Goal: Task Accomplishment & Management: Manage account settings

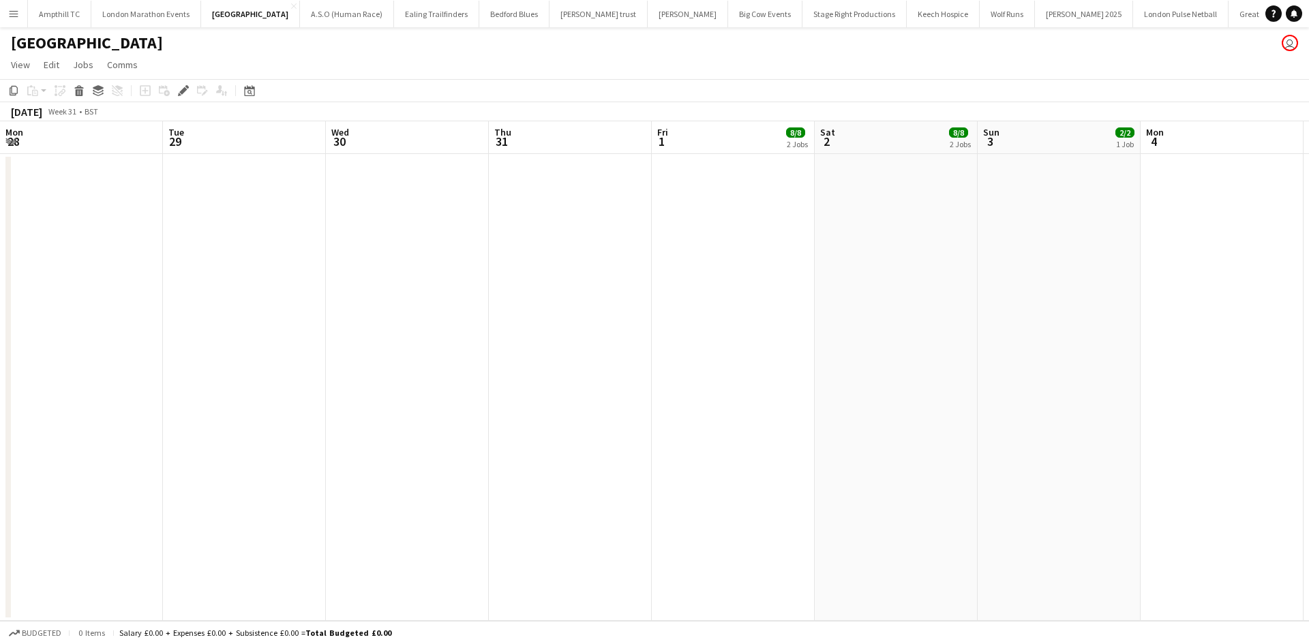
scroll to position [0, 469]
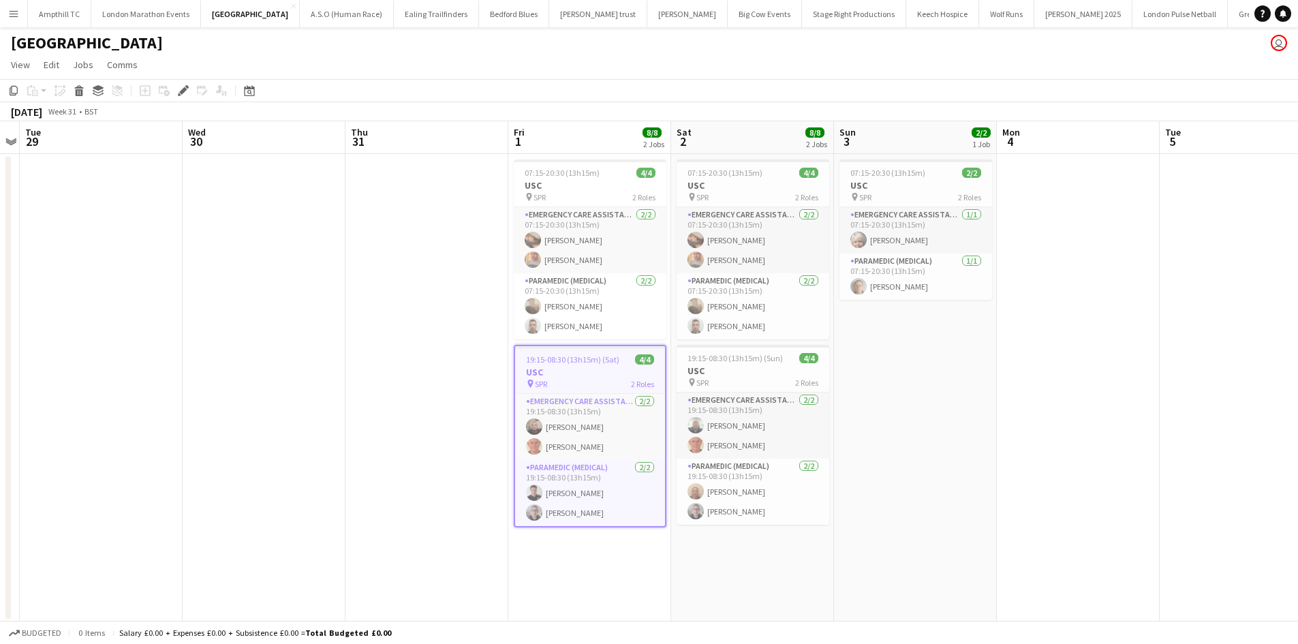
click at [22, 18] on button "Menu" at bounding box center [13, 13] width 27 height 27
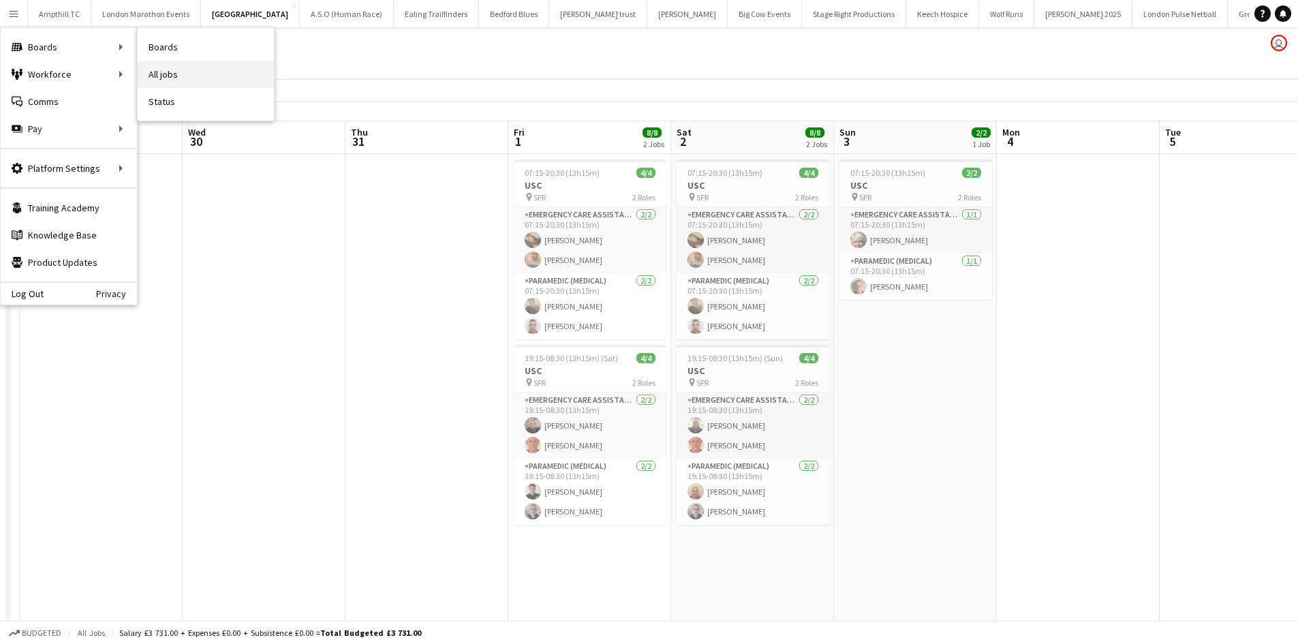
click at [192, 70] on link "All jobs" at bounding box center [206, 74] width 136 height 27
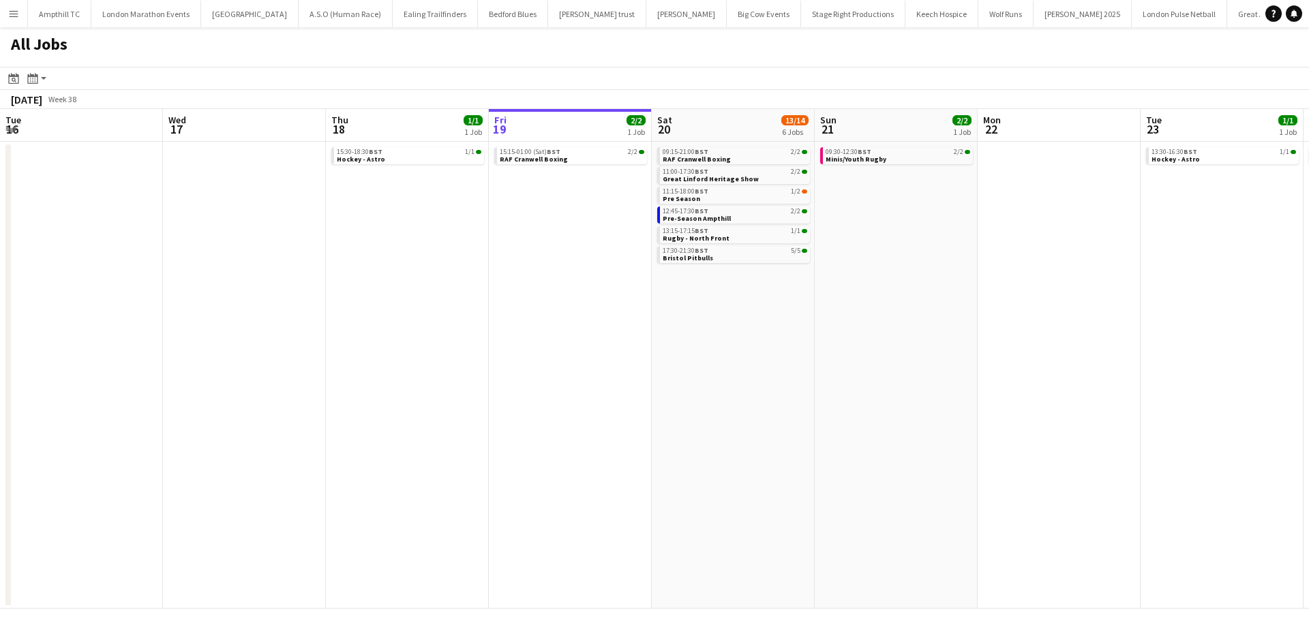
scroll to position [0, 326]
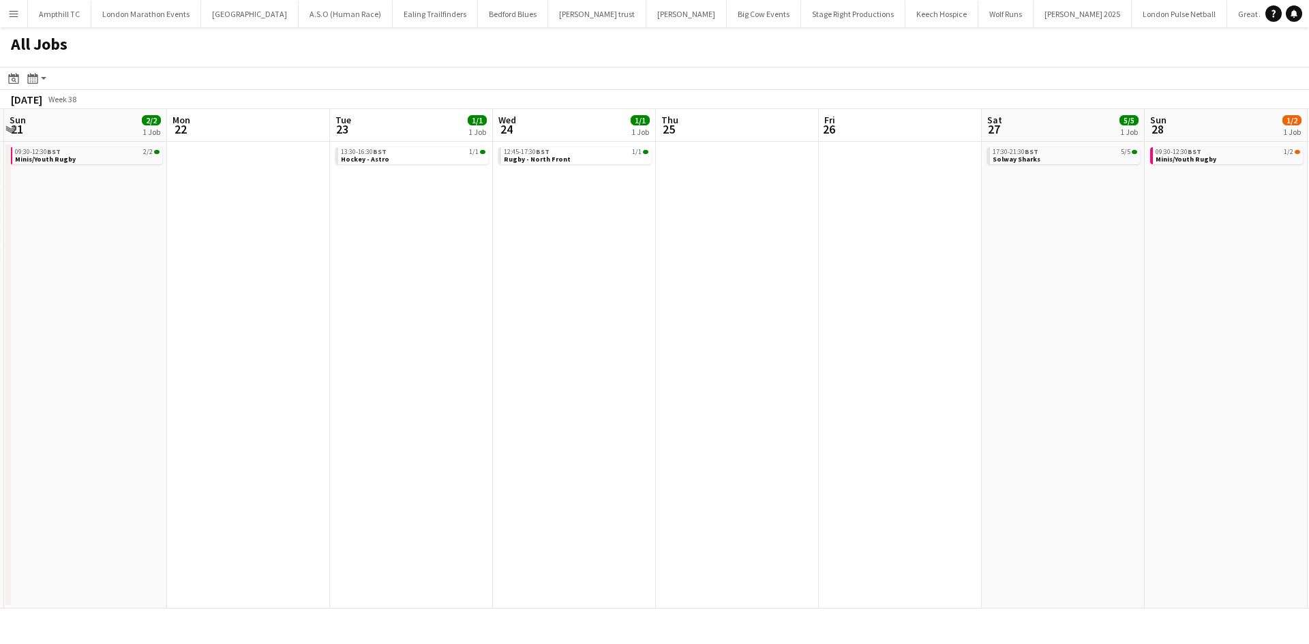
drag, startPoint x: 208, startPoint y: 272, endPoint x: 590, endPoint y: 266, distance: 381.7
click at [210, 272] on app-calendar-viewport "Thu 18 1/1 1 Job Fri 19 2/2 1 Job Sat 20 13/14 6 Jobs Sun 21 2/2 1 Job Mon 22 T…" at bounding box center [654, 359] width 1309 height 500
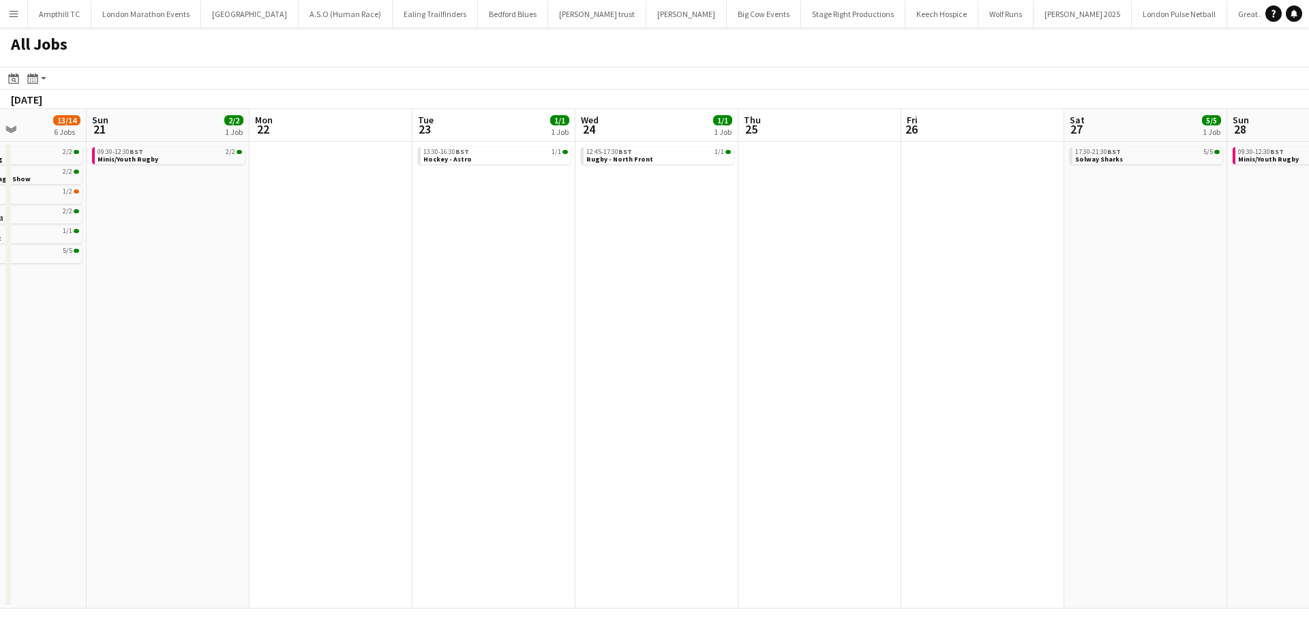
click at [233, 293] on app-all-jobs "All Jobs Date picker SEP 2025 SEP 2025 Monday M Tuesday T Wednesday W Thursday …" at bounding box center [654, 317] width 1309 height 581
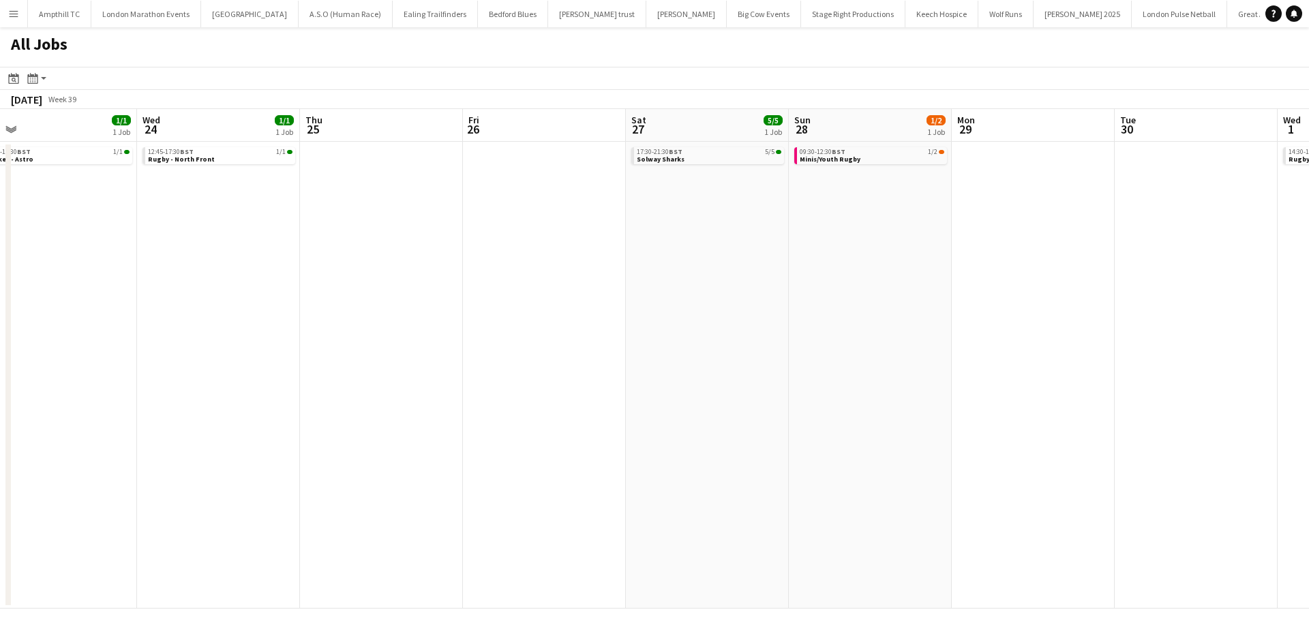
drag, startPoint x: 732, startPoint y: 302, endPoint x: 243, endPoint y: 332, distance: 490.3
click at [243, 332] on app-calendar-viewport "Sat 20 13/14 6 Jobs Sun 21 2/2 1 Job Mon 22 Tue 23 1/1 1 Job Wed 24 1/1 1 Job T…" at bounding box center [654, 359] width 1309 height 500
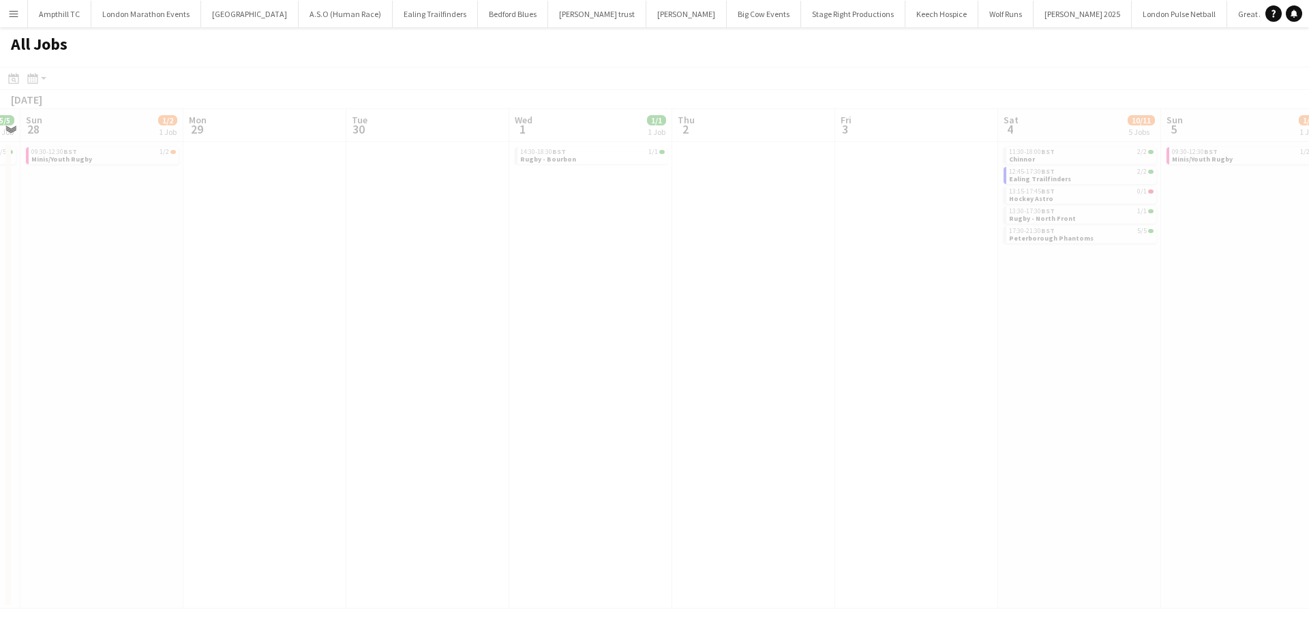
drag, startPoint x: 420, startPoint y: 323, endPoint x: 810, endPoint y: 318, distance: 389.9
click at [136, 319] on app-calendar-viewport "Thu 25 Fri 26 Sat 27 5/5 1 Job Sun 28 1/2 1 Job Mon 29 Tue 30 Wed 1 1/1 1 Job T…" at bounding box center [654, 359] width 1309 height 500
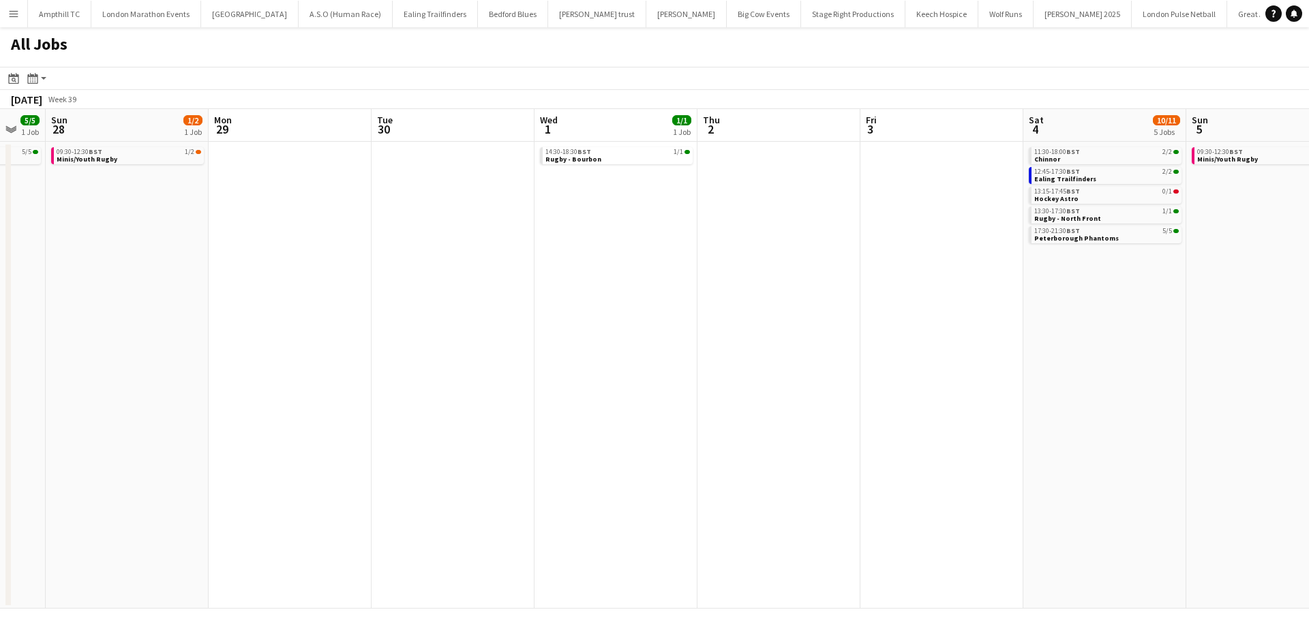
click at [260, 327] on app-all-jobs "All Jobs Date picker SEP 2025 SEP 2025 Monday M Tuesday T Wednesday W Thursday …" at bounding box center [654, 317] width 1309 height 581
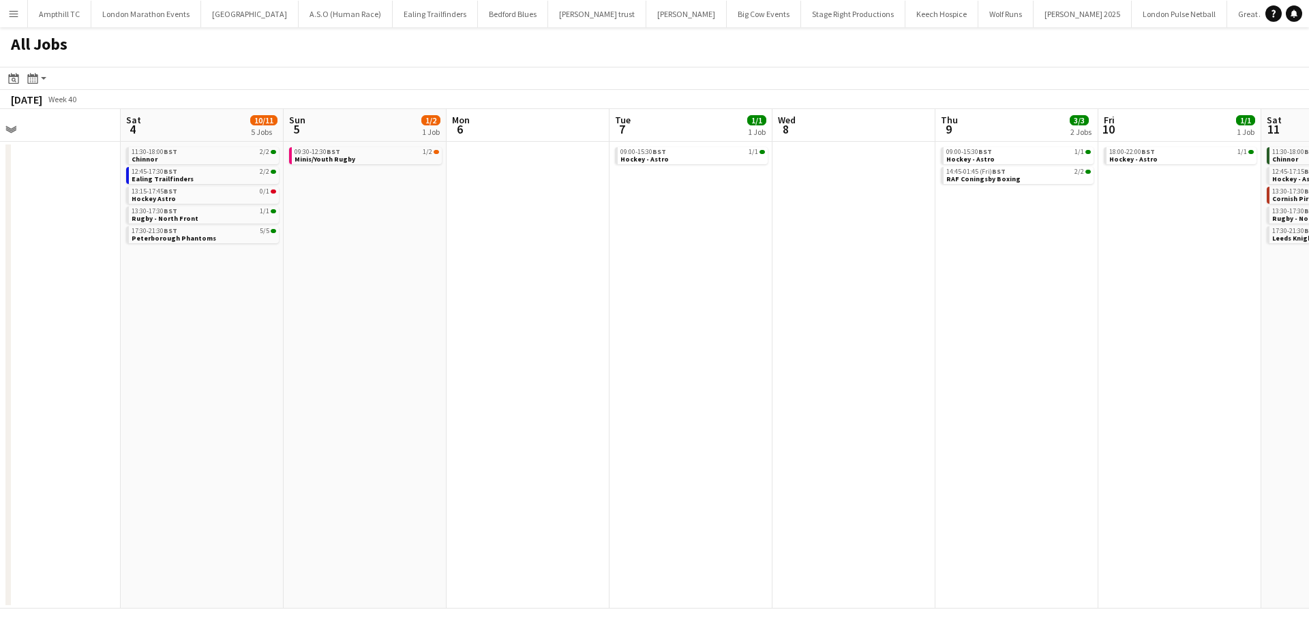
drag, startPoint x: 682, startPoint y: 300, endPoint x: 243, endPoint y: 324, distance: 438.9
click at [234, 326] on app-calendar-viewport "Mon 29 Tue 30 Wed 1 1/1 1 Job Thu 2 Fri 3 Sat 4 10/11 5 Jobs Sun 5 1/2 1 Job Mo…" at bounding box center [654, 359] width 1309 height 500
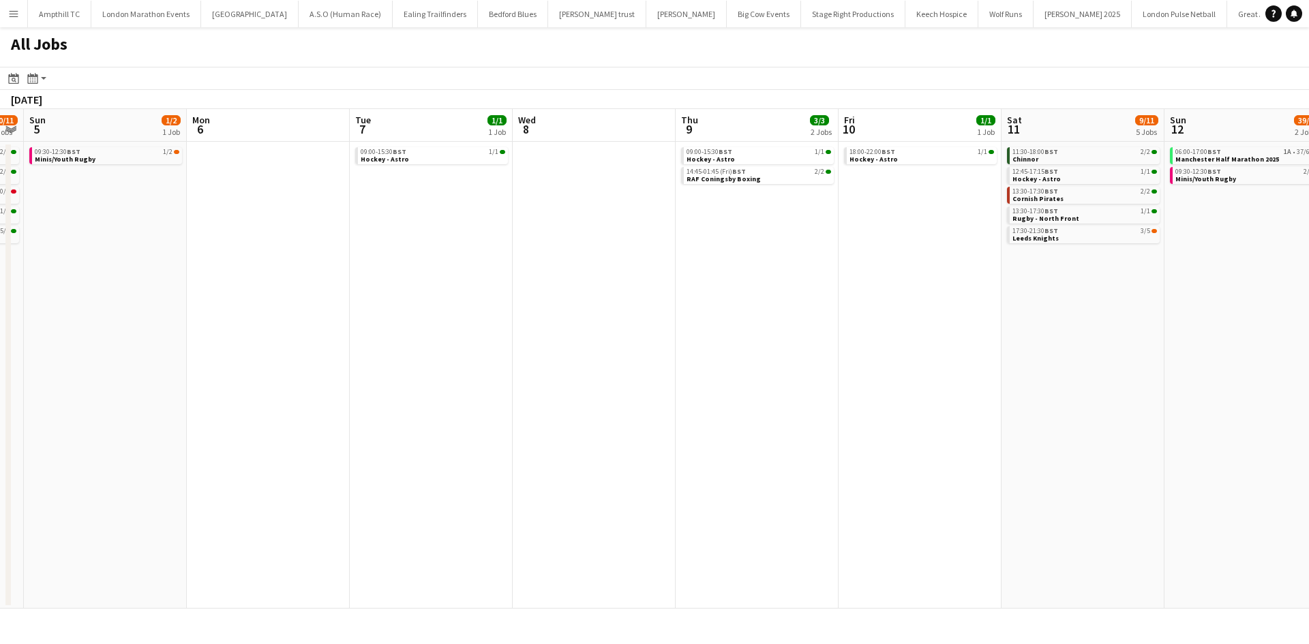
click at [192, 341] on app-all-jobs "All Jobs Date picker SEP 2025 SEP 2025 Monday M Tuesday T Wednesday W Thursday …" at bounding box center [654, 317] width 1309 height 581
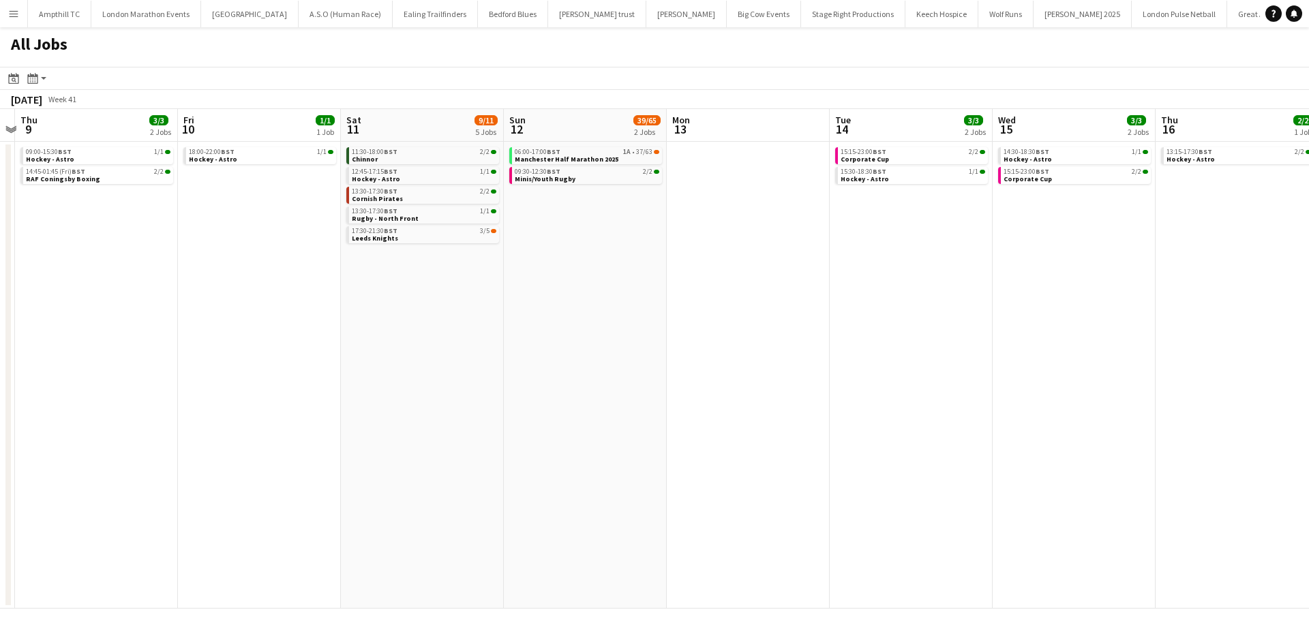
drag, startPoint x: 322, startPoint y: 356, endPoint x: 770, endPoint y: 367, distance: 447.9
click at [305, 354] on app-calendar-viewport "Mon 6 Tue 7 1/1 1 Job Wed 8 Thu 9 3/3 2 Jobs Fri 10 1/1 1 Job Sat 11 9/11 5 Job…" at bounding box center [654, 359] width 1309 height 500
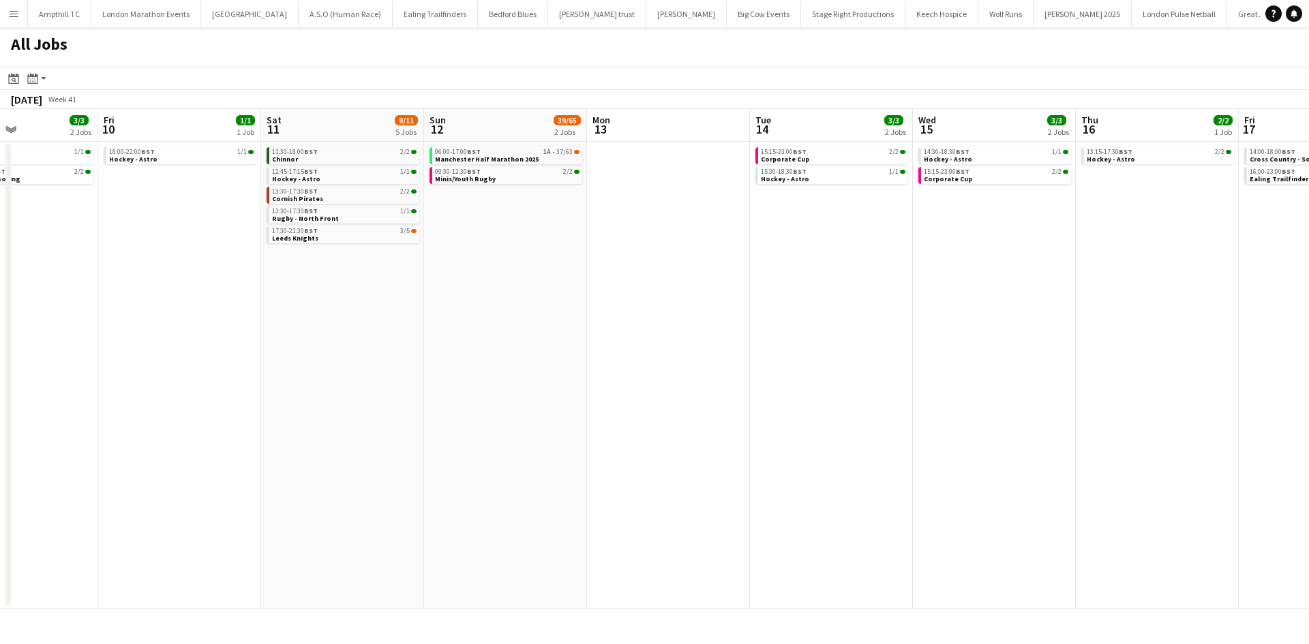
drag, startPoint x: 656, startPoint y: 359, endPoint x: 653, endPoint y: 350, distance: 9.5
click at [641, 359] on app-calendar-viewport "Mon 6 Tue 7 1/1 1 Job Wed 8 Thu 9 3/3 2 Jobs Fri 10 1/1 1 Job Sat 11 9/11 5 Job…" at bounding box center [654, 359] width 1309 height 500
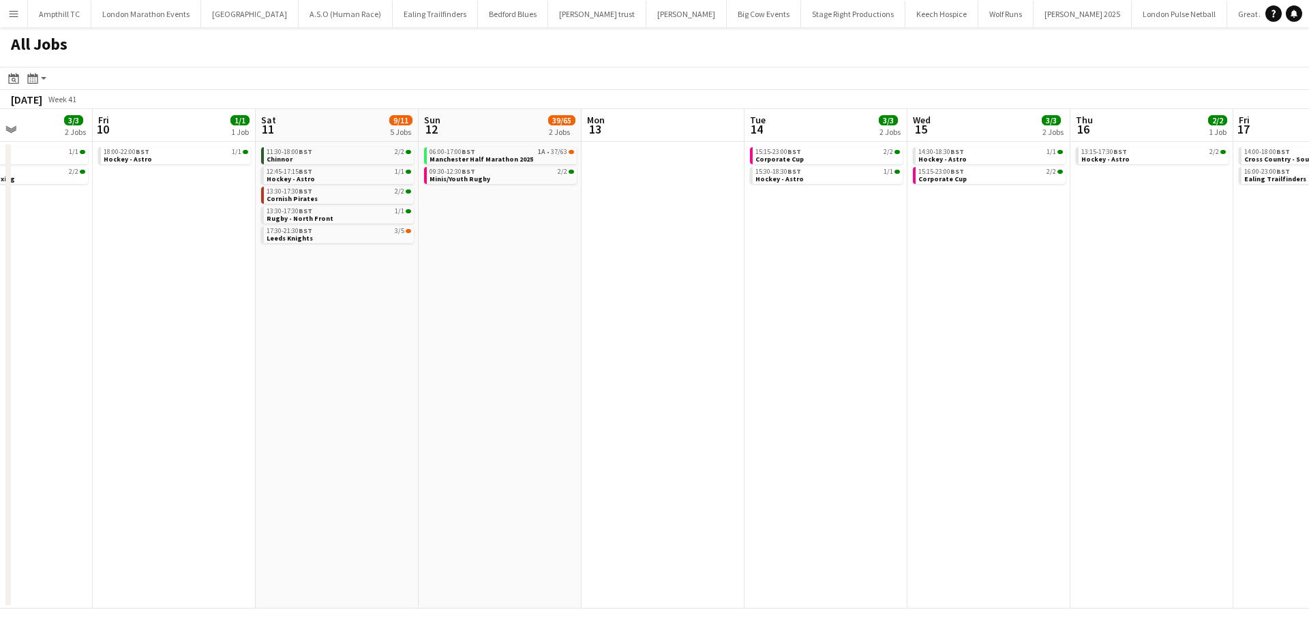
scroll to position [0, 424]
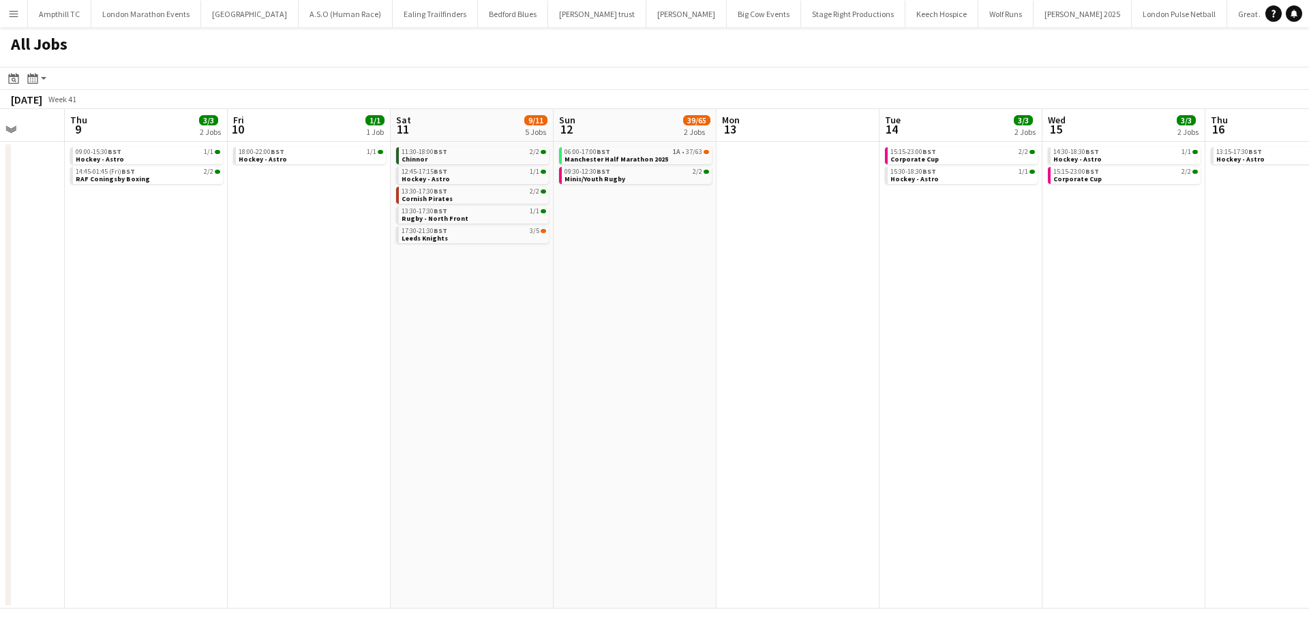
click at [504, 346] on app-all-jobs "All Jobs Date picker SEP 2025 SEP 2025 Monday M Tuesday T Wednesday W Thursday …" at bounding box center [654, 317] width 1309 height 581
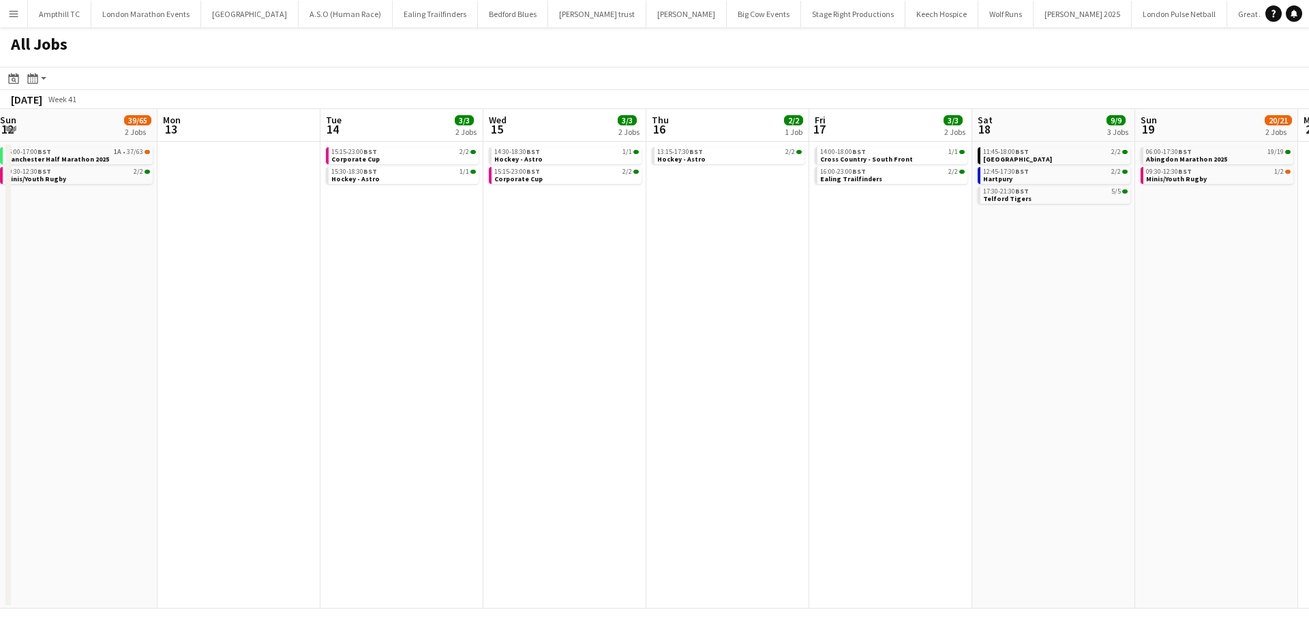
drag, startPoint x: 753, startPoint y: 302, endPoint x: 427, endPoint y: 304, distance: 325.8
click at [429, 304] on app-calendar-viewport "Wed 8 Thu 9 3/3 2 Jobs Fri 10 1/1 1 Job Sat 11 9/11 5 Jobs Sun 12 39/65 2 Jobs …" at bounding box center [654, 359] width 1309 height 500
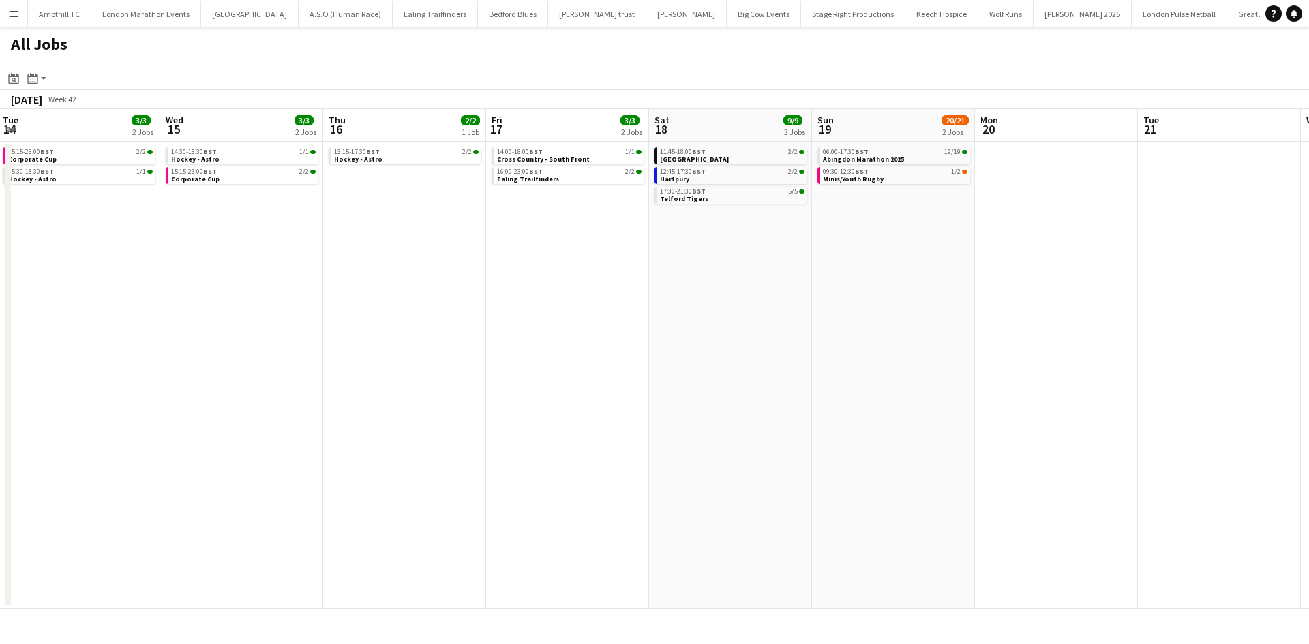
click at [421, 331] on app-all-jobs "All Jobs Date picker SEP 2025 SEP 2025 Monday M Tuesday T Wednesday W Thursday …" at bounding box center [654, 317] width 1309 height 581
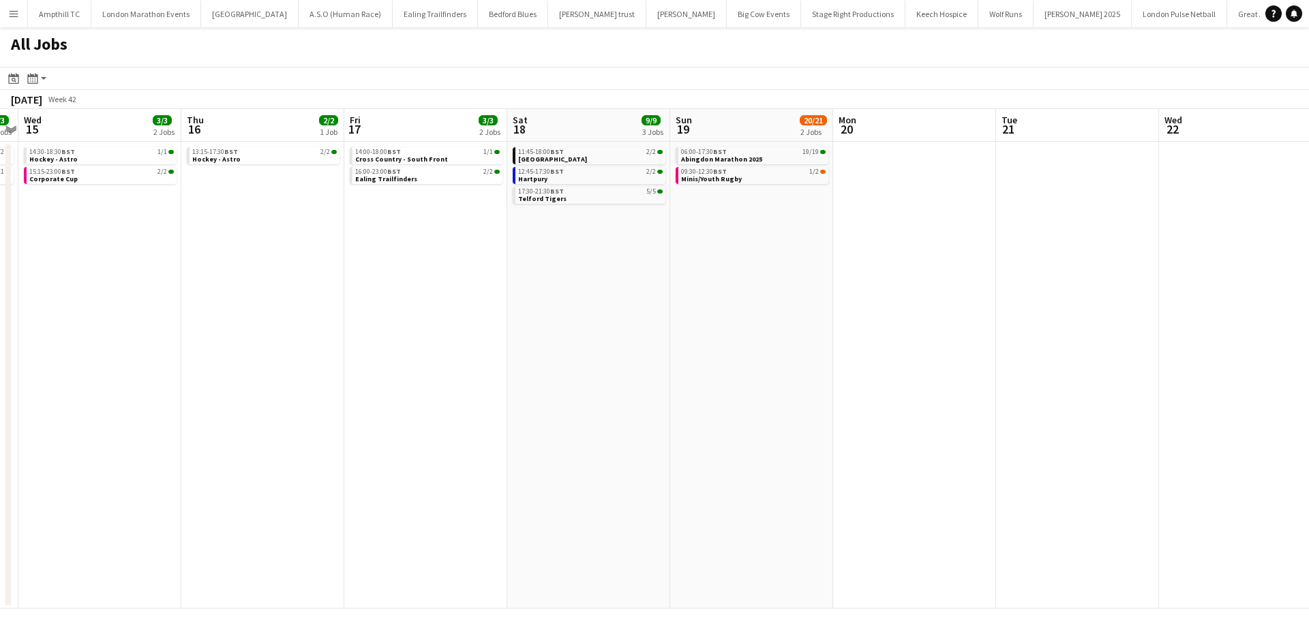
drag, startPoint x: 643, startPoint y: 346, endPoint x: 726, endPoint y: 322, distance: 86.0
click at [391, 322] on app-calendar-viewport "Sun 12 39/65 2 Jobs Mon 13 Tue 14 3/3 2 Jobs Wed 15 3/3 2 Jobs Thu 16 2/2 1 Job…" at bounding box center [654, 359] width 1309 height 500
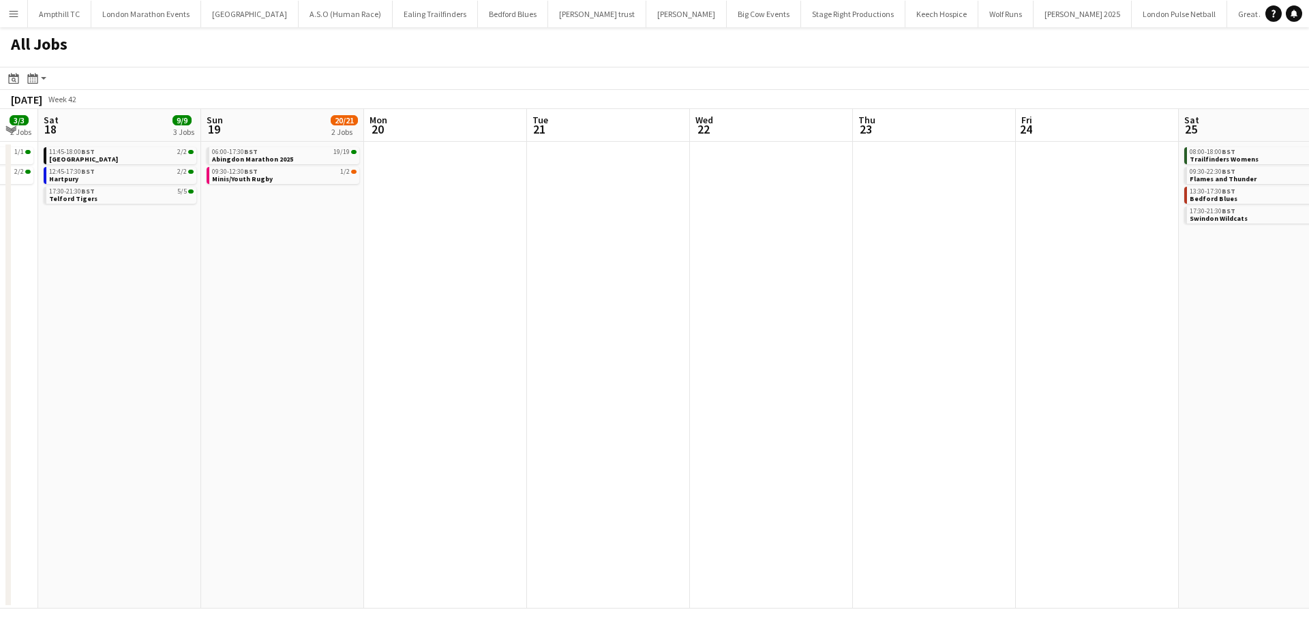
click at [476, 339] on app-all-jobs "All Jobs Date picker SEP 2025 SEP 2025 Monday M Tuesday T Wednesday W Thursday …" at bounding box center [654, 317] width 1309 height 581
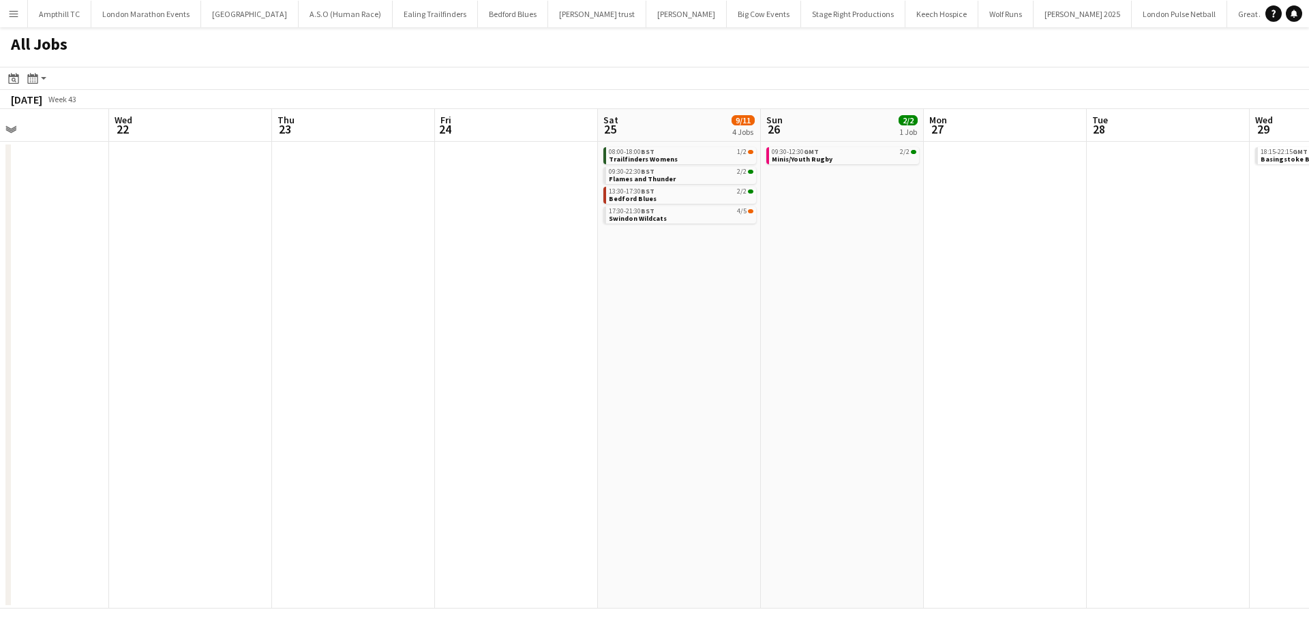
drag, startPoint x: 272, startPoint y: 329, endPoint x: 652, endPoint y: 296, distance: 381.7
click at [246, 329] on app-calendar-viewport "Sun 19 20/21 2 Jobs Mon 20 Tue 21 Wed 22 Thu 23 Fri 24 Sat 25 9/11 4 Jobs Sun 2…" at bounding box center [654, 359] width 1309 height 500
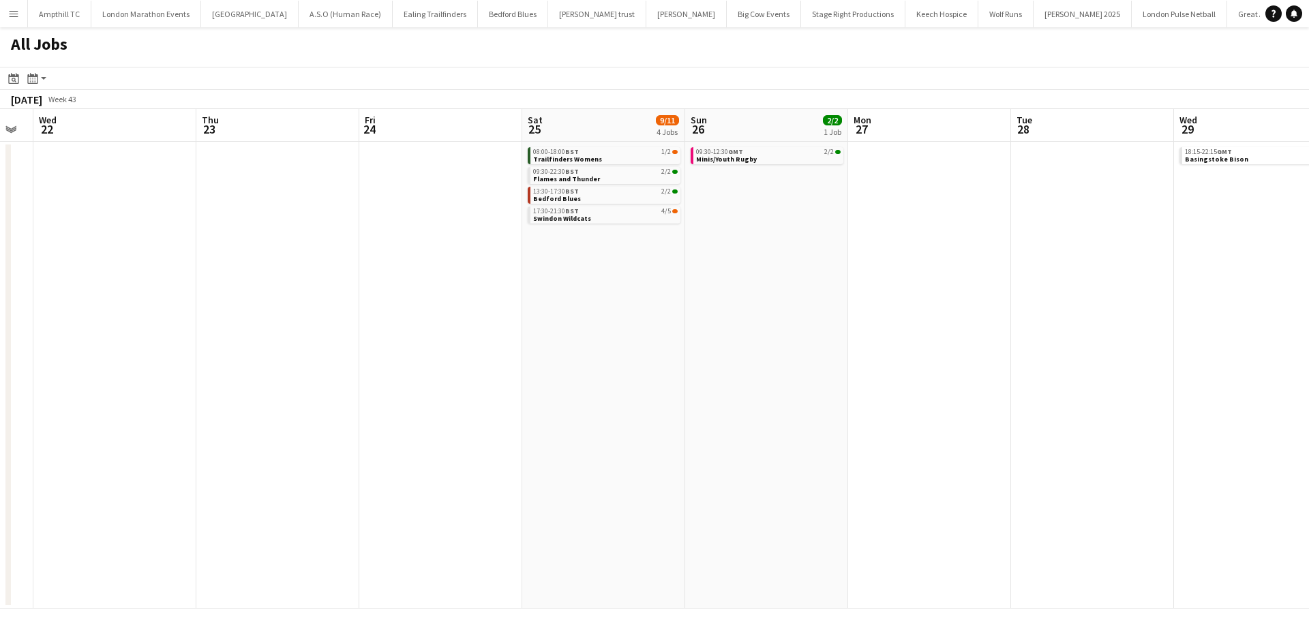
click at [394, 249] on app-all-jobs "All Jobs Date picker SEP 2025 SEP 2025 Monday M Tuesday T Wednesday W Thursday …" at bounding box center [654, 317] width 1309 height 581
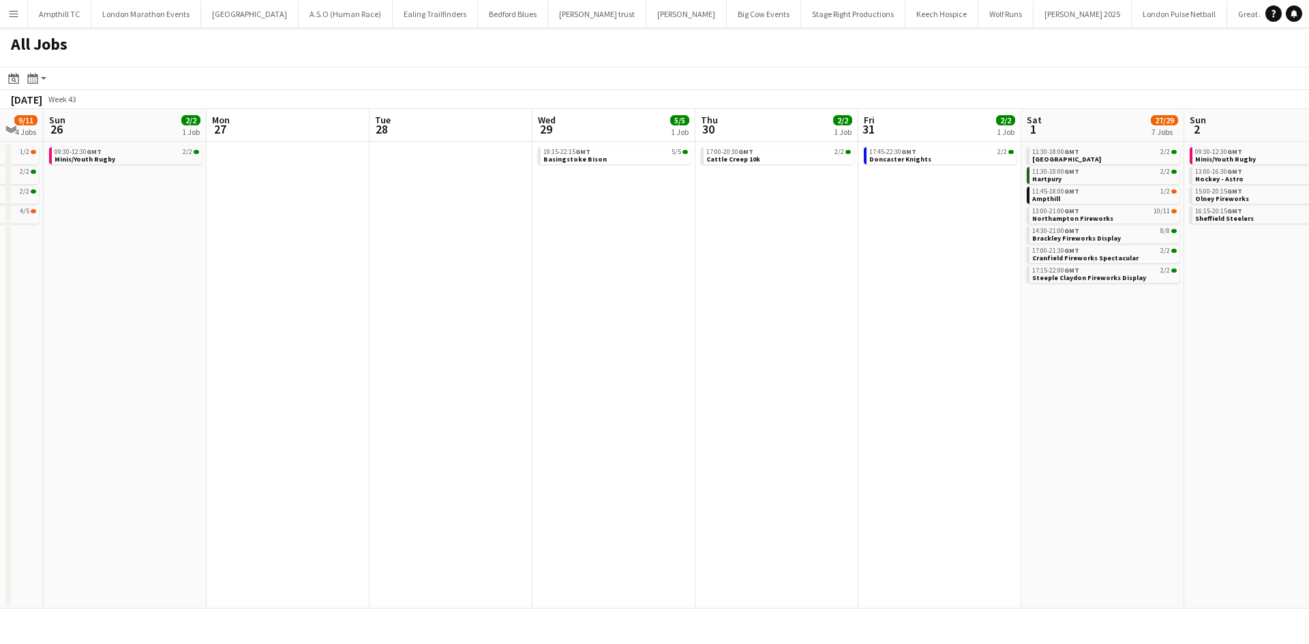
drag, startPoint x: 863, startPoint y: 323, endPoint x: 527, endPoint y: 319, distance: 336.0
click at [538, 319] on app-calendar-viewport "Thu 23 Fri 24 Sat 25 9/11 4 Jobs Sun 26 2/2 1 Job Mon 27 Tue 28 Wed 29 5/5 1 Jo…" at bounding box center [654, 359] width 1309 height 500
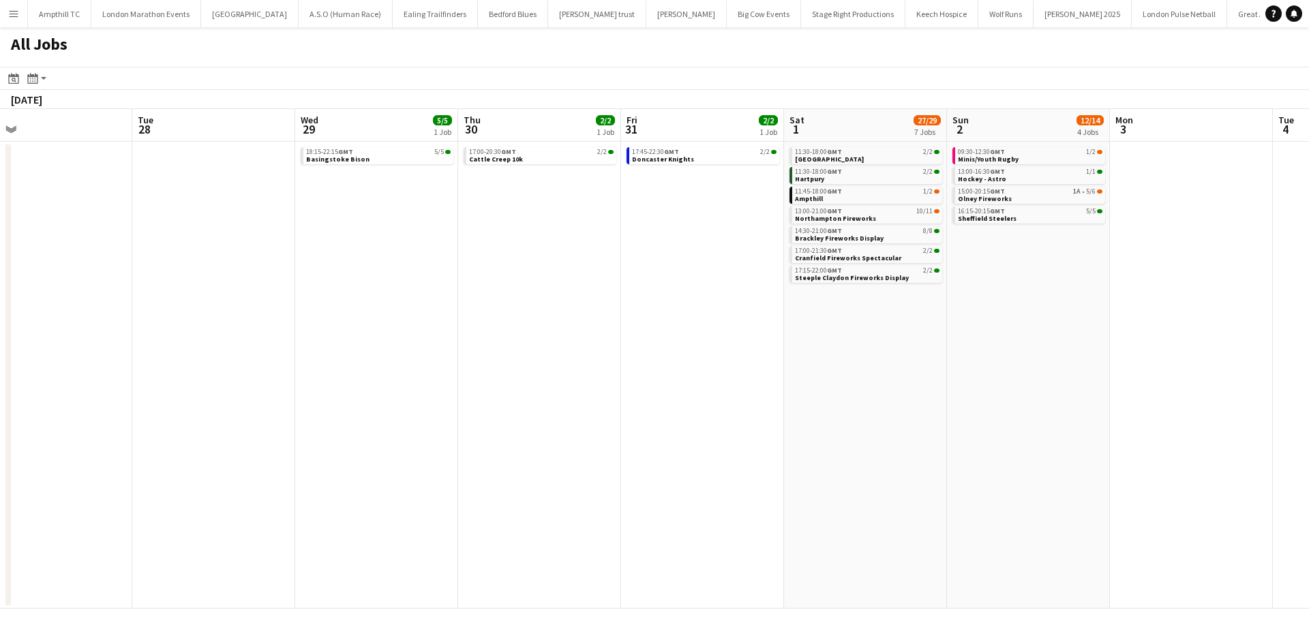
click at [517, 336] on app-all-jobs "All Jobs Date picker SEP 2025 SEP 2025 Monday M Tuesday T Wednesday W Thursday …" at bounding box center [654, 317] width 1309 height 581
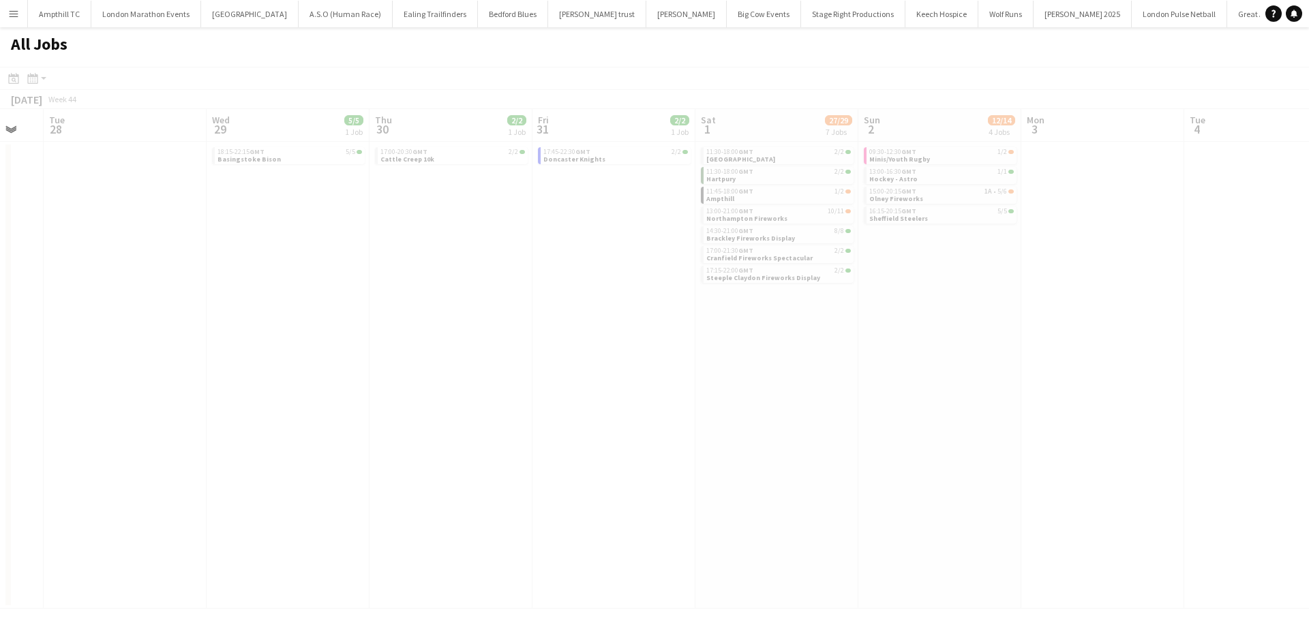
drag, startPoint x: 1018, startPoint y: 350, endPoint x: 741, endPoint y: 358, distance: 277.5
click at [739, 361] on div at bounding box center [654, 357] width 1309 height 581
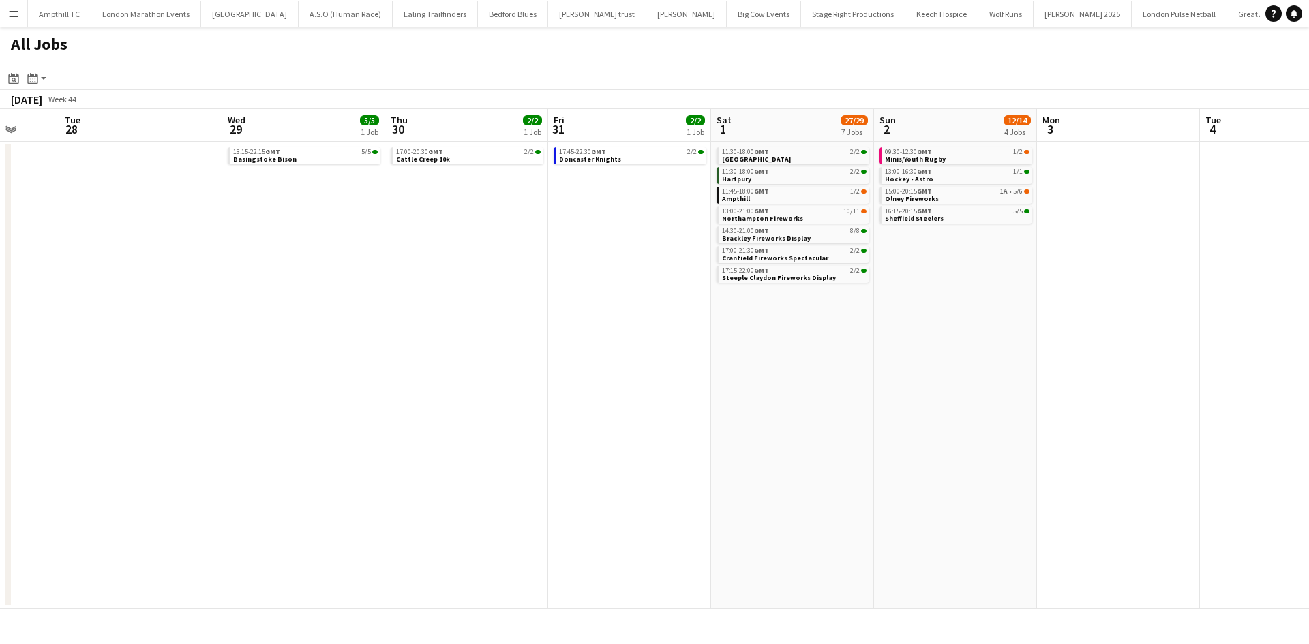
drag, startPoint x: 896, startPoint y: 402, endPoint x: 602, endPoint y: 398, distance: 293.8
click at [607, 400] on app-calendar-viewport "Sat 25 9/11 4 Jobs Sun 26 2/2 1 Job Mon 27 Tue 28 Wed 29 5/5 1 Job Thu 30 2/2 1…" at bounding box center [654, 359] width 1309 height 500
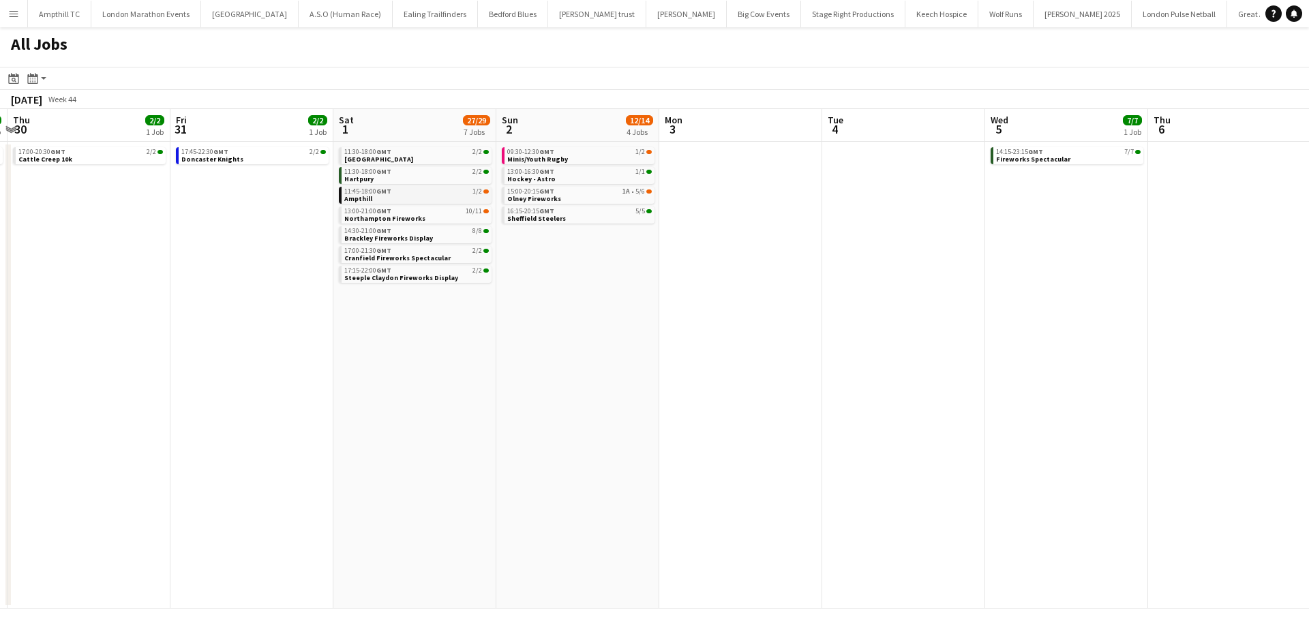
click at [458, 196] on link "11:45-18:00 GMT 1/2 Ampthill" at bounding box center [416, 195] width 144 height 16
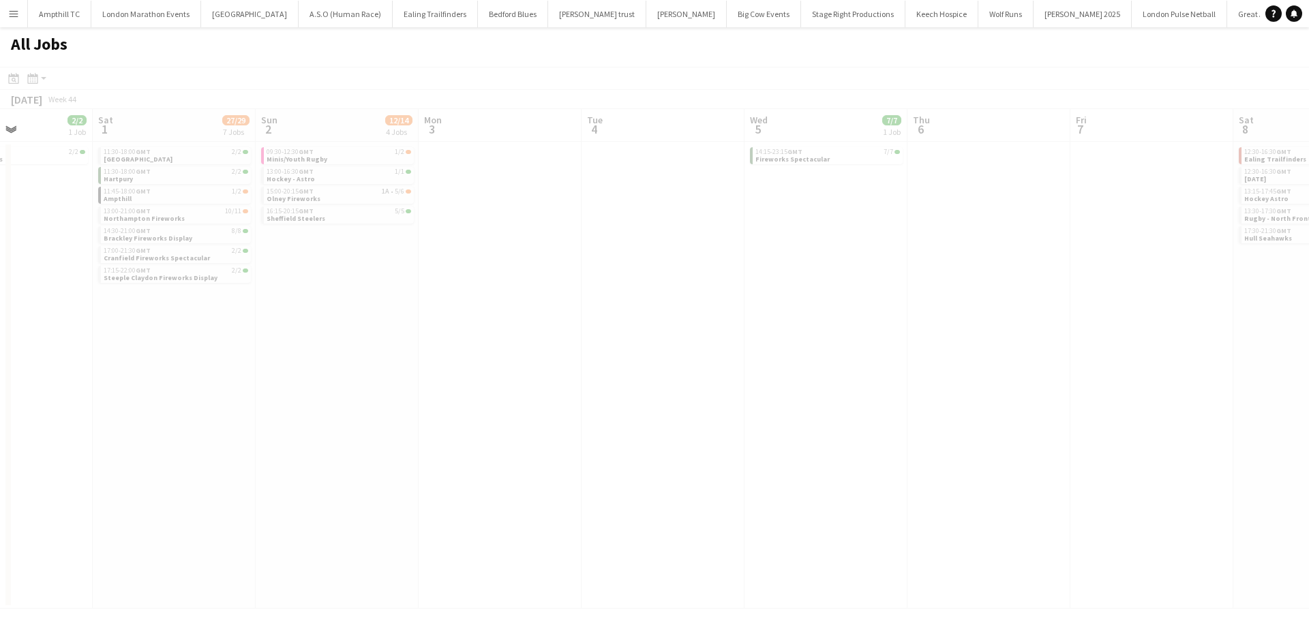
drag, startPoint x: 911, startPoint y: 248, endPoint x: 691, endPoint y: 268, distance: 220.3
click at [419, 272] on app-all-jobs "All Jobs Date picker SEP 2025 SEP 2025 Monday M Tuesday T Wednesday W Thursday …" at bounding box center [654, 317] width 1309 height 581
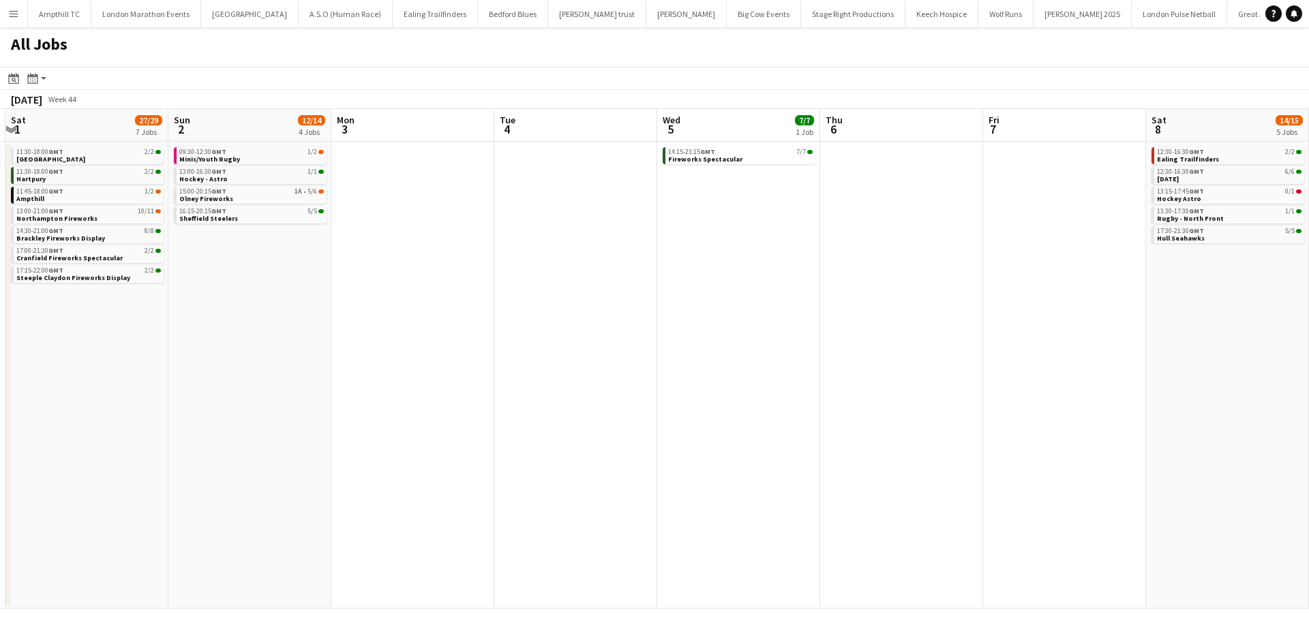
drag, startPoint x: 797, startPoint y: 312, endPoint x: 551, endPoint y: 312, distance: 245.4
click at [554, 314] on app-calendar-viewport "Wed 29 5/5 1 Job Thu 30 2/2 1 Job Fri 31 2/2 1 Job Sat 1 27/29 7 Jobs Sun 2 12/…" at bounding box center [654, 359] width 1309 height 500
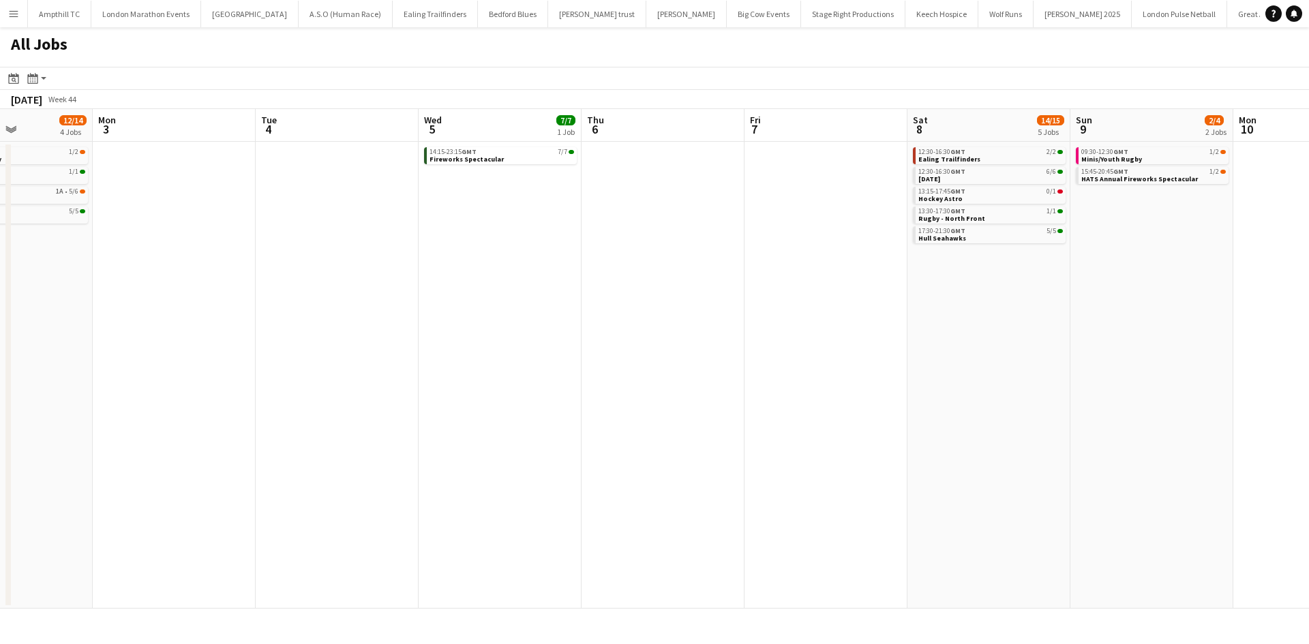
scroll to position [0, 401]
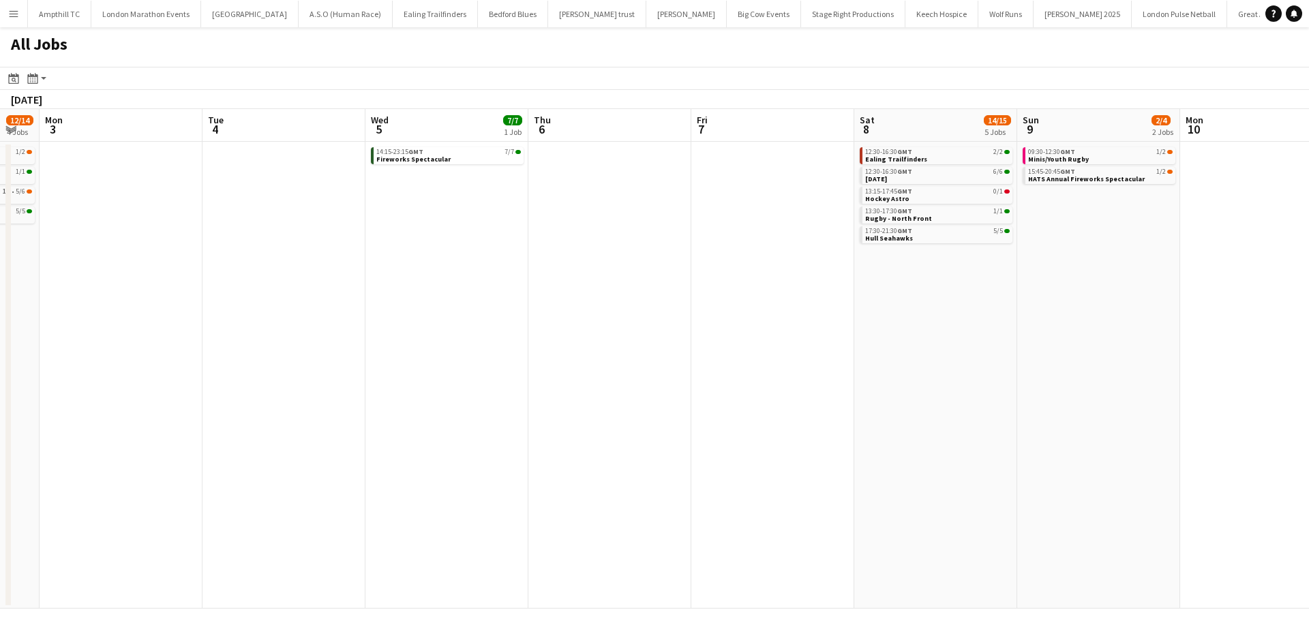
drag, startPoint x: 811, startPoint y: 340, endPoint x: 357, endPoint y: 321, distance: 454.3
click at [487, 335] on app-calendar-viewport "Fri 31 2/2 1 Job Sat 1 27/29 7 Jobs Sun 2 12/14 4 Jobs Mon 3 Tue 4 Wed 5 7/7 1 …" at bounding box center [654, 359] width 1309 height 500
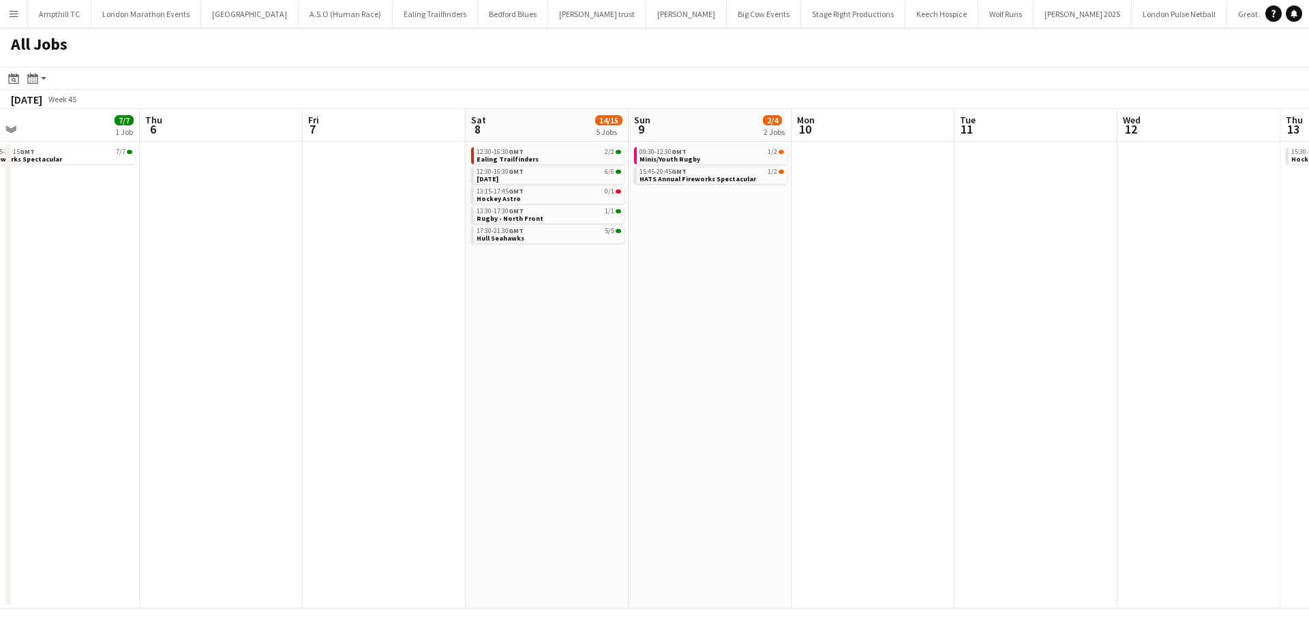
drag, startPoint x: 808, startPoint y: 256, endPoint x: 600, endPoint y: 256, distance: 207.9
click at [582, 256] on app-calendar-viewport "Sun 2 12/14 4 Jobs Mon 3 Tue 4 Wed 5 7/7 1 Job Thu 6 Fri 7 Sat 8 14/15 5 Jobs S…" at bounding box center [654, 359] width 1309 height 500
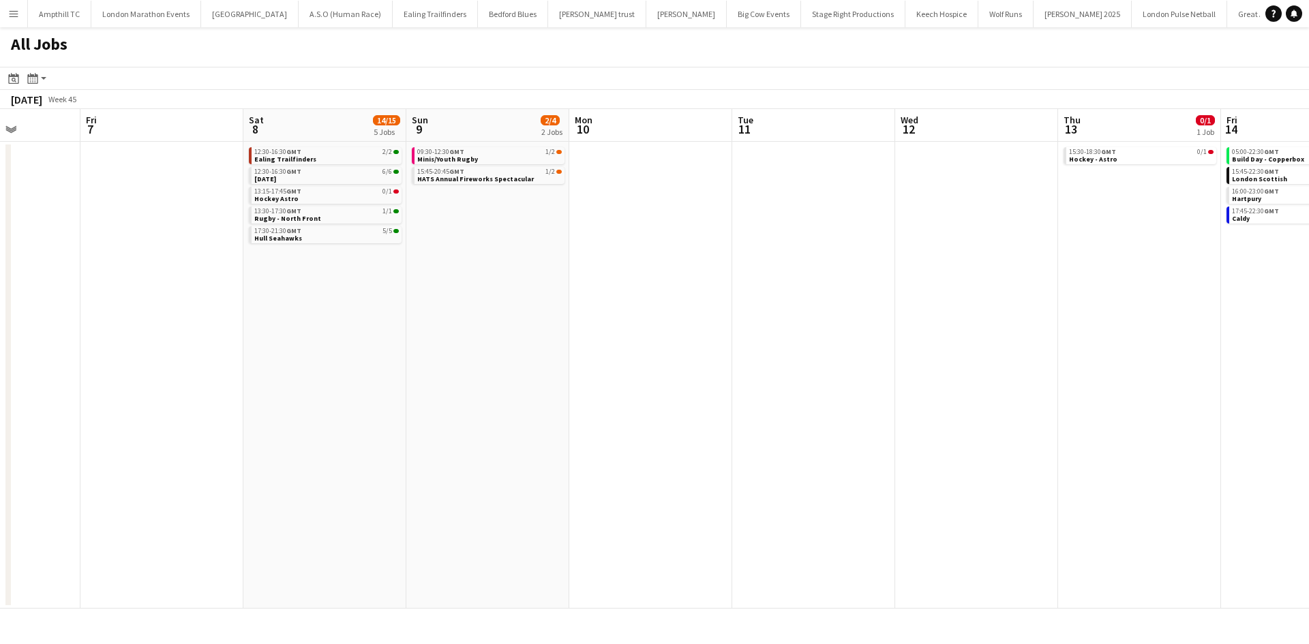
click at [452, 341] on app-all-jobs "All Jobs Date picker SEP 2025 SEP 2025 Monday M Tuesday T Wednesday W Thursday …" at bounding box center [654, 317] width 1309 height 581
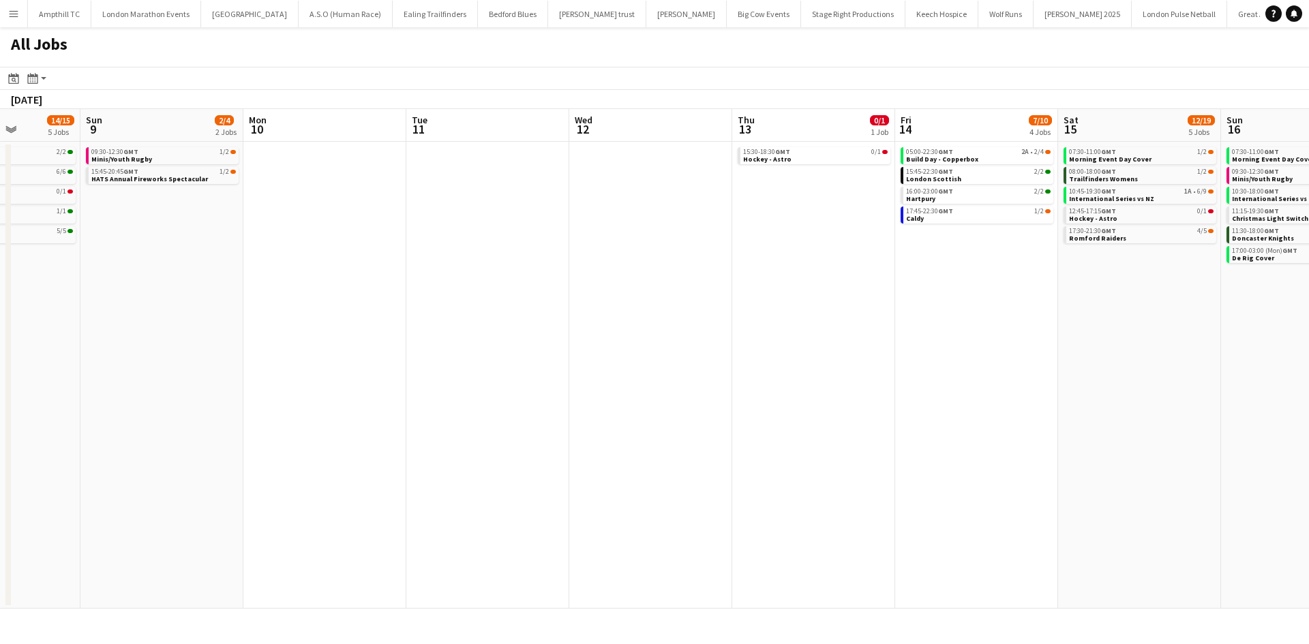
scroll to position [0, 451]
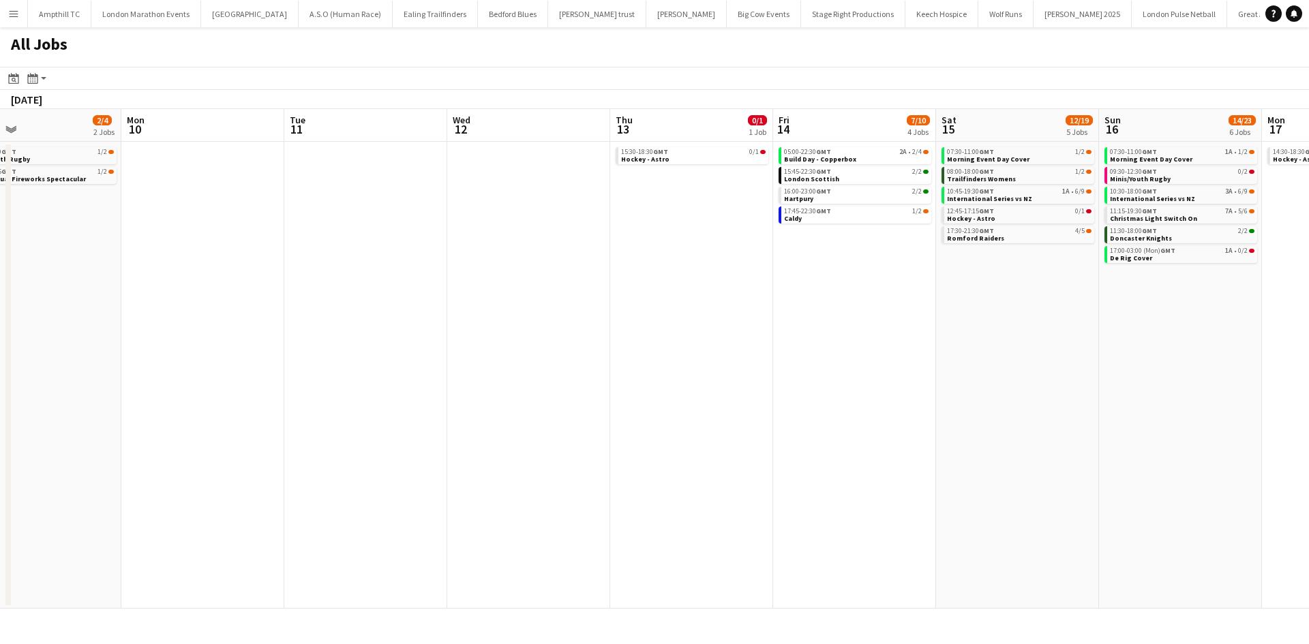
drag, startPoint x: 718, startPoint y: 362, endPoint x: 340, endPoint y: 365, distance: 378.3
click at [343, 366] on app-calendar-viewport "Thu 6 Fri 7 Sat 8 14/15 5 Jobs Sun 9 2/4 2 Jobs Mon 10 Tue 11 Wed 12 Thu 13 0/1…" at bounding box center [654, 359] width 1309 height 500
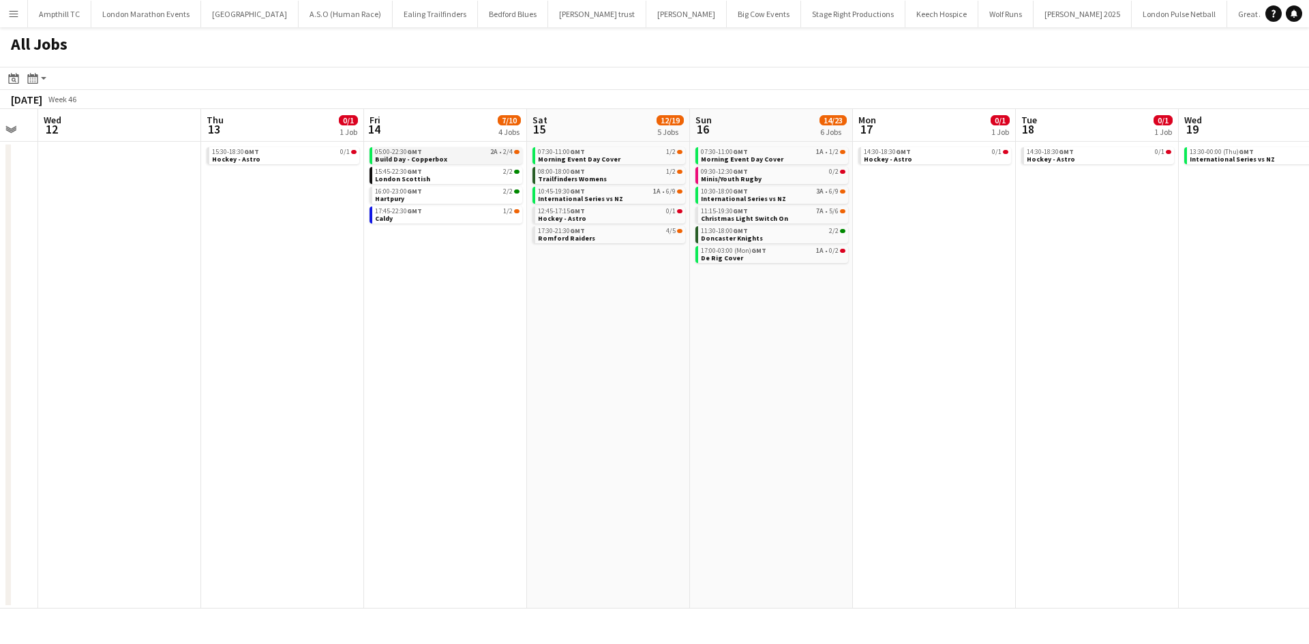
click at [480, 157] on link "05:00-22:30 GMT 2A • 2/4 Build Day - Copperbox" at bounding box center [447, 155] width 144 height 16
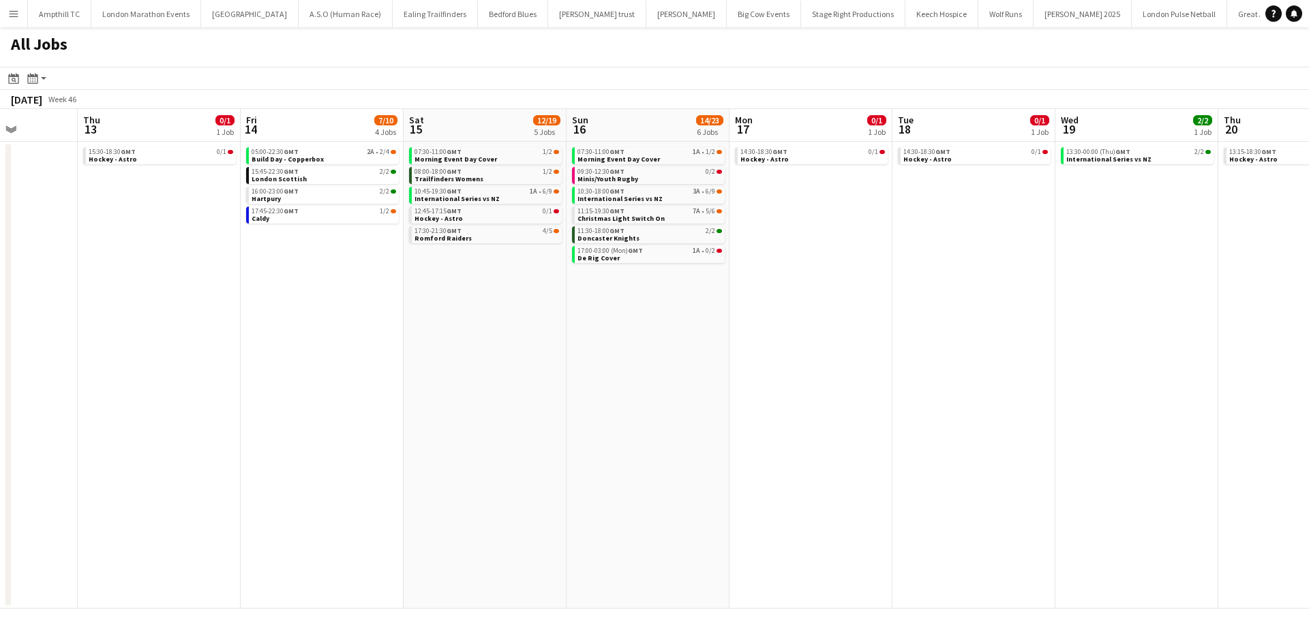
scroll to position [0, 592]
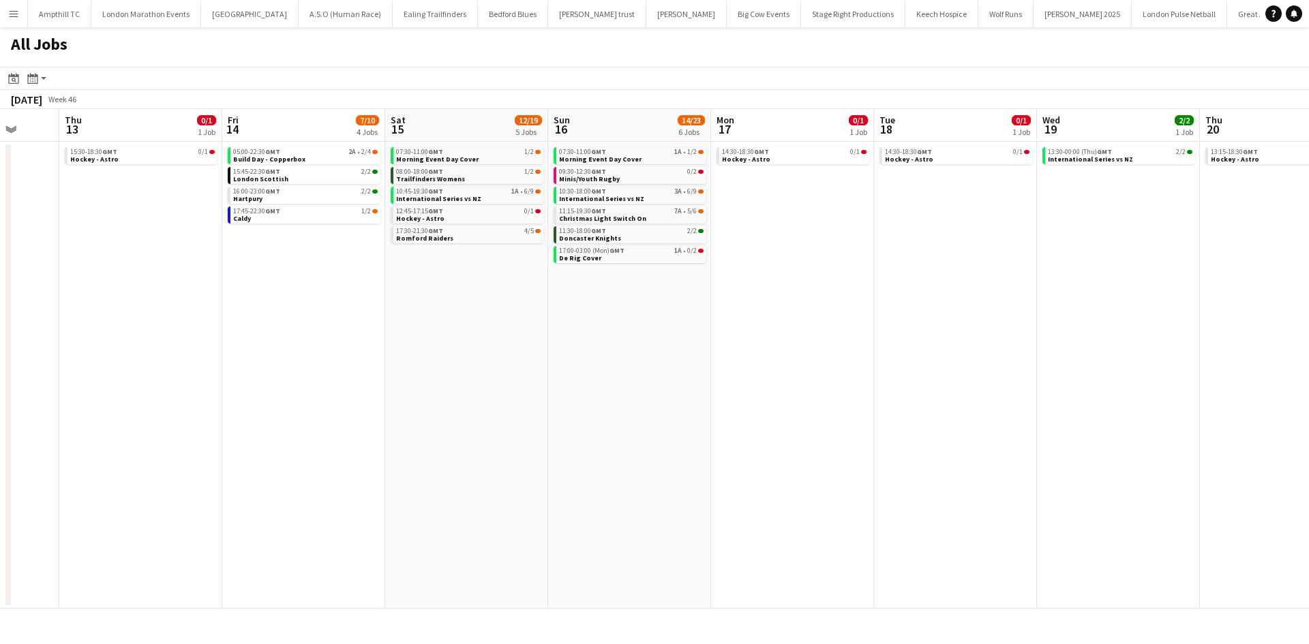
drag, startPoint x: 935, startPoint y: 345, endPoint x: 793, endPoint y: 356, distance: 142.2
click at [793, 356] on app-calendar-viewport "Sun 9 2/4 2 Jobs Mon 10 Tue 11 Wed 12 Thu 13 0/1 1 Job Fri 14 7/10 4 Jobs Sat 1…" at bounding box center [654, 359] width 1309 height 500
click at [657, 213] on div "11:15-19:30 GMT 7A • 5/6" at bounding box center [631, 211] width 144 height 7
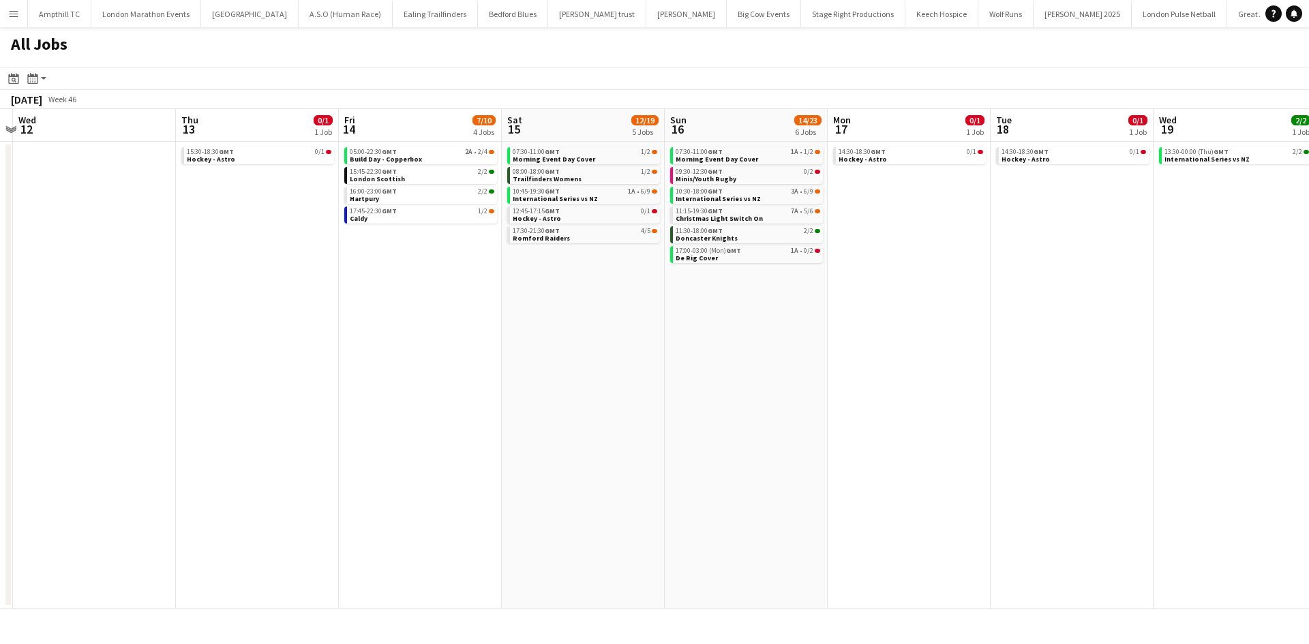
drag, startPoint x: 795, startPoint y: 338, endPoint x: 621, endPoint y: 343, distance: 173.9
click at [573, 343] on app-calendar-viewport "Sun 9 2/4 2 Jobs Mon 10 Tue 11 Wed 12 Thu 13 0/1 1 Job Fri 14 7/10 4 Jobs Sat 1…" at bounding box center [654, 359] width 1309 height 500
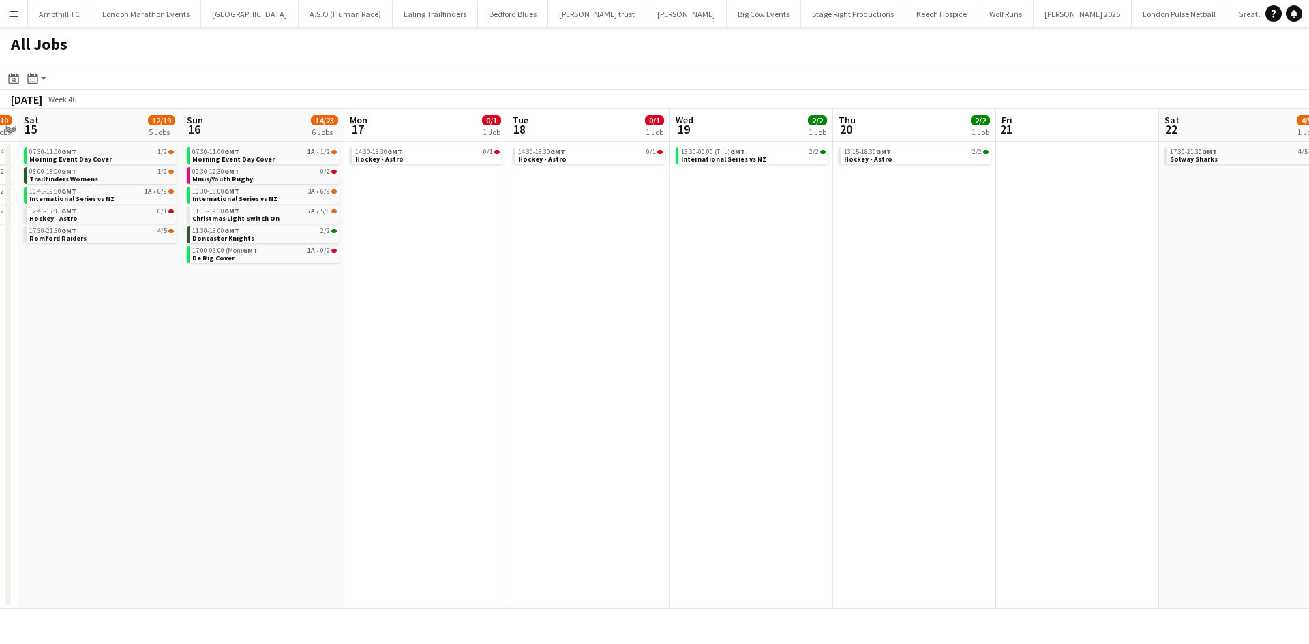
drag, startPoint x: 730, startPoint y: 259, endPoint x: 478, endPoint y: 273, distance: 251.9
click at [478, 273] on app-calendar-viewport "Tue 11 Wed 12 Thu 13 0/1 1 Job Fri 14 7/10 4 Jobs Sat 15 12/19 5 Jobs Sun 16 14…" at bounding box center [654, 359] width 1309 height 500
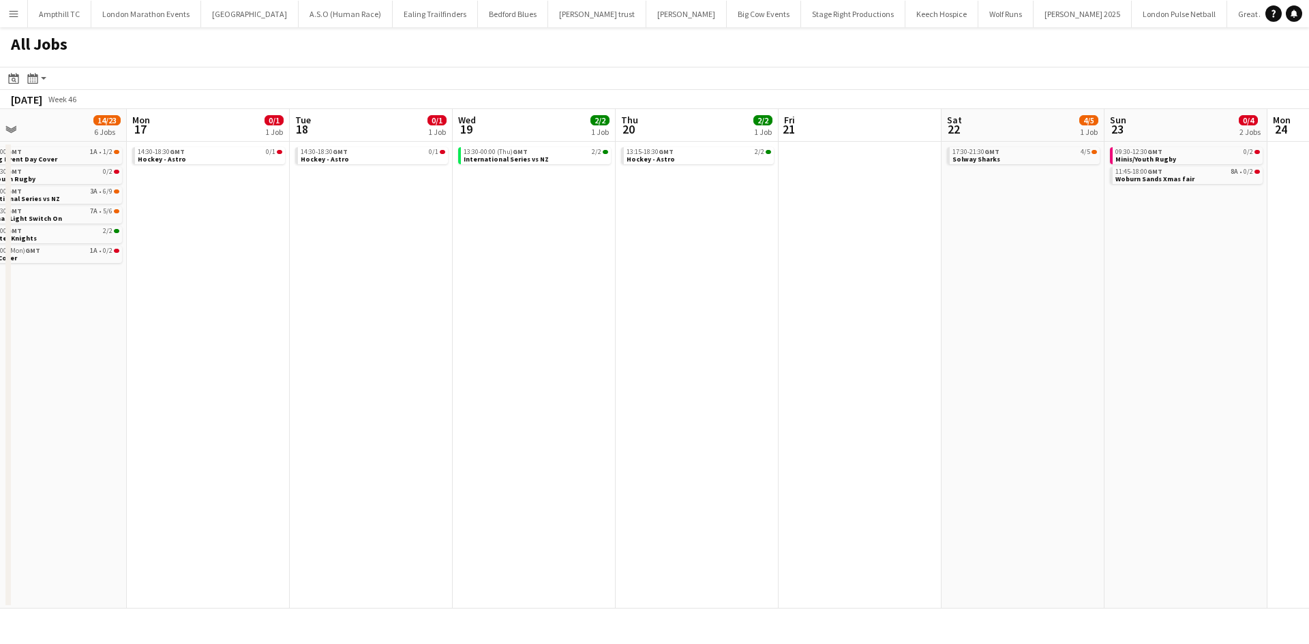
drag, startPoint x: 719, startPoint y: 322, endPoint x: 511, endPoint y: 330, distance: 208.0
click at [511, 330] on app-calendar-viewport "Thu 13 0/1 1 Job Fri 14 7/10 4 Jobs Sat 15 12/19 5 Jobs Sun 16 14/23 6 Jobs Mon…" at bounding box center [654, 359] width 1309 height 500
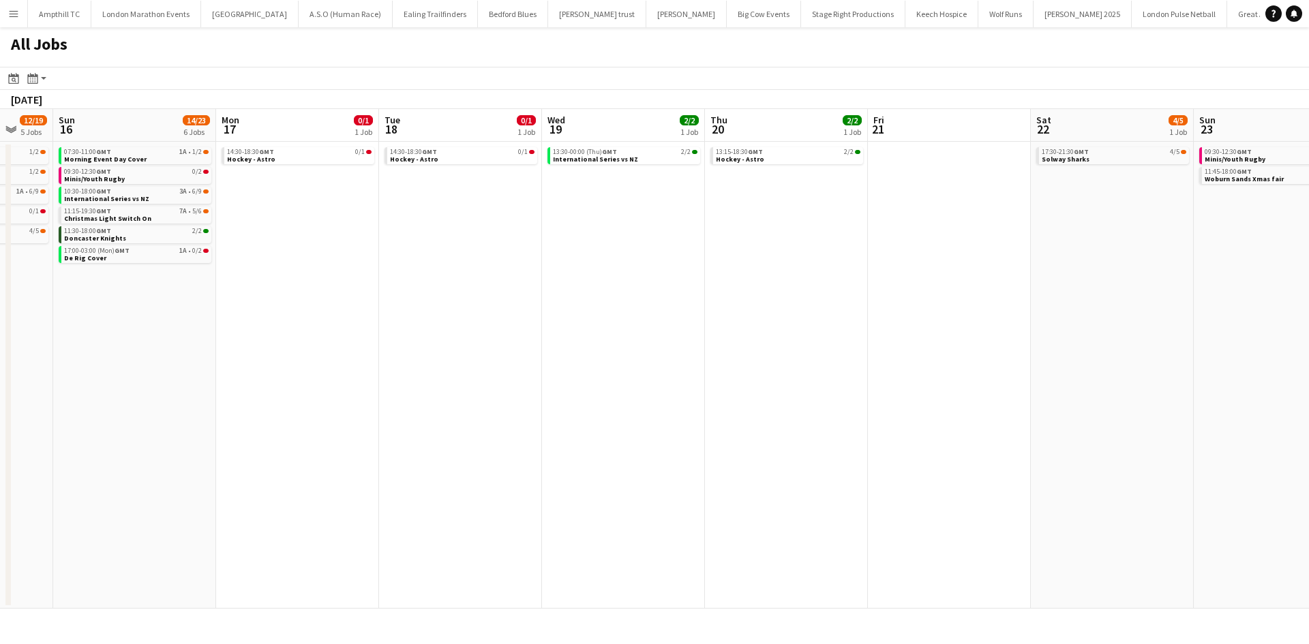
click at [344, 335] on app-all-jobs "All Jobs Date picker SEP 2025 SEP 2025 Monday M Tuesday T Wednesday W Thursday …" at bounding box center [654, 317] width 1309 height 581
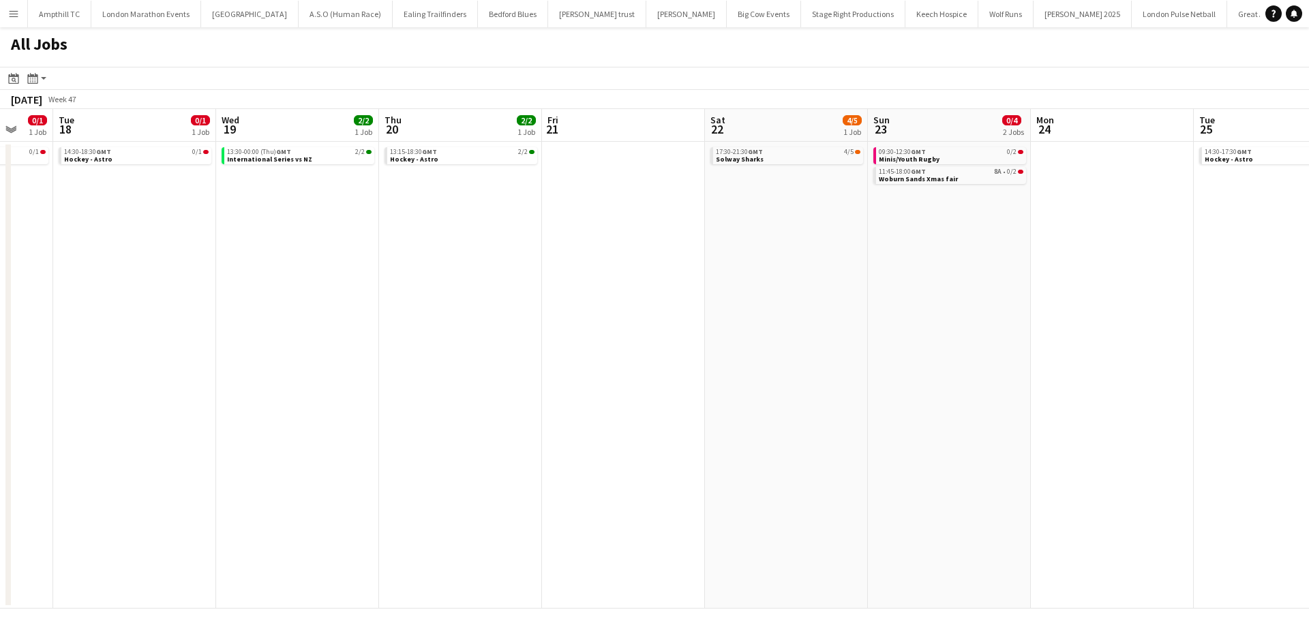
scroll to position [0, 448]
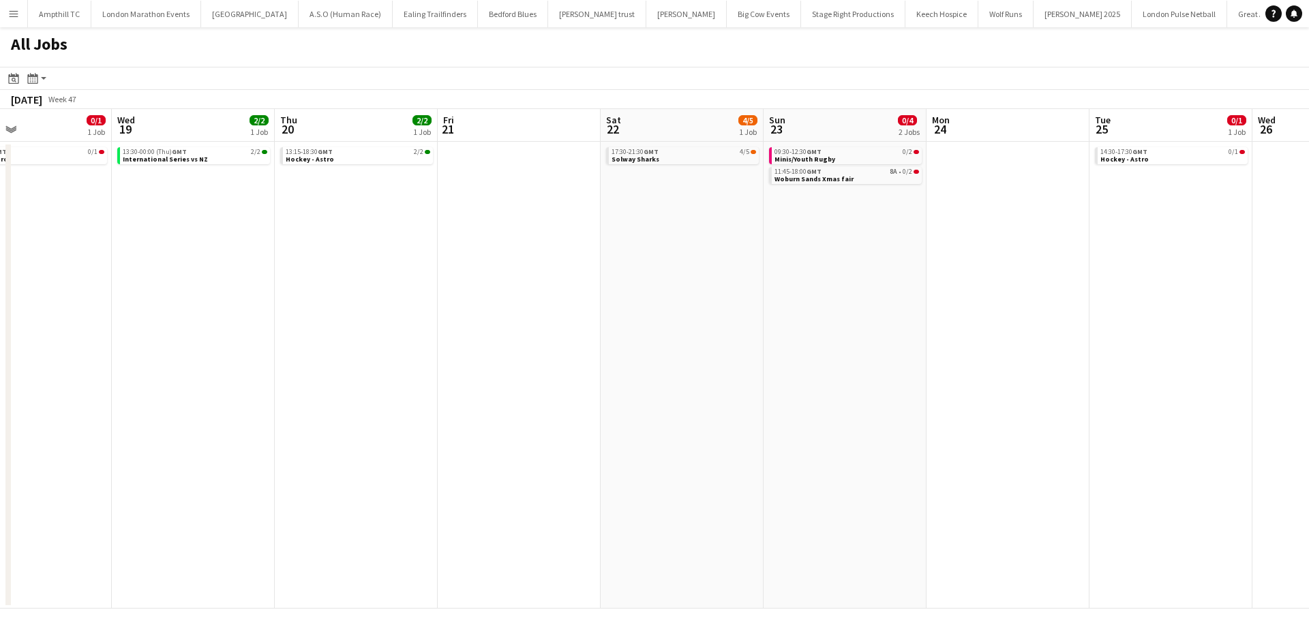
drag, startPoint x: 583, startPoint y: 352, endPoint x: 401, endPoint y: 356, distance: 181.3
click at [262, 362] on app-calendar-viewport "Sat 15 12/19 5 Jobs Sun 16 14/23 6 Jobs Mon 17 0/1 1 Job Tue 18 0/1 1 Job Wed 1…" at bounding box center [654, 359] width 1309 height 500
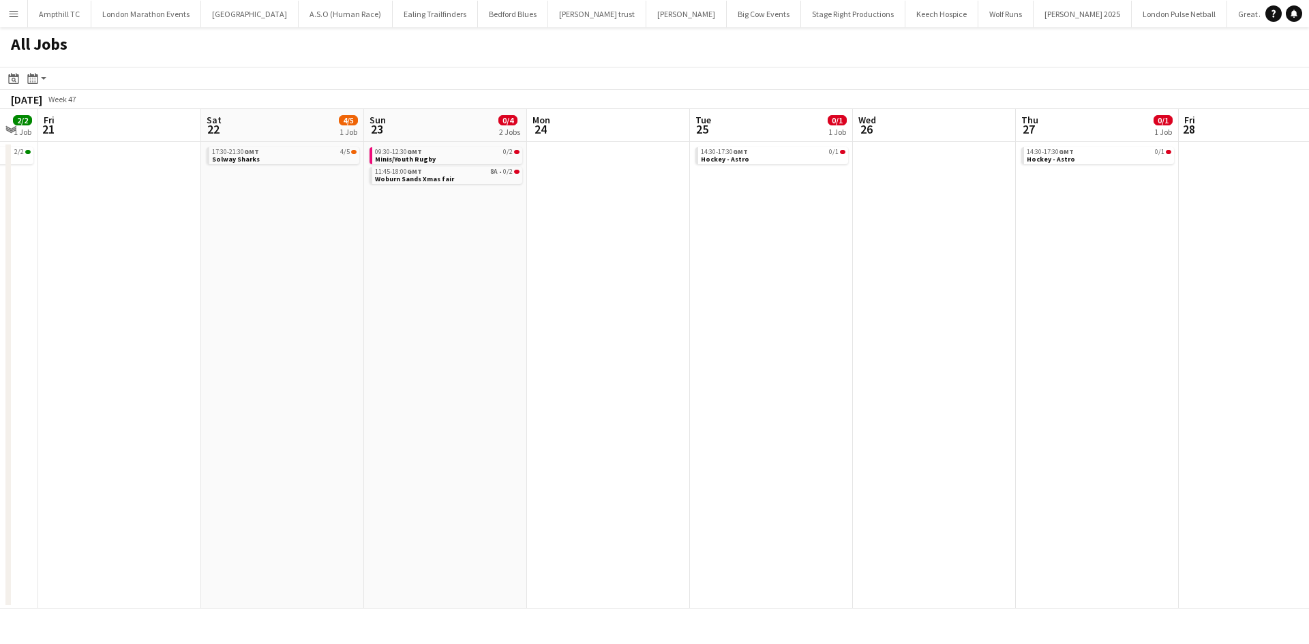
drag, startPoint x: 780, startPoint y: 245, endPoint x: 581, endPoint y: 247, distance: 199.0
click at [579, 247] on app-calendar-viewport "Mon 17 0/1 1 Job Tue 18 0/1 1 Job Wed 19 2/2 1 Job Thu 20 2/2 1 Job Fri 21 Sat …" at bounding box center [654, 359] width 1309 height 500
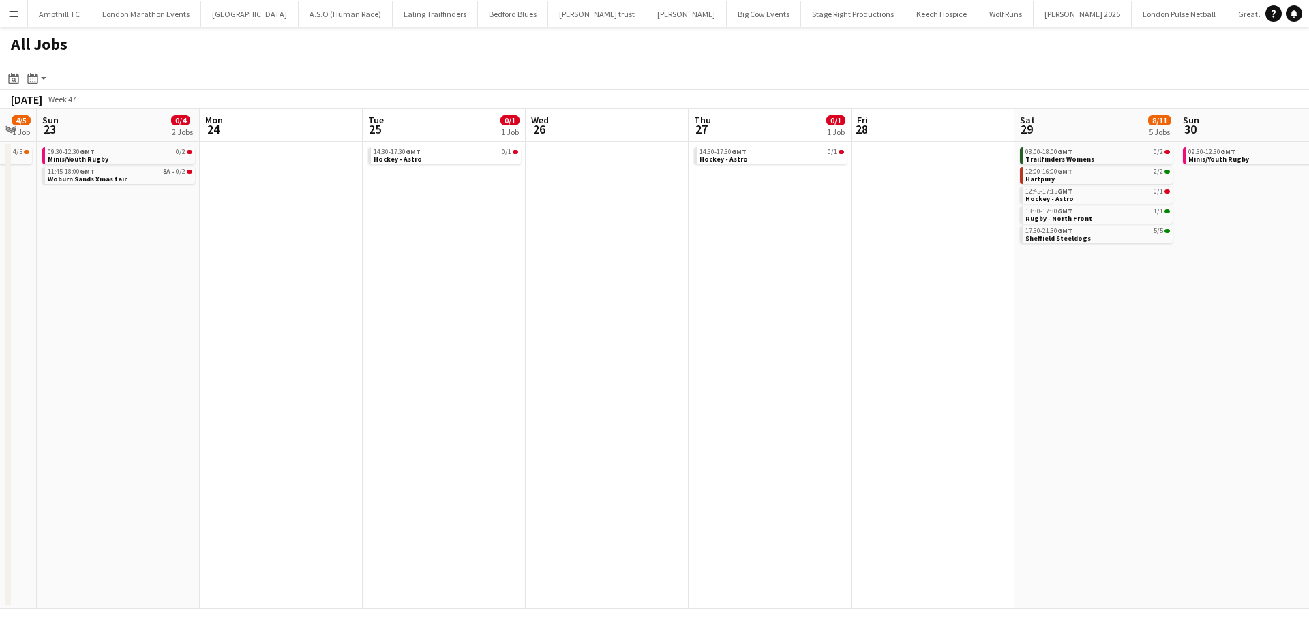
drag, startPoint x: 808, startPoint y: 272, endPoint x: 773, endPoint y: 275, distance: 34.9
click at [570, 273] on app-calendar-viewport "Wed 19 2/2 1 Job Thu 20 2/2 1 Job Fri 21 Sat 22 4/5 1 Job Sun 23 0/4 2 Jobs Mon…" at bounding box center [654, 359] width 1309 height 500
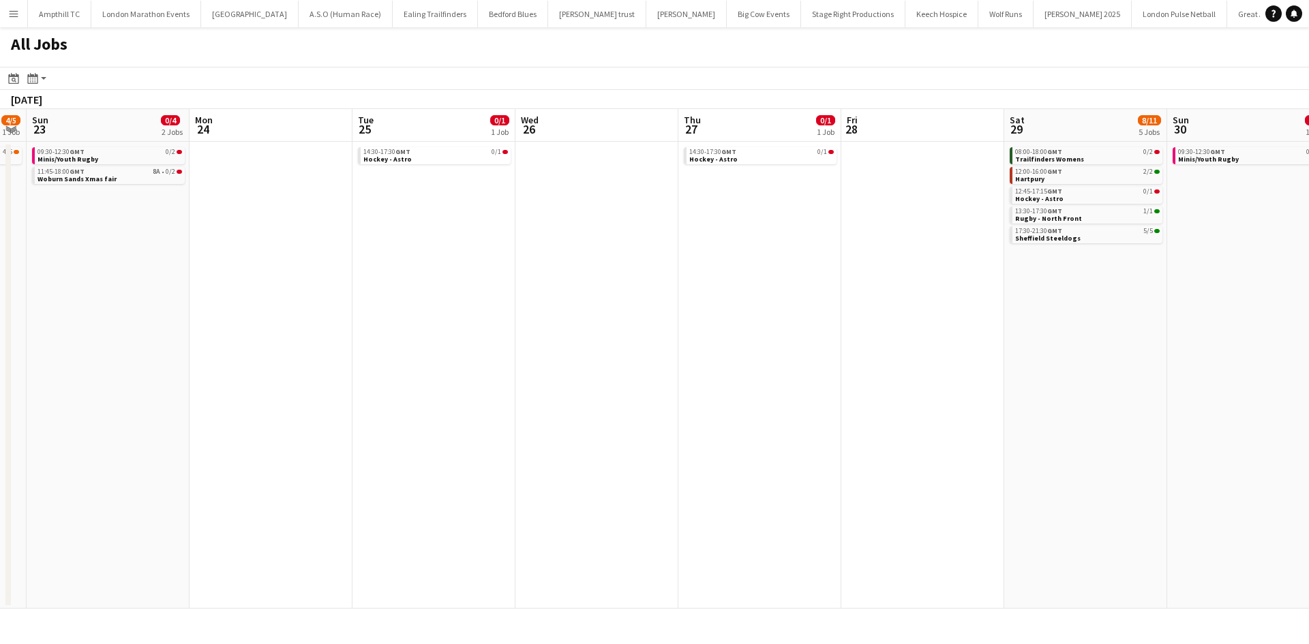
drag, startPoint x: 823, startPoint y: 307, endPoint x: 592, endPoint y: 318, distance: 232.0
click at [474, 317] on app-calendar-viewport "Wed 19 2/2 1 Job Thu 20 2/2 1 Job Fri 21 Sat 22 4/5 1 Job Sun 23 0/4 2 Jobs Mon…" at bounding box center [654, 359] width 1309 height 500
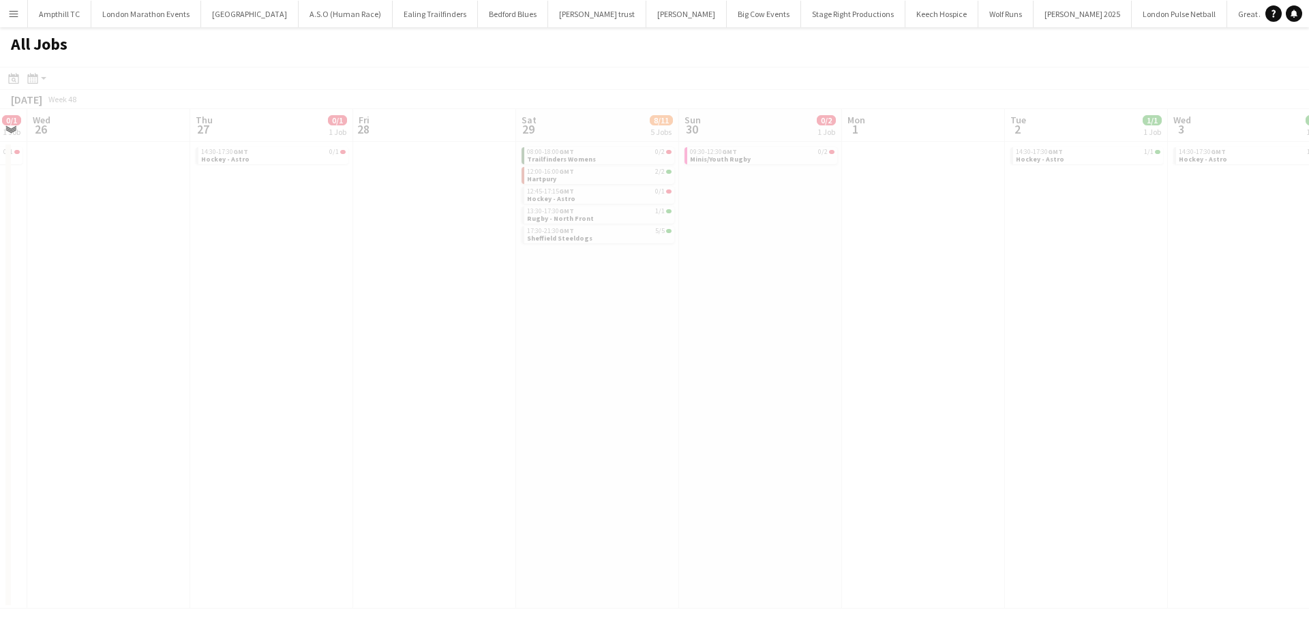
drag, startPoint x: 858, startPoint y: 338, endPoint x: 587, endPoint y: 337, distance: 271.3
click at [598, 338] on app-all-jobs "All Jobs Date picker SEP 2025 SEP 2025 Monday M Tuesday T Wednesday W Thursday …" at bounding box center [654, 317] width 1309 height 581
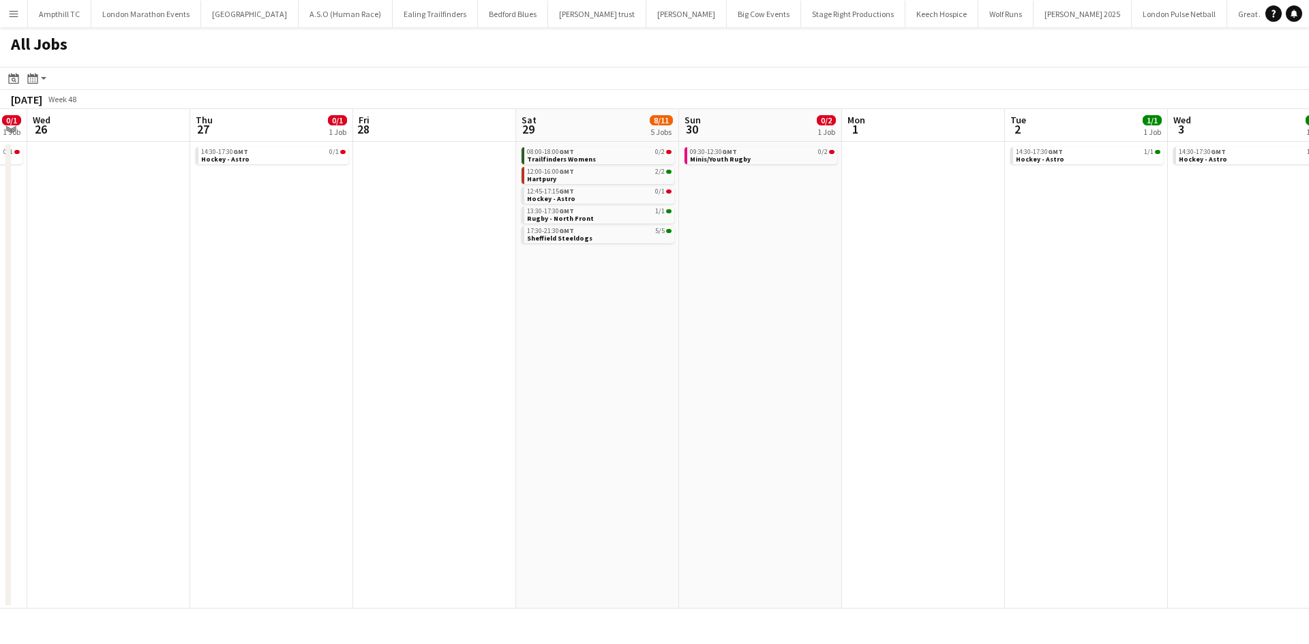
drag, startPoint x: 736, startPoint y: 348, endPoint x: 571, endPoint y: 348, distance: 164.9
click at [426, 378] on app-calendar-viewport "Sun 23 0/4 2 Jobs Mon 24 Tue 25 0/1 1 Job Wed 26 Thu 27 0/1 1 Job Fri 28 Sat 29…" at bounding box center [654, 359] width 1309 height 500
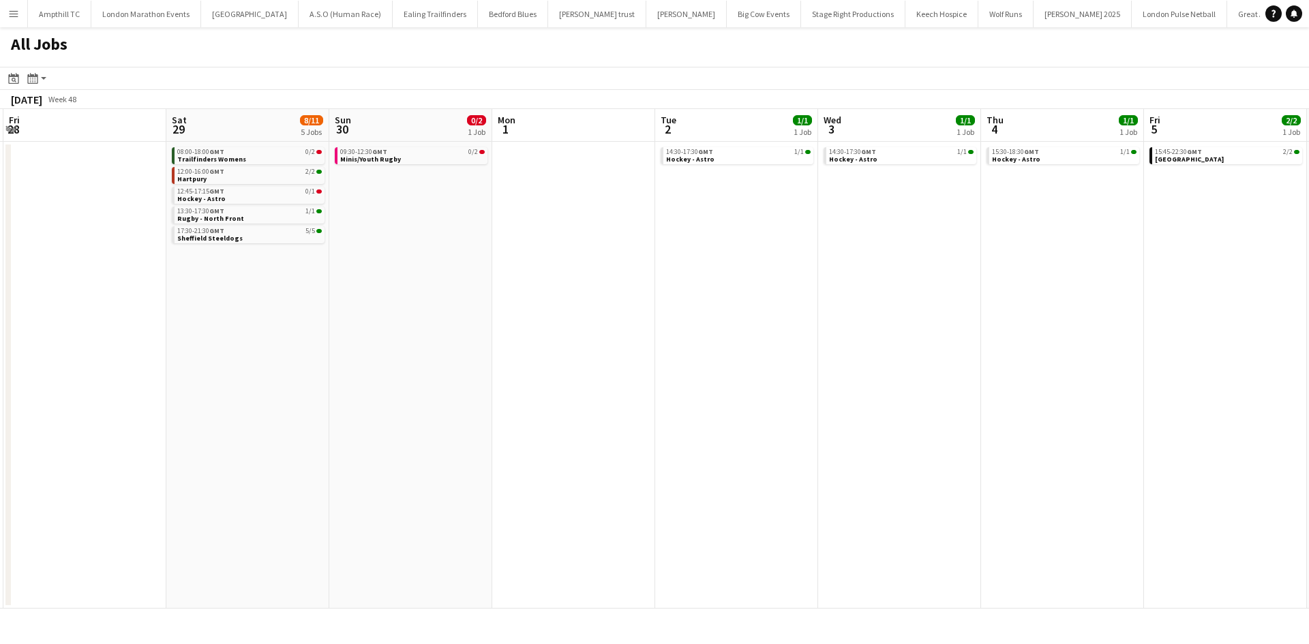
drag, startPoint x: 762, startPoint y: 358, endPoint x: 595, endPoint y: 353, distance: 167.0
click at [603, 355] on app-calendar-viewport "Tue 25 0/1 1 Job Wed 26 Thu 27 0/1 1 Job Fri 28 Sat 29 8/11 5 Jobs Sun 30 0/2 1…" at bounding box center [654, 359] width 1309 height 500
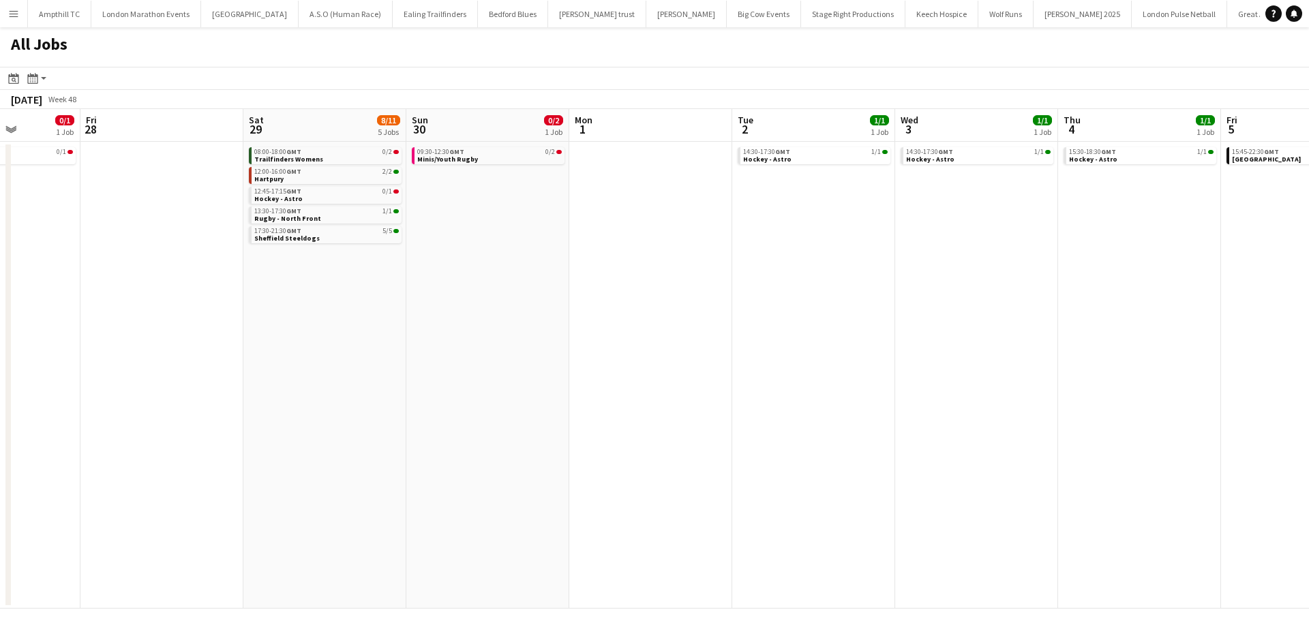
click at [599, 357] on app-all-jobs "All Jobs Date picker SEP 2025 SEP 2025 Monday M Tuesday T Wednesday W Thursday …" at bounding box center [654, 317] width 1309 height 581
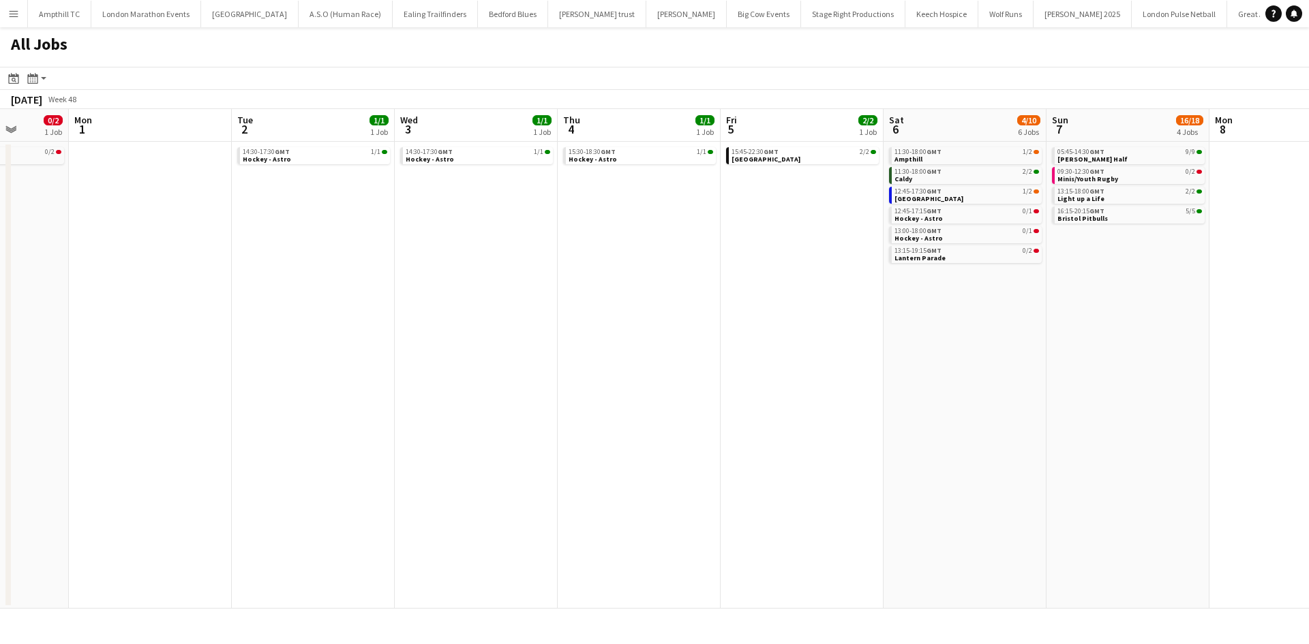
drag, startPoint x: 700, startPoint y: 357, endPoint x: 665, endPoint y: 350, distance: 36.2
click at [558, 357] on app-calendar-viewport "Thu 27 0/1 1 Job Fri 28 Sat 29 8/11 5 Jobs Sun 30 0/2 1 Job Mon 1 Tue 2 1/1 1 J…" at bounding box center [654, 359] width 1309 height 500
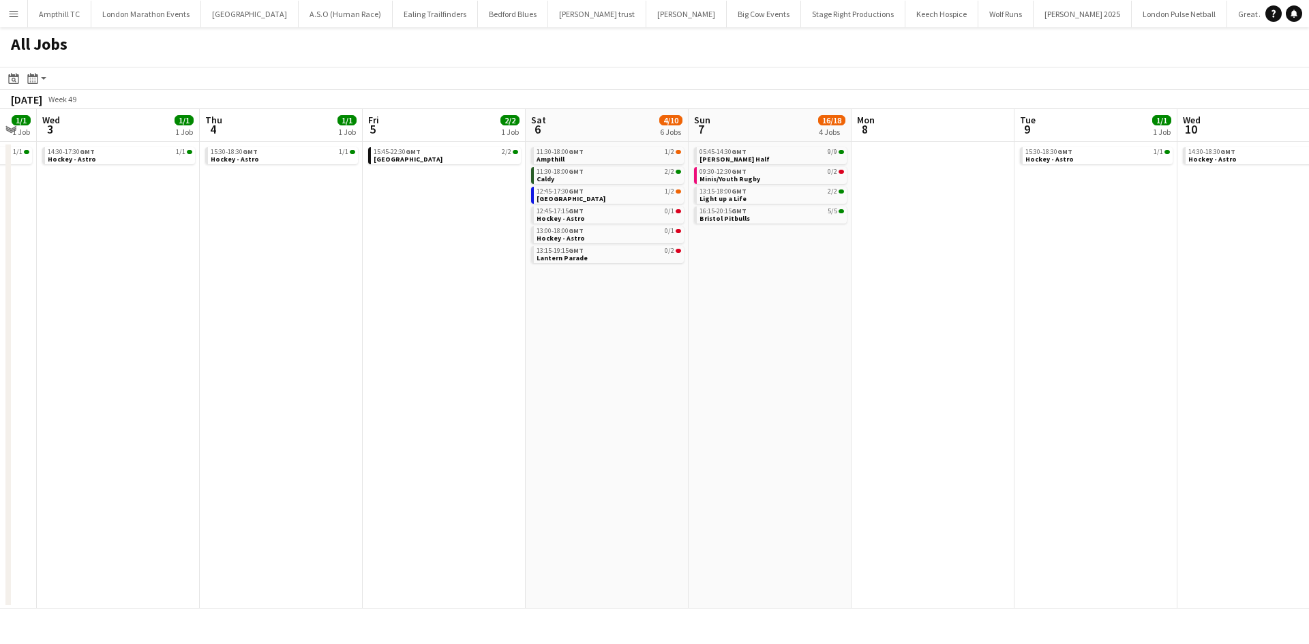
drag, startPoint x: 545, startPoint y: 356, endPoint x: 508, endPoint y: 356, distance: 36.8
click at [517, 356] on app-calendar-viewport "Sat 29 8/11 5 Jobs Sun 30 0/2 1 Job Mon 1 Tue 2 1/1 1 Job Wed 3 1/1 1 Job Thu 4…" at bounding box center [654, 359] width 1309 height 500
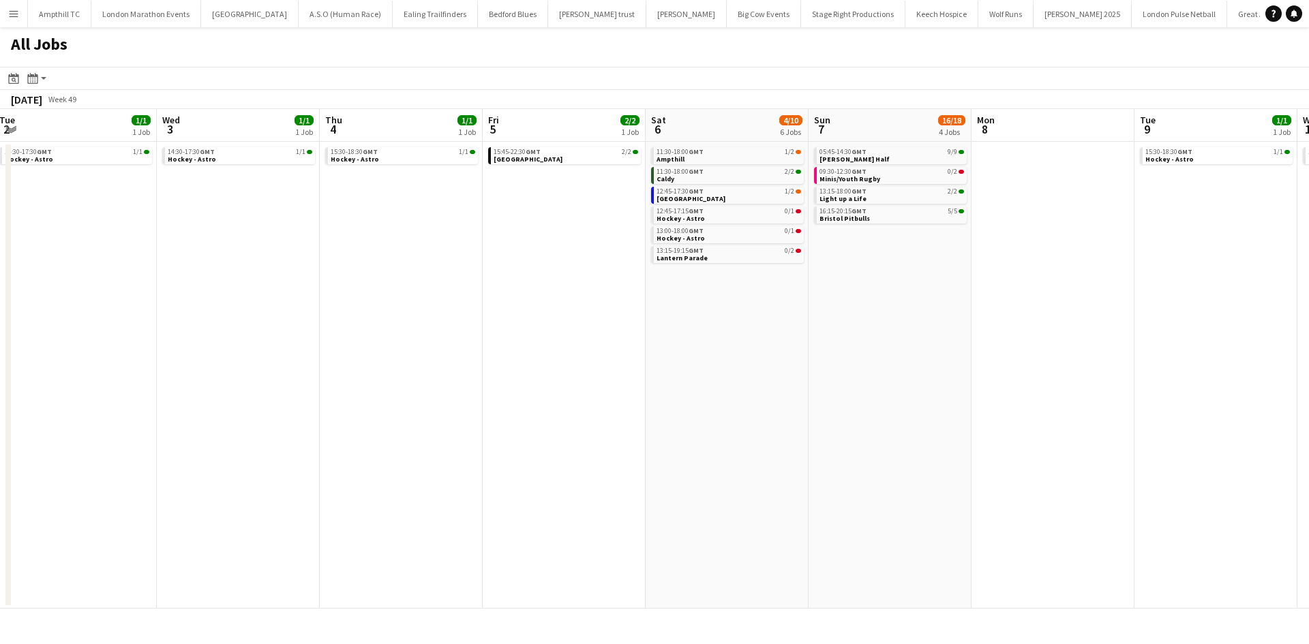
drag, startPoint x: 564, startPoint y: 359, endPoint x: 416, endPoint y: 351, distance: 147.4
click at [442, 359] on app-calendar-viewport "Sat 29 8/11 5 Jobs Sun 30 0/2 1 Job Mon 1 Tue 2 1/1 1 Job Wed 3 1/1 1 Job Thu 4…" at bounding box center [654, 359] width 1309 height 500
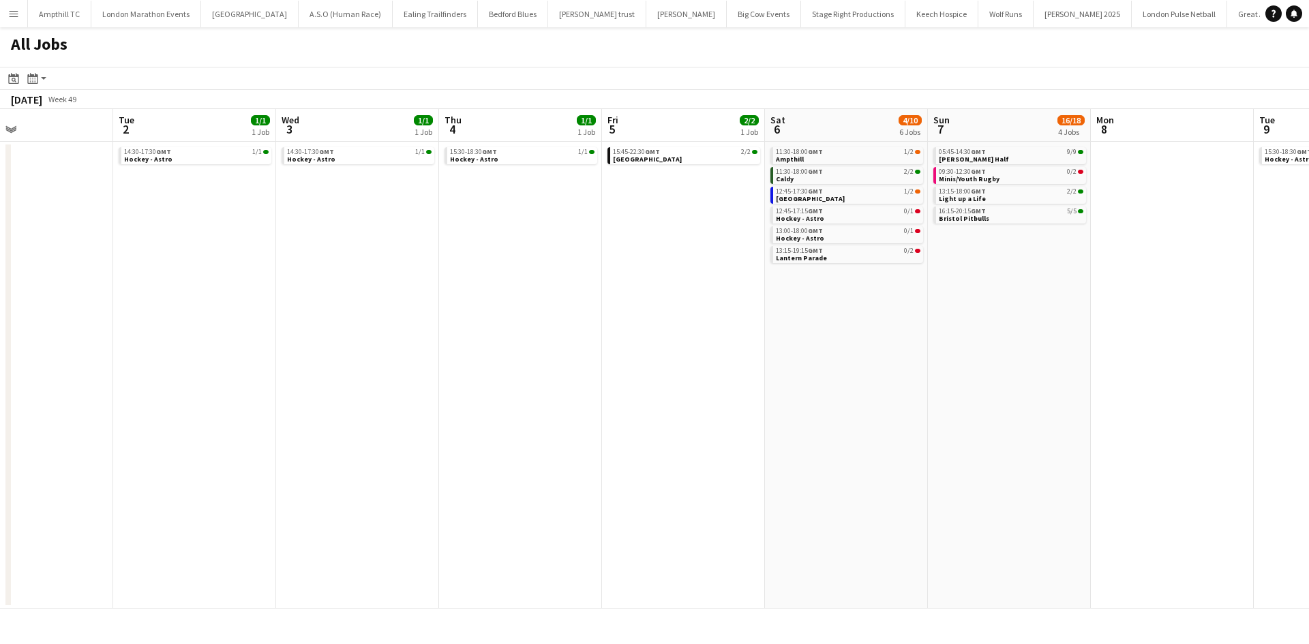
drag, startPoint x: 924, startPoint y: 290, endPoint x: 686, endPoint y: 288, distance: 237.2
click at [686, 288] on app-calendar-viewport "Sat 29 8/11 5 Jobs Sun 30 0/2 1 Job Mon 1 Tue 2 1/1 1 Job Wed 3 1/1 1 Job Thu 4…" at bounding box center [654, 359] width 1309 height 500
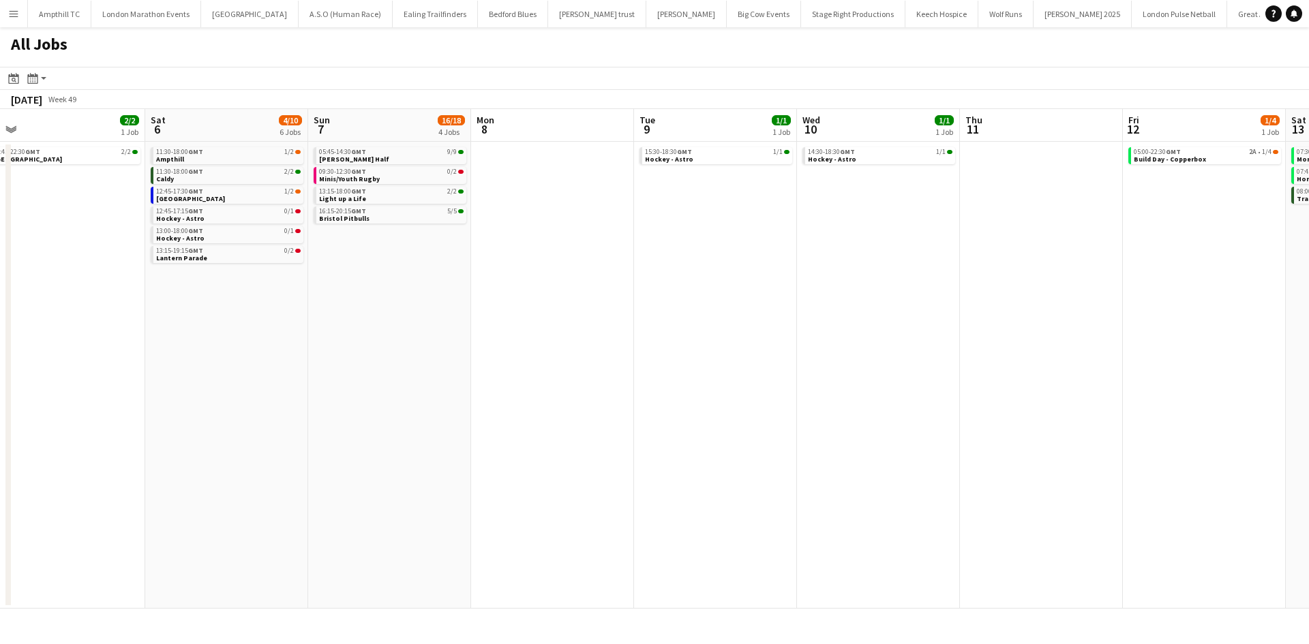
drag, startPoint x: 812, startPoint y: 314, endPoint x: 528, endPoint y: 314, distance: 284.9
click at [508, 314] on app-calendar-viewport "Mon 1 Tue 2 1/1 1 Job Wed 3 1/1 1 Job Thu 4 1/1 1 Job Fri 5 2/2 1 Job Sat 6 4/1…" at bounding box center [654, 359] width 1309 height 500
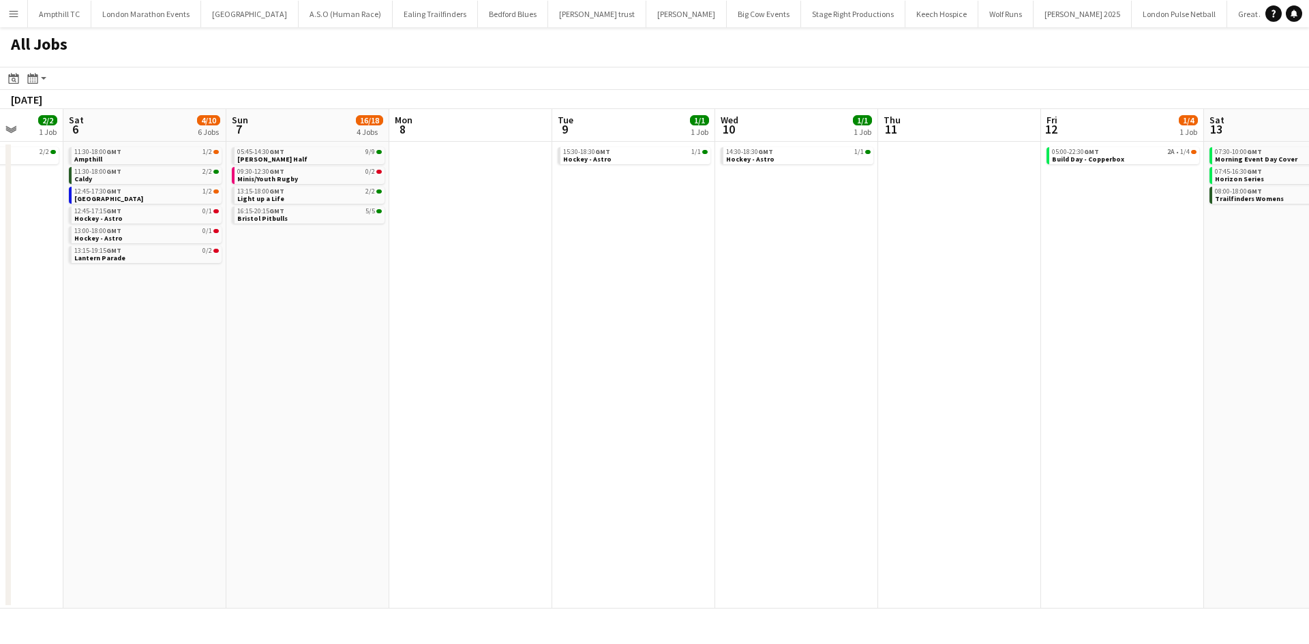
drag, startPoint x: 844, startPoint y: 331, endPoint x: 470, endPoint y: 346, distance: 374.4
click at [470, 346] on app-calendar-viewport "Wed 3 1/1 1 Job Thu 4 1/1 1 Job Fri 5 2/2 1 Job Sat 6 4/10 6 Jobs Sun 7 16/18 4…" at bounding box center [654, 359] width 1309 height 500
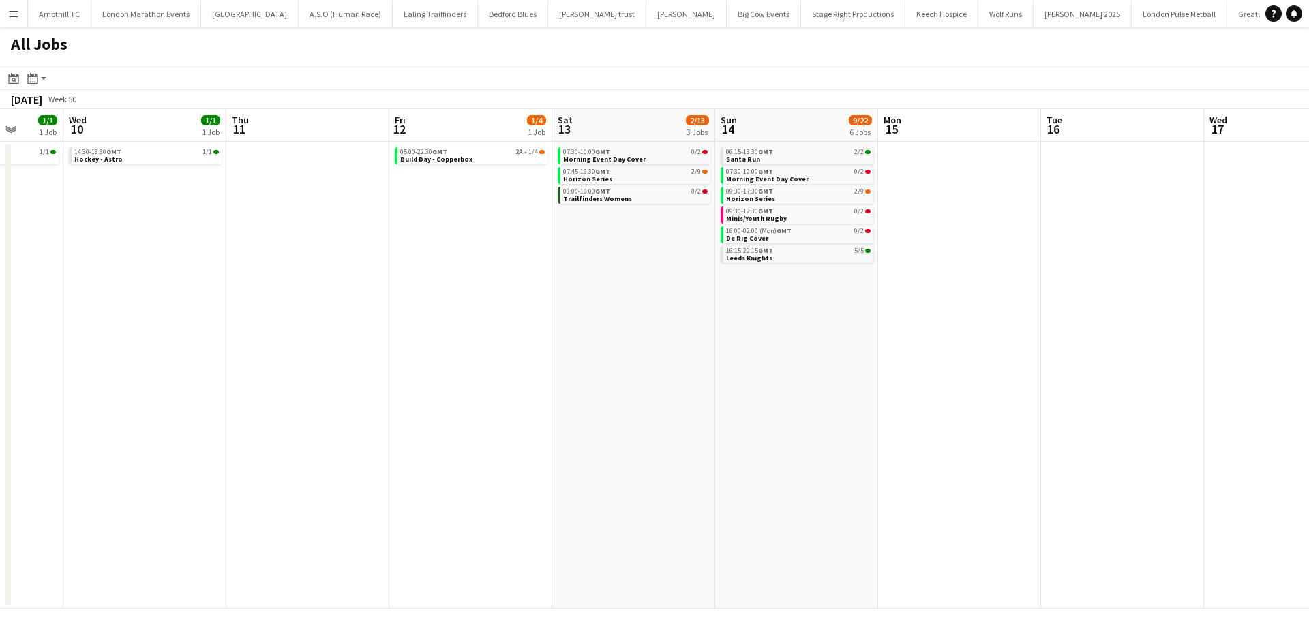
scroll to position [0, 425]
click at [521, 159] on link "05:00-22:30 GMT 2A • 1/4 Build Day - Copperbox" at bounding box center [472, 155] width 144 height 16
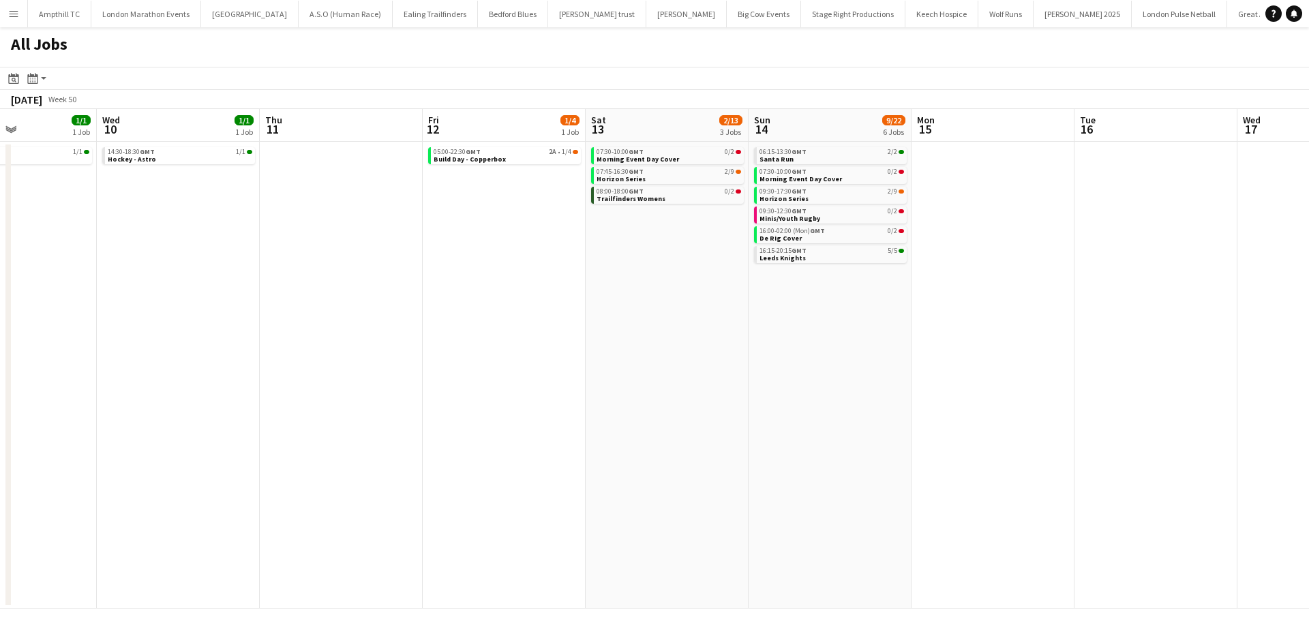
click at [480, 304] on app-all-jobs "All Jobs Date picker SEP 2025 SEP 2025 Monday M Tuesday T Wednesday W Thursday …" at bounding box center [654, 317] width 1309 height 581
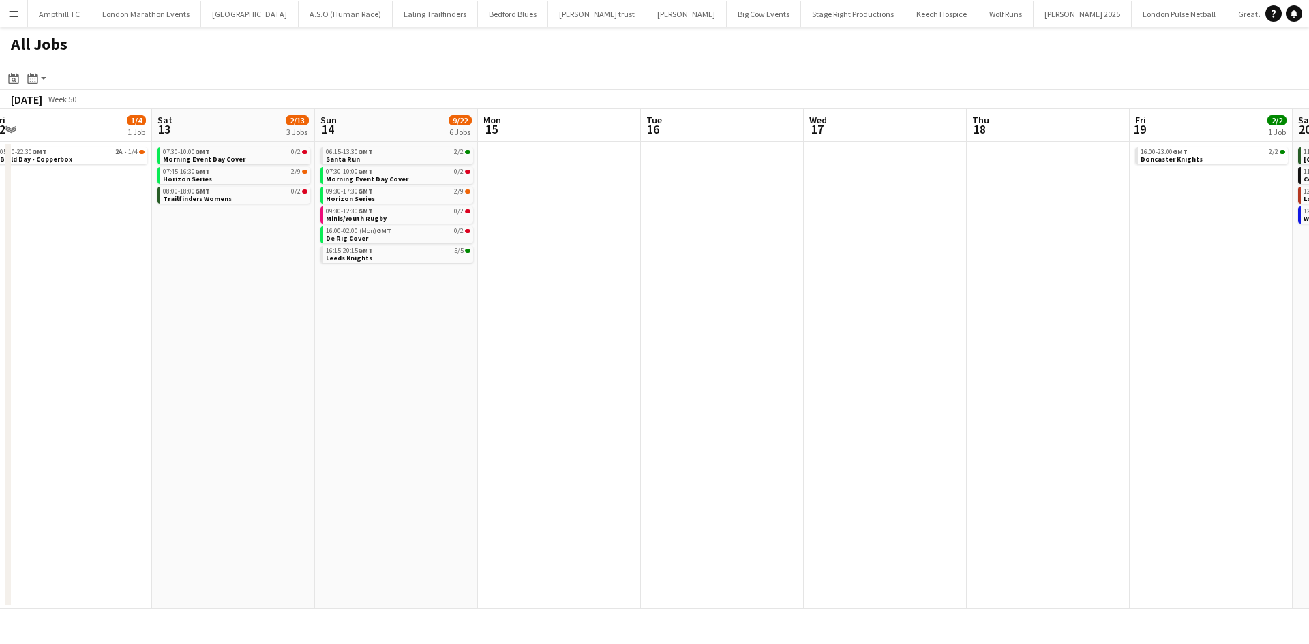
drag, startPoint x: 339, startPoint y: 362, endPoint x: 229, endPoint y: 362, distance: 110.4
click at [256, 362] on app-calendar-viewport "Tue 9 1/1 1 Job Wed 10 1/1 1 Job Thu 11 Fri 12 1/4 1 Job Sat 13 2/13 3 Jobs Sun…" at bounding box center [654, 359] width 1309 height 500
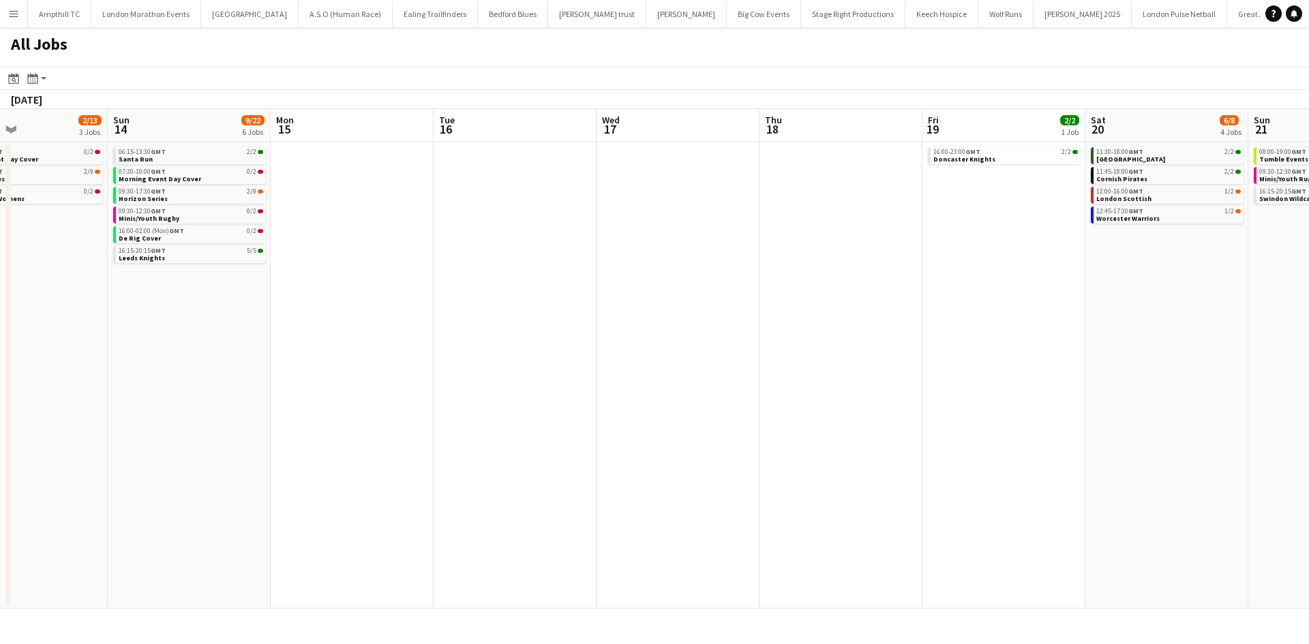
drag, startPoint x: 621, startPoint y: 356, endPoint x: 175, endPoint y: 363, distance: 445.8
click at [175, 363] on app-calendar-viewport "Thu 11 Fri 12 1/4 1 Job Sat 13 2/13 3 Jobs Sun 14 9/22 6 Jobs Mon 15 Tue 16 Wed…" at bounding box center [654, 359] width 1309 height 500
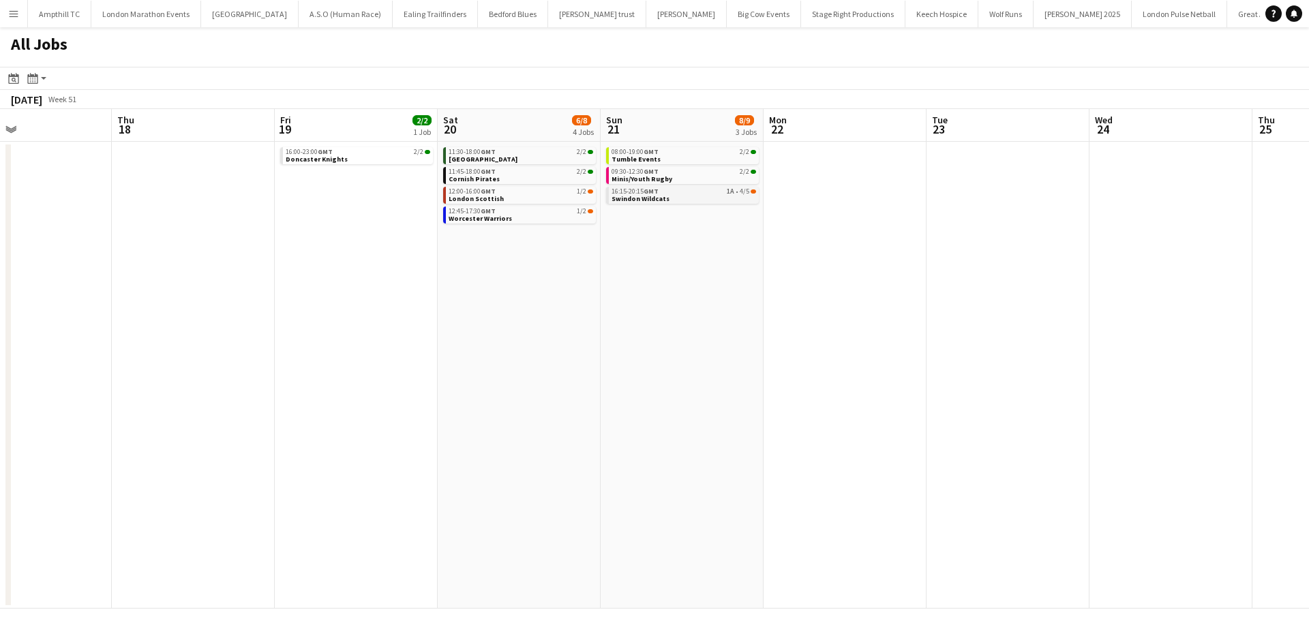
click at [675, 200] on link "16:15-20:15 GMT 1A • 4/5 Swindon Wildcats" at bounding box center [683, 195] width 144 height 16
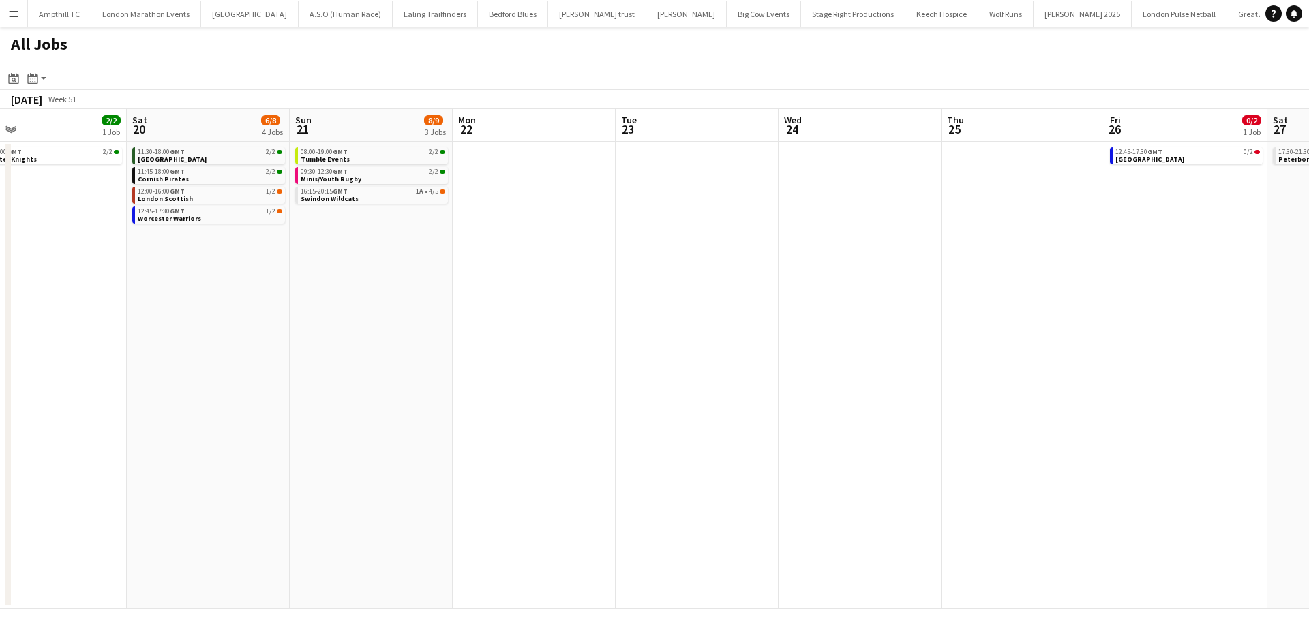
click at [540, 278] on app-all-jobs "All Jobs Date picker SEP 2025 SEP 2025 Monday M Tuesday T Wednesday W Thursday …" at bounding box center [654, 317] width 1309 height 581
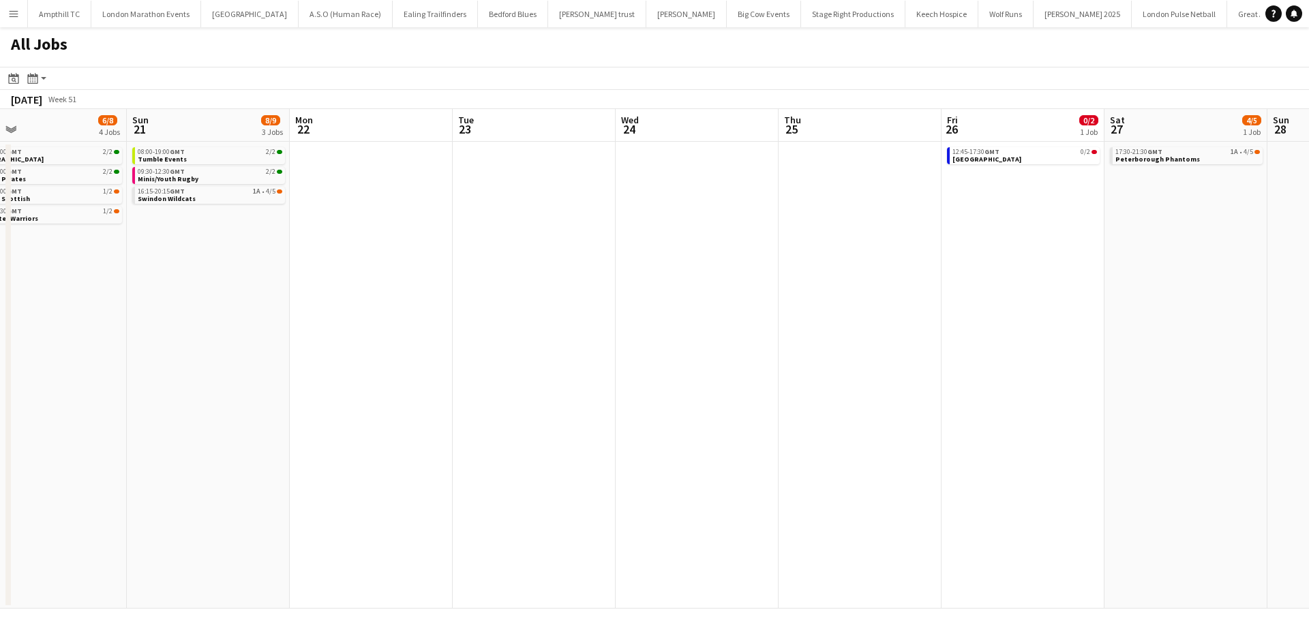
scroll to position [0, 500]
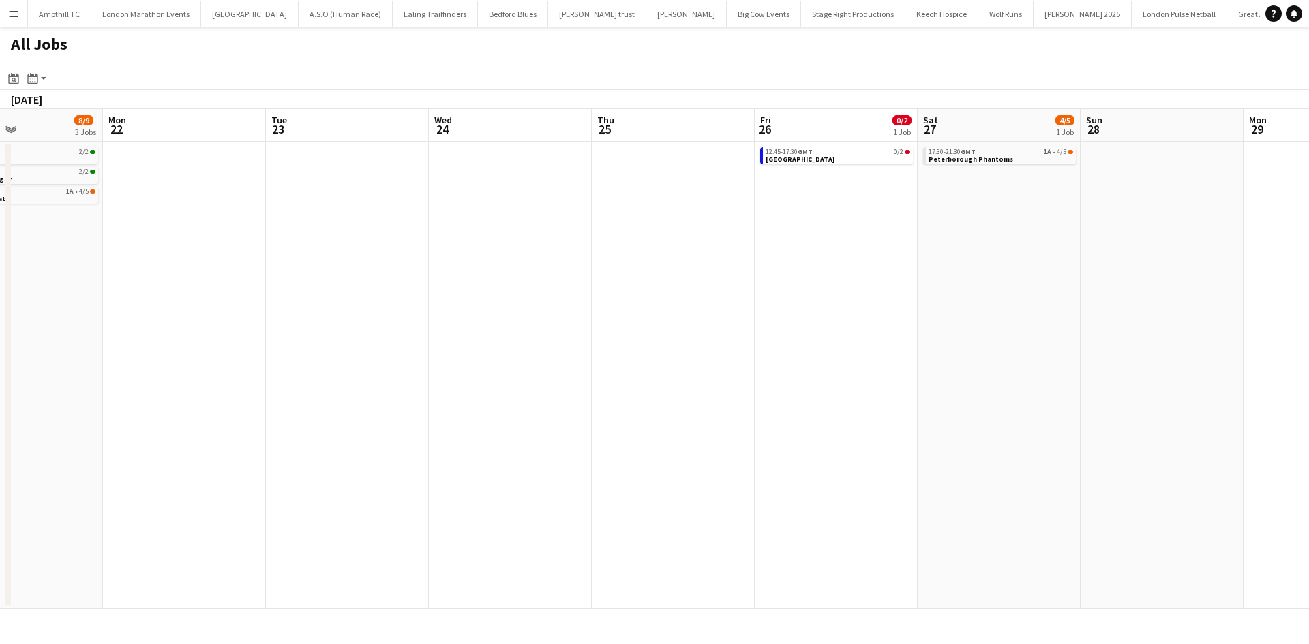
drag, startPoint x: 932, startPoint y: 294, endPoint x: 525, endPoint y: 297, distance: 406.2
click at [523, 309] on app-calendar-viewport "Thu 18 Fri 19 2/2 1 Job Sat 20 6/8 4 Jobs Sun 21 8/9 3 Jobs Mon 22 Tue 23 Wed 2…" at bounding box center [654, 359] width 1309 height 500
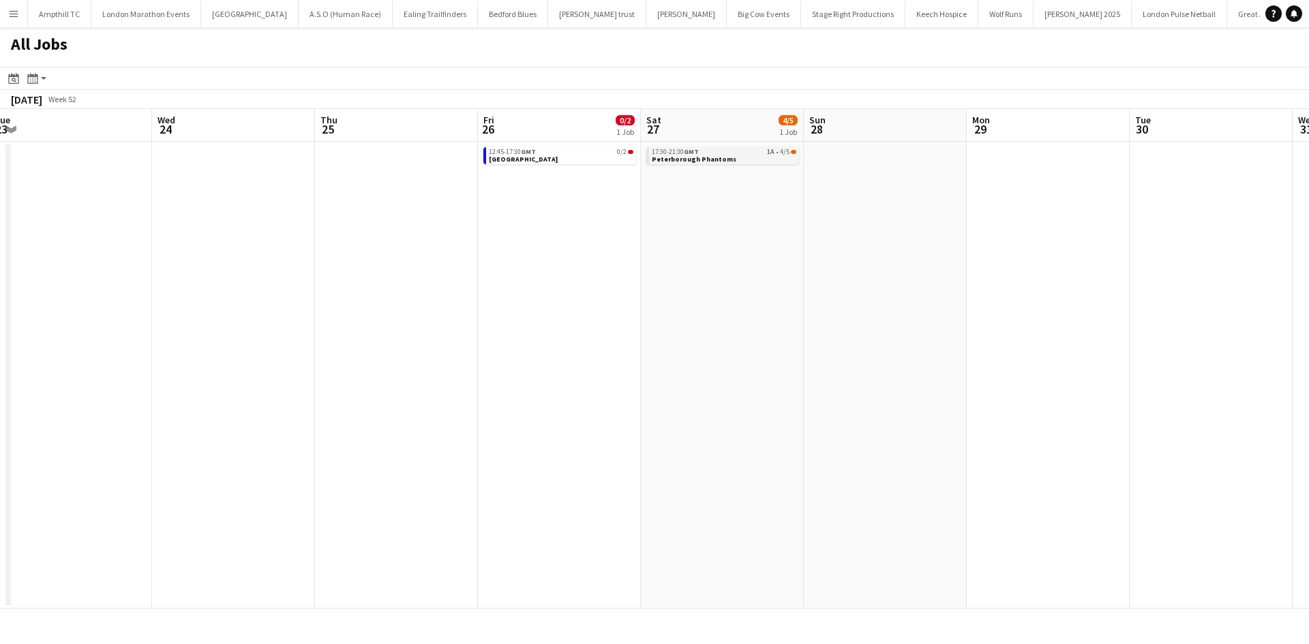
click at [747, 159] on link "17:30-21:30 GMT 1A • 4/5 Peterborough Phantoms" at bounding box center [724, 155] width 144 height 16
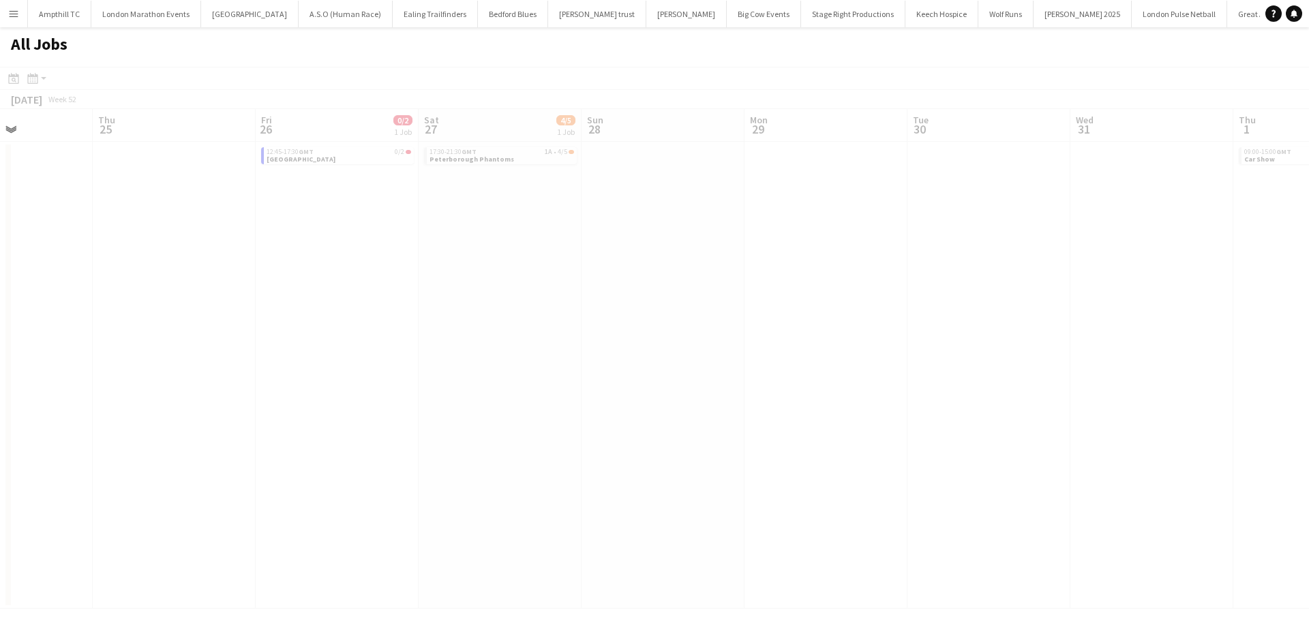
drag, startPoint x: 902, startPoint y: 331, endPoint x: 637, endPoint y: 318, distance: 265.5
click at [409, 333] on app-all-jobs "All Jobs Date picker SEP 2025 SEP 2025 Monday M Tuesday T Wednesday W Thursday …" at bounding box center [654, 317] width 1309 height 581
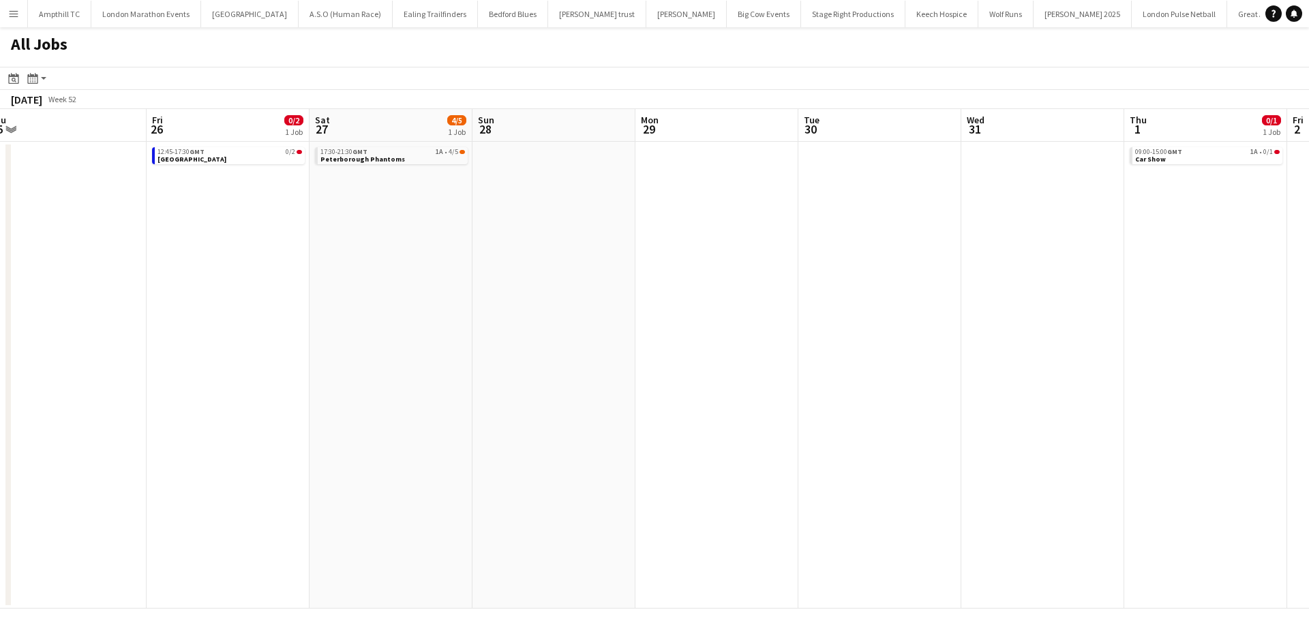
drag, startPoint x: 791, startPoint y: 325, endPoint x: 345, endPoint y: 338, distance: 446.6
click at [345, 338] on app-calendar-viewport "Mon 22 Tue 23 Wed 24 Thu 25 Fri 26 0/2 1 Job Sat 27 4/5 1 Job Sun 28 Mon 29 Tue…" at bounding box center [654, 359] width 1309 height 500
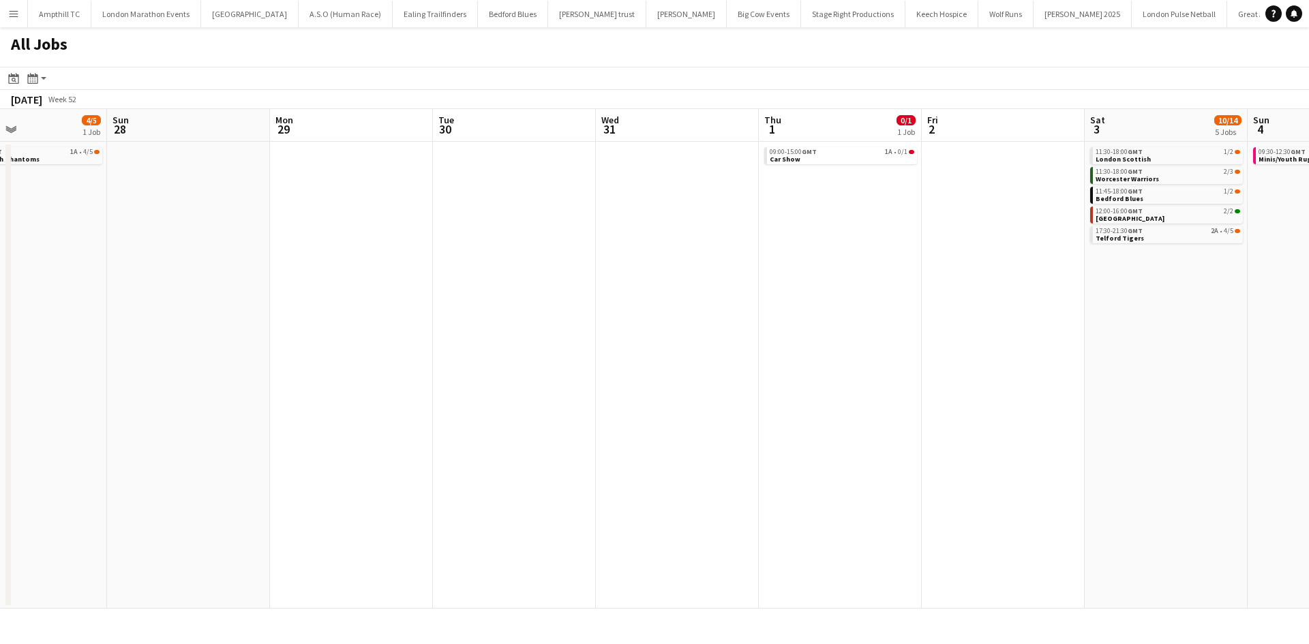
scroll to position [0, 486]
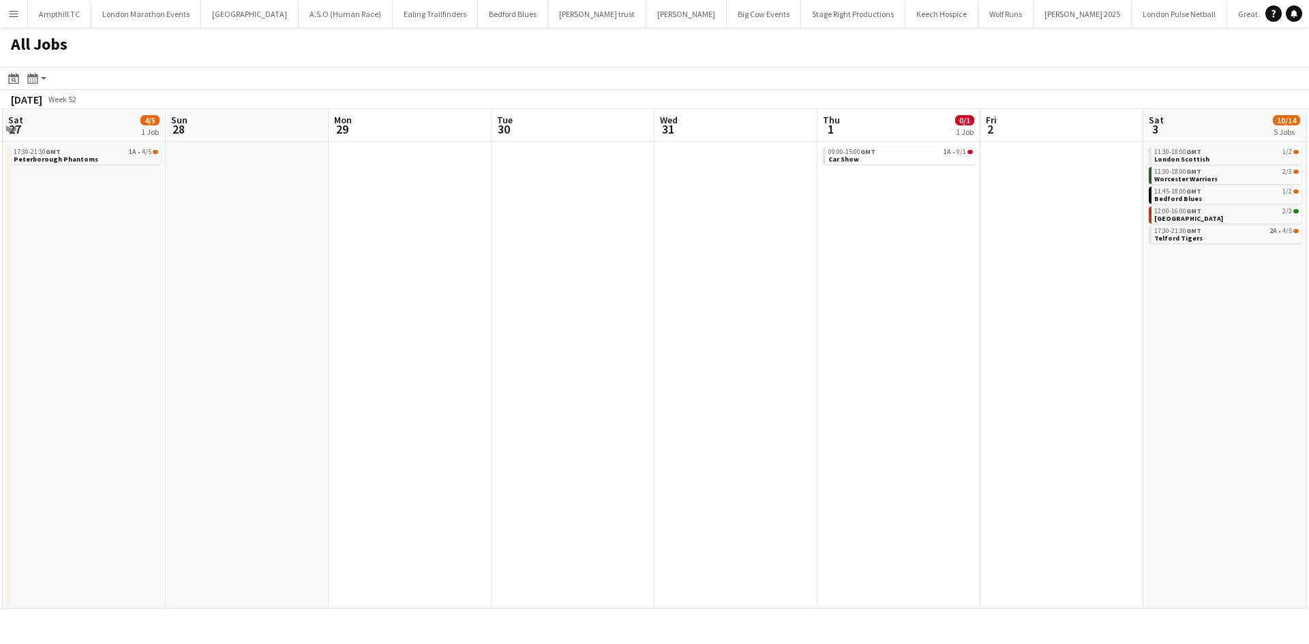
click at [403, 337] on app-all-jobs "All Jobs Date picker SEP 2025 SEP 2025 Monday M Tuesday T Wednesday W Thursday …" at bounding box center [654, 317] width 1309 height 581
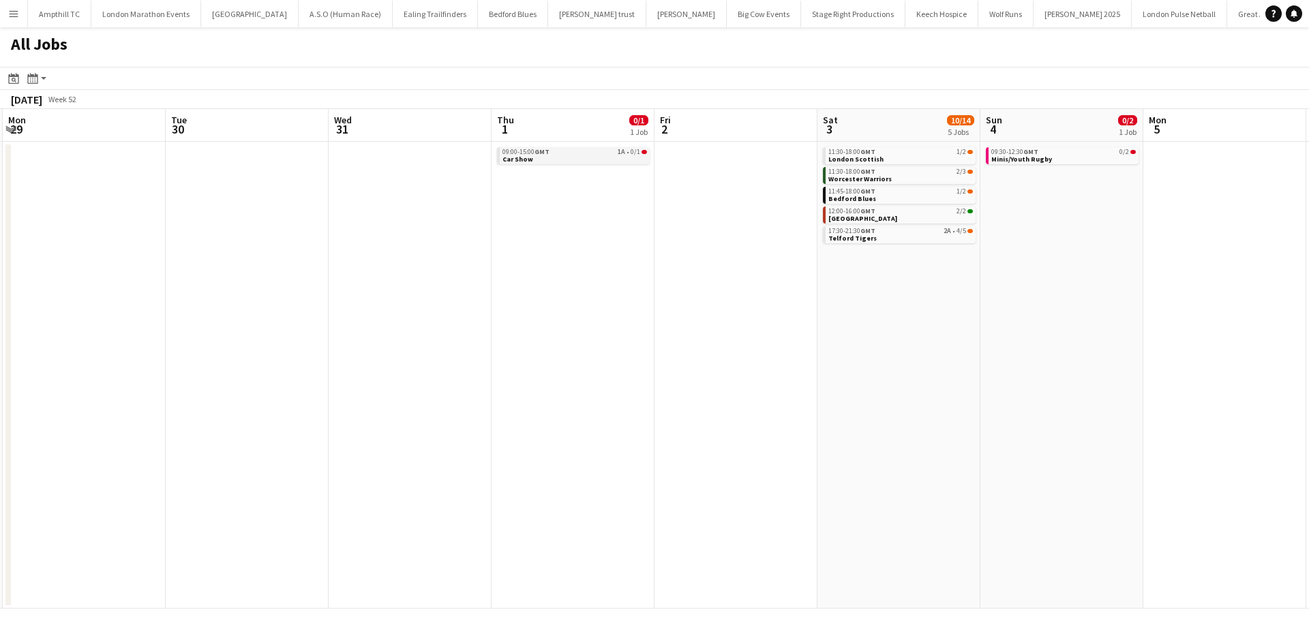
click at [609, 159] on link "09:00-15:00 GMT 1A • 0/1 Car Show" at bounding box center [574, 155] width 144 height 16
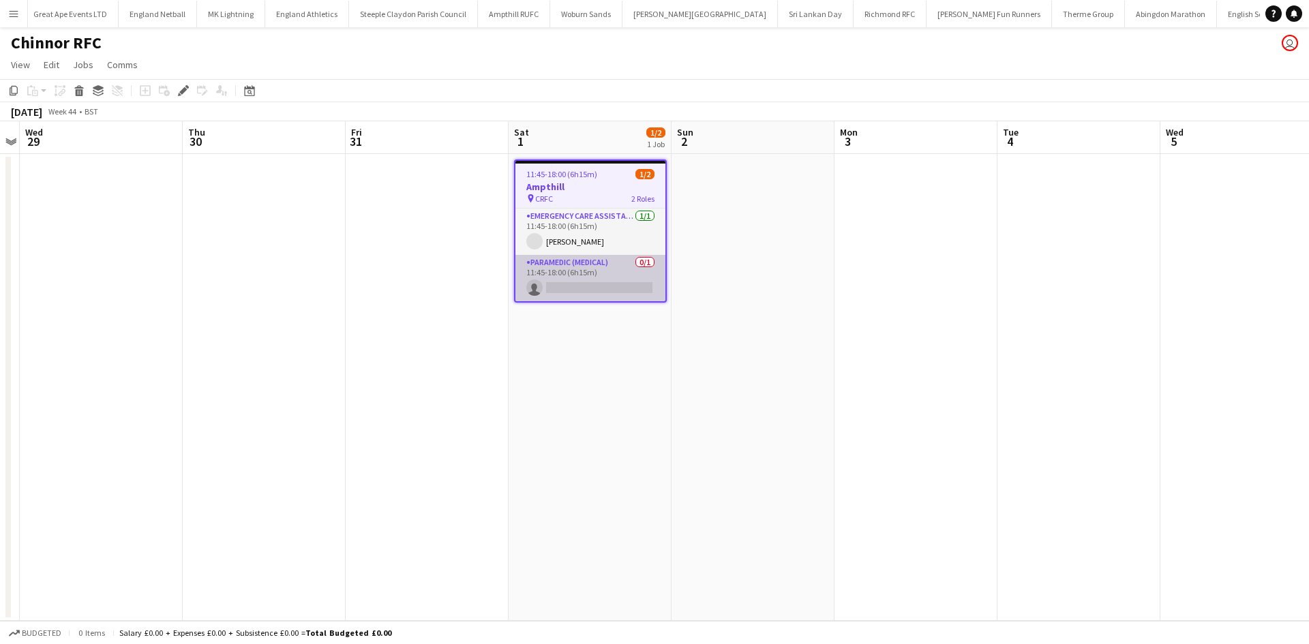
scroll to position [0, 1218]
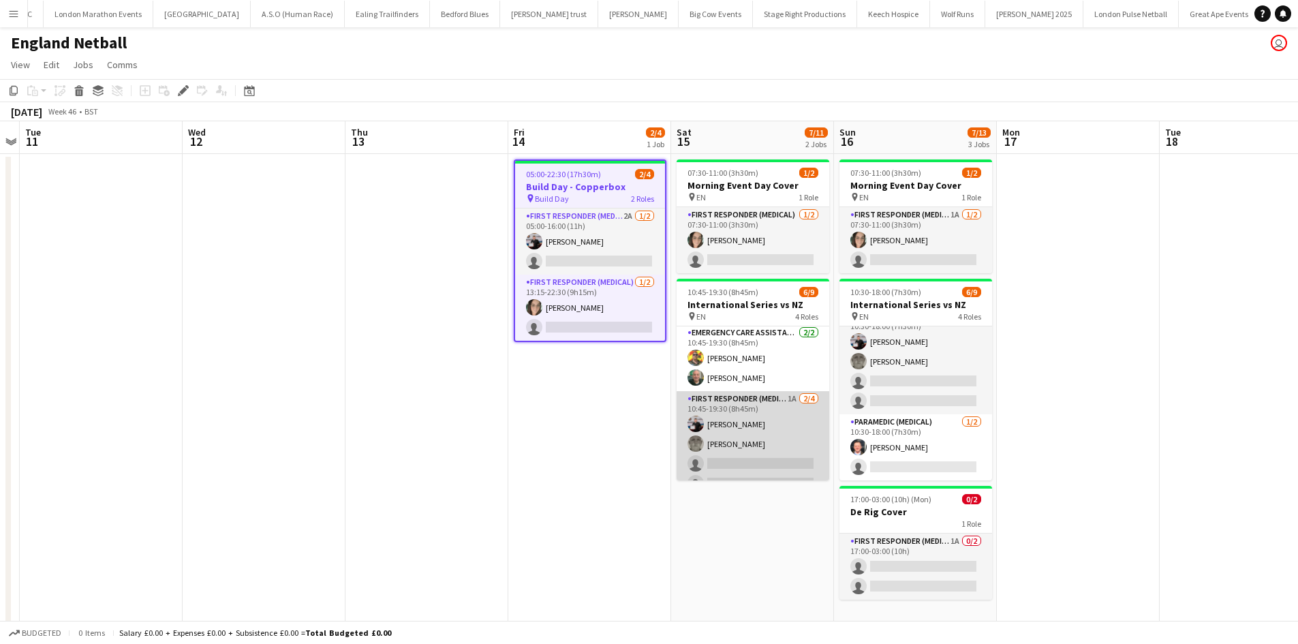
scroll to position [68, 0]
click at [748, 387] on app-card-role "First Responder (Medical) 1A 2/4 10:45-19:30 (8h45m) Keown Seldon Darren Clarke…" at bounding box center [753, 424] width 153 height 106
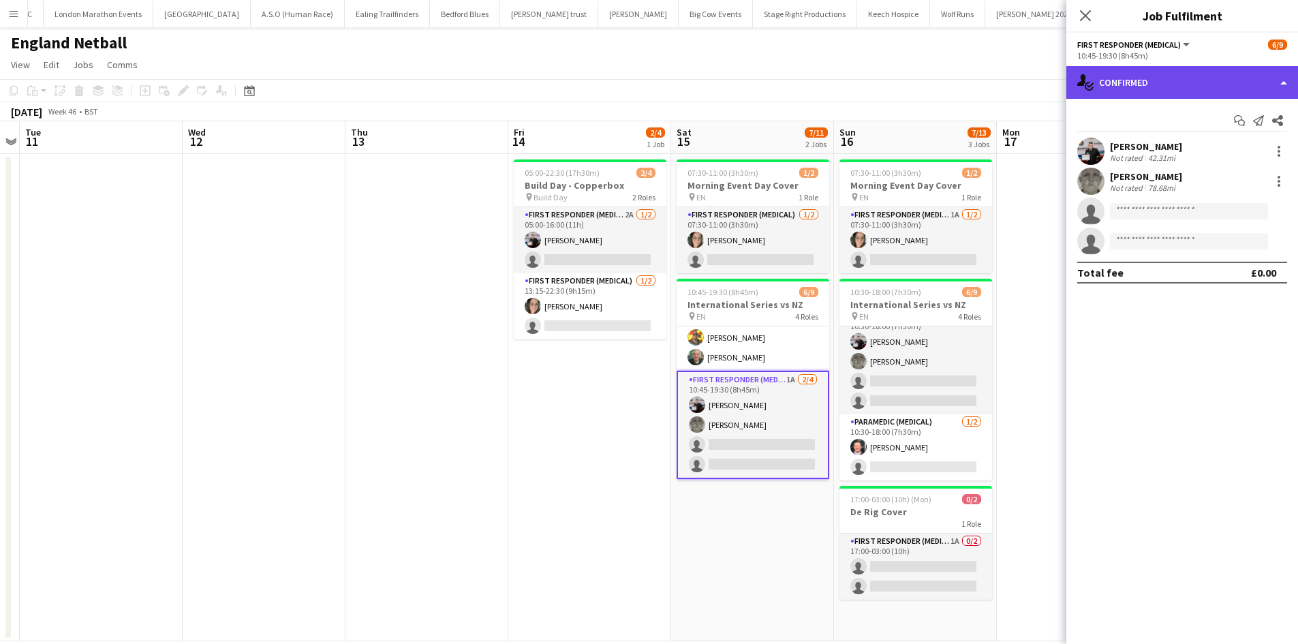
click at [1189, 81] on div "single-neutral-actions-check-2 Confirmed" at bounding box center [1183, 82] width 232 height 33
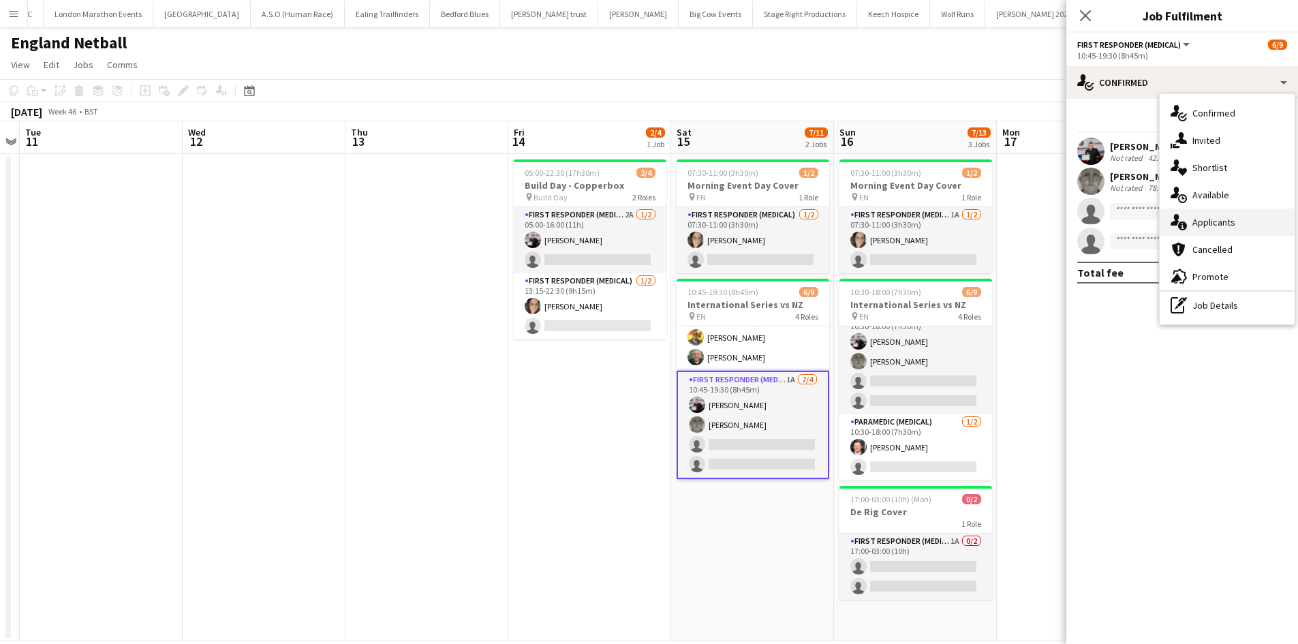
drag, startPoint x: 1245, startPoint y: 212, endPoint x: 1236, endPoint y: 215, distance: 8.6
click at [1244, 212] on div "single-neutral-actions-information Applicants" at bounding box center [1227, 222] width 135 height 27
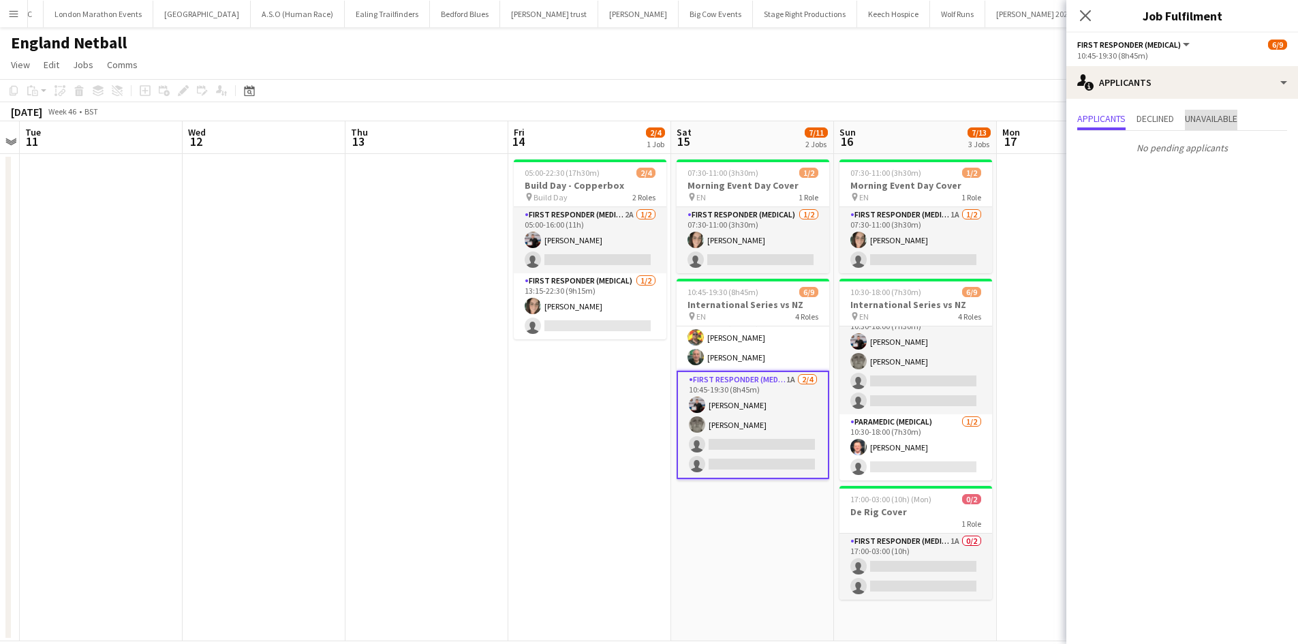
click at [1200, 115] on span "Unavailable" at bounding box center [1211, 119] width 52 height 10
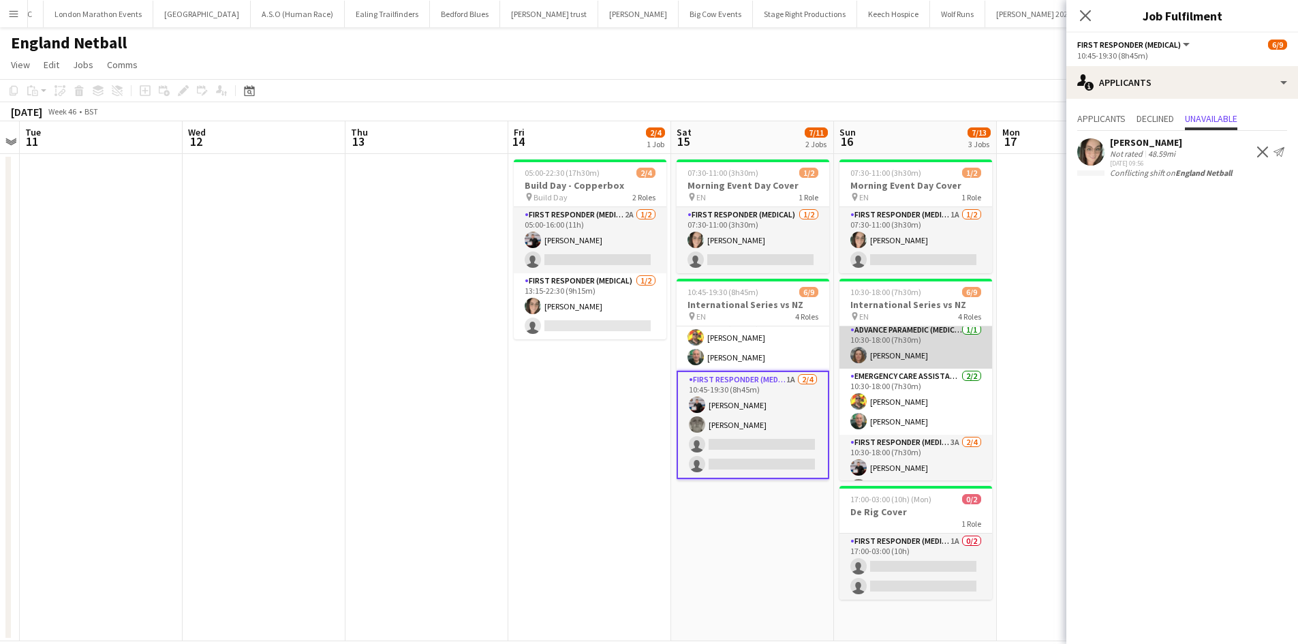
scroll to position [0, 0]
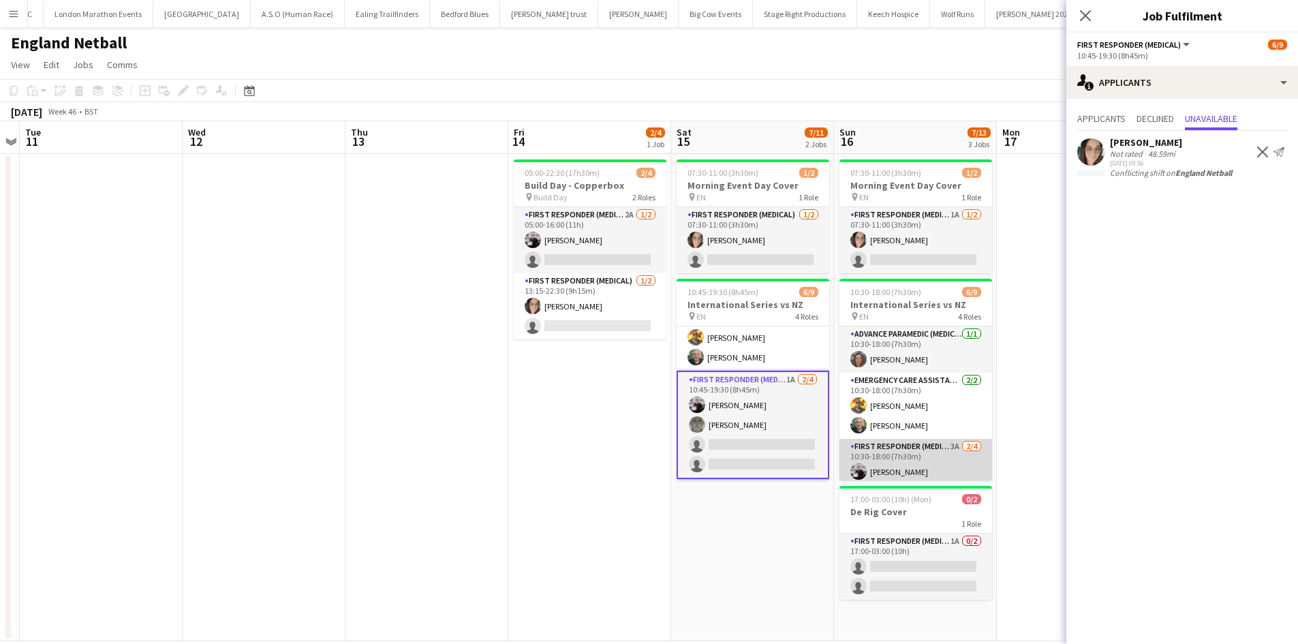
click at [921, 453] on app-card-role "First Responder (Medical) 3A 2/4 10:30-18:00 (7h30m) Keown Seldon Darren Clarke…" at bounding box center [916, 492] width 153 height 106
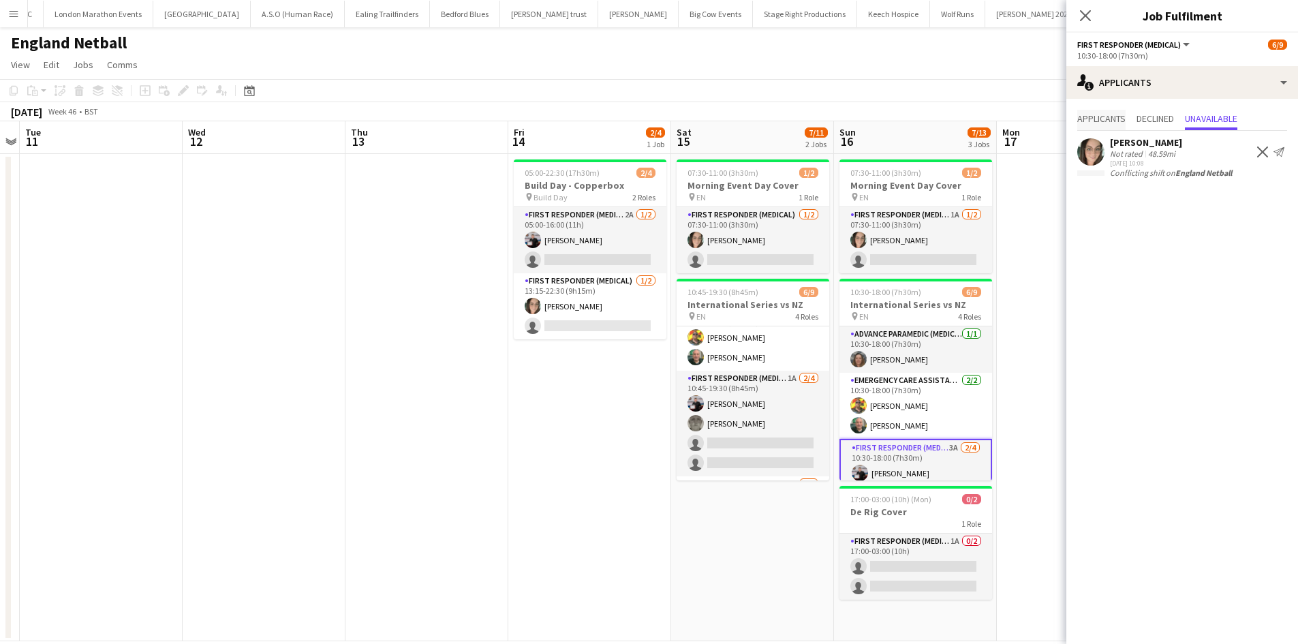
click at [1088, 121] on span "Applicants" at bounding box center [1102, 119] width 48 height 10
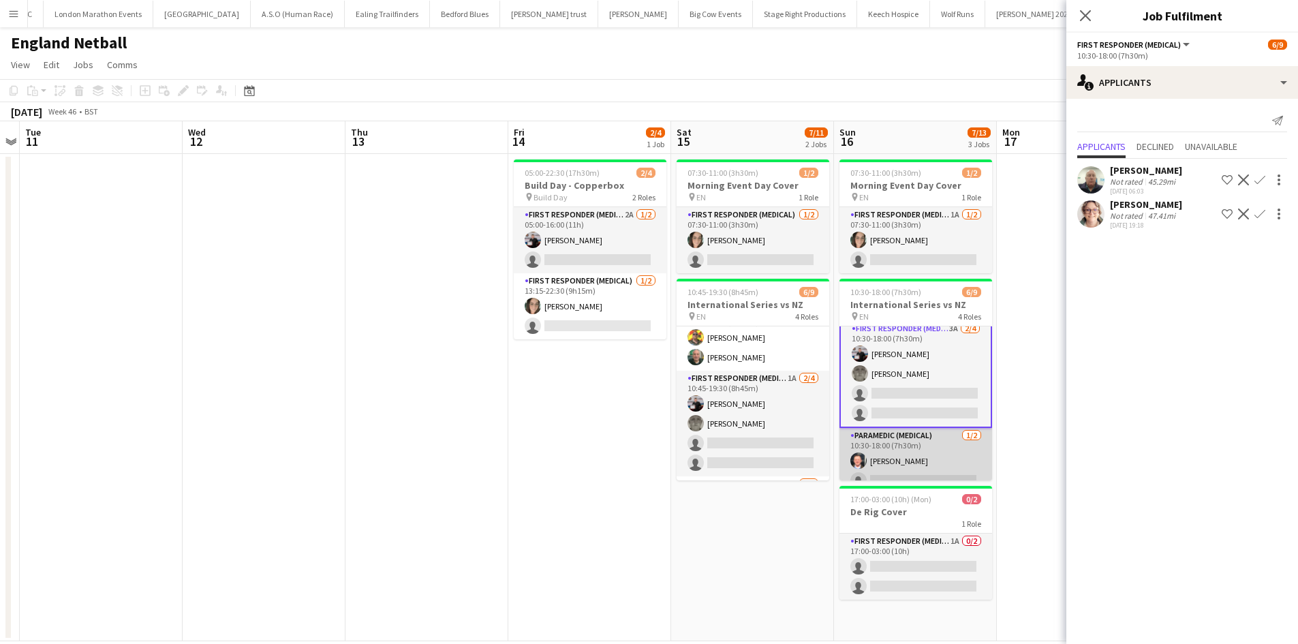
scroll to position [133, 0]
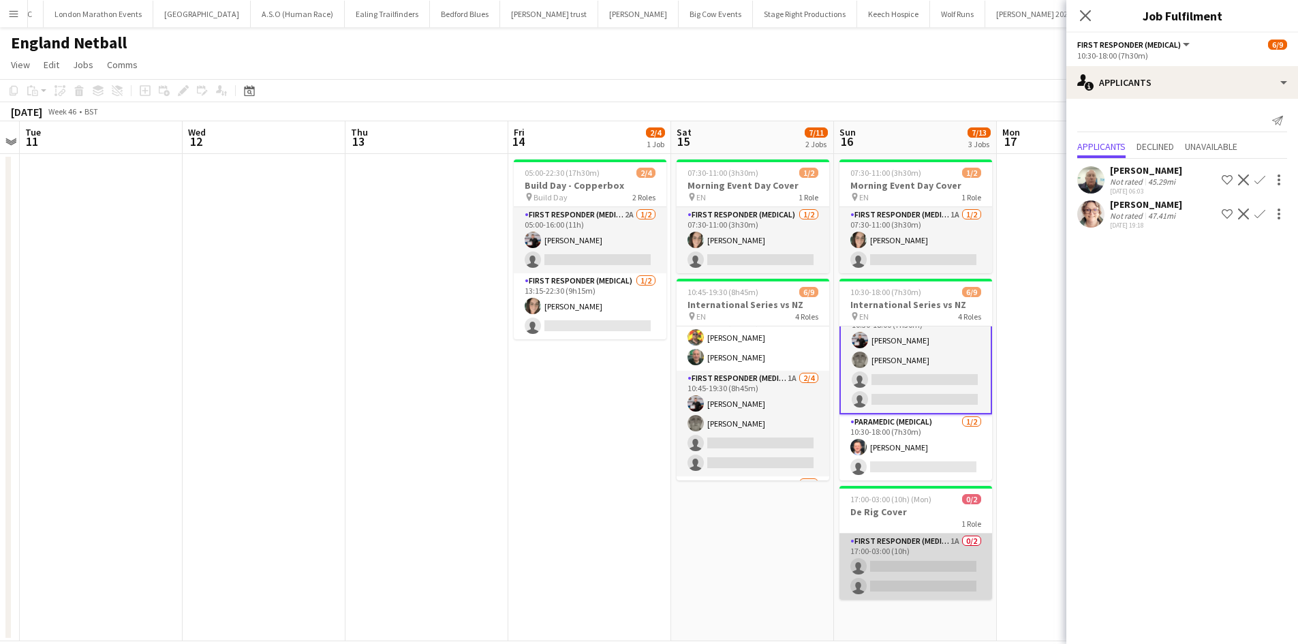
click at [924, 550] on app-card-role "First Responder (Medical) 1A 0/2 17:00-03:00 (10h) single-neutral-actions singl…" at bounding box center [916, 567] width 153 height 66
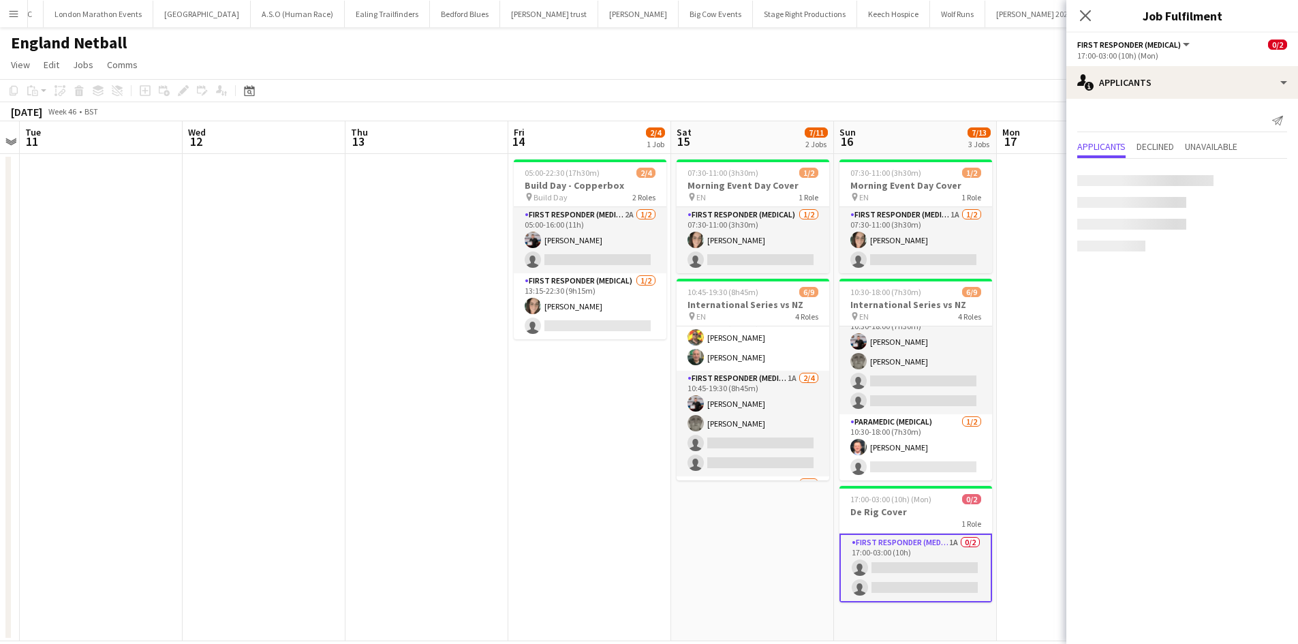
scroll to position [130, 0]
click at [1262, 180] on app-icon "Confirm" at bounding box center [1260, 179] width 11 height 11
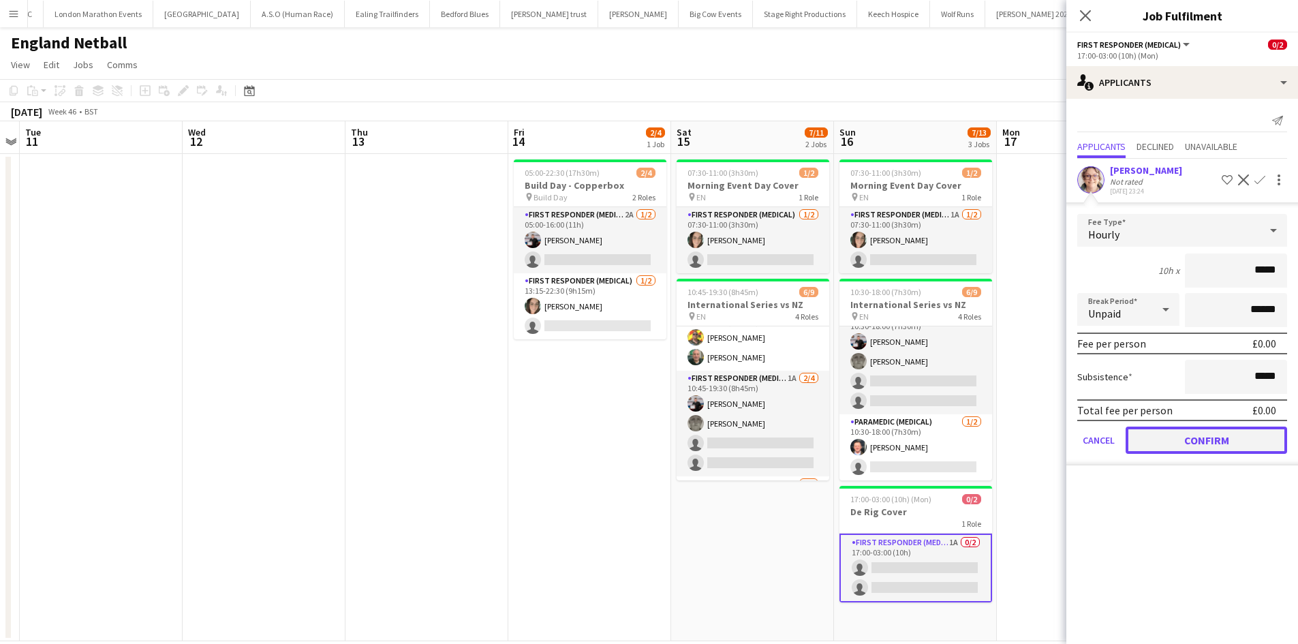
click at [1192, 436] on button "Confirm" at bounding box center [1207, 440] width 162 height 27
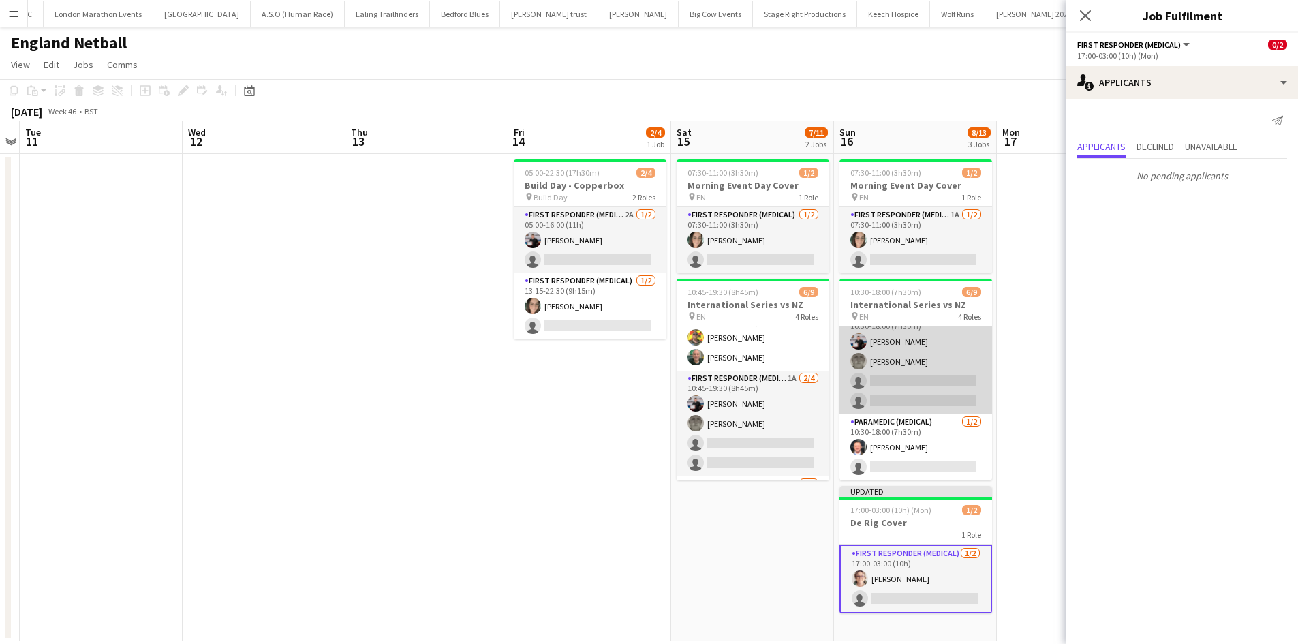
click at [928, 388] on app-card-role "First Responder (Medical) 3A 2/4 10:30-18:00 (7h30m) Keown Seldon Darren Clarke…" at bounding box center [916, 362] width 153 height 106
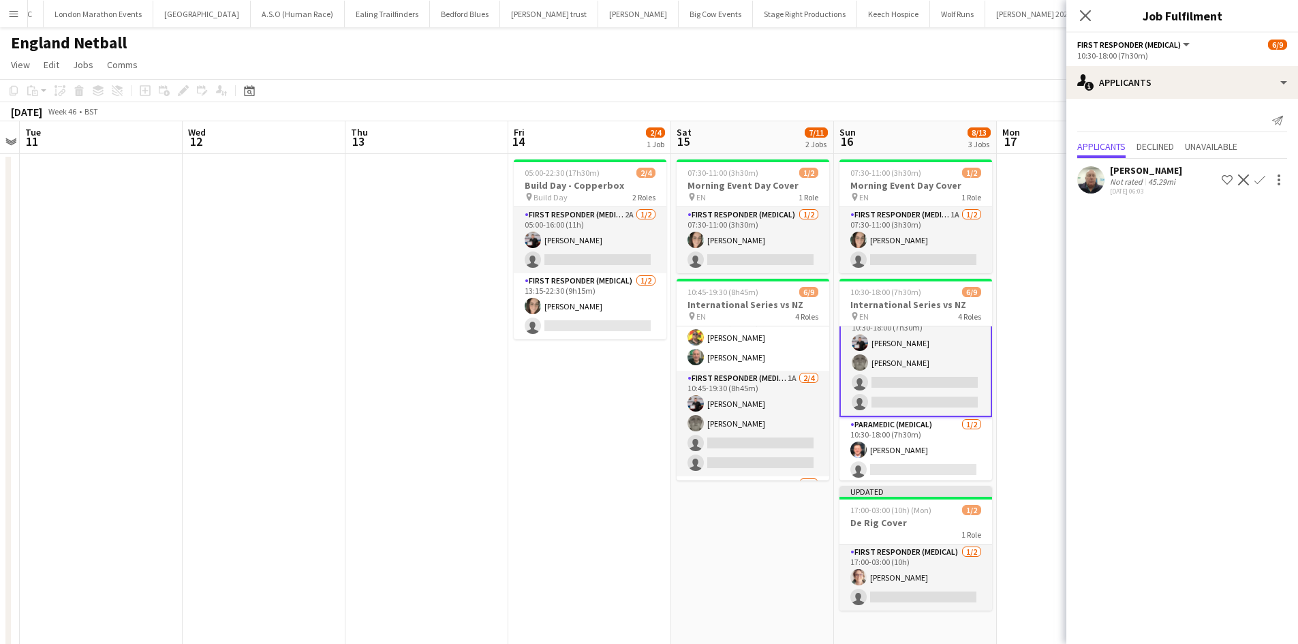
scroll to position [132, 0]
click at [909, 378] on app-card-role "First Responder (Medical) 3A 2/4 10:30-18:00 (7h30m) Keown Seldon Darren Clarke…" at bounding box center [915, 361] width 153 height 108
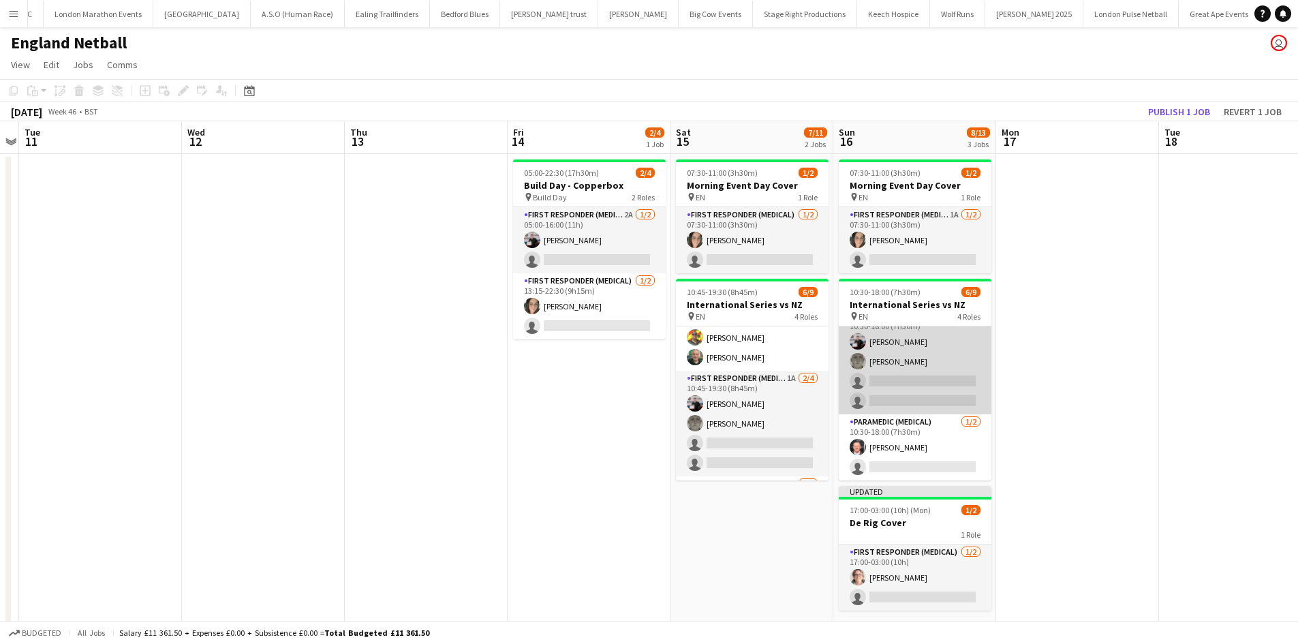
scroll to position [130, 0]
click at [914, 376] on app-card-role "First Responder (Medical) 3A 2/4 10:30-18:00 (7h30m) Keown Seldon Darren Clarke…" at bounding box center [915, 362] width 153 height 106
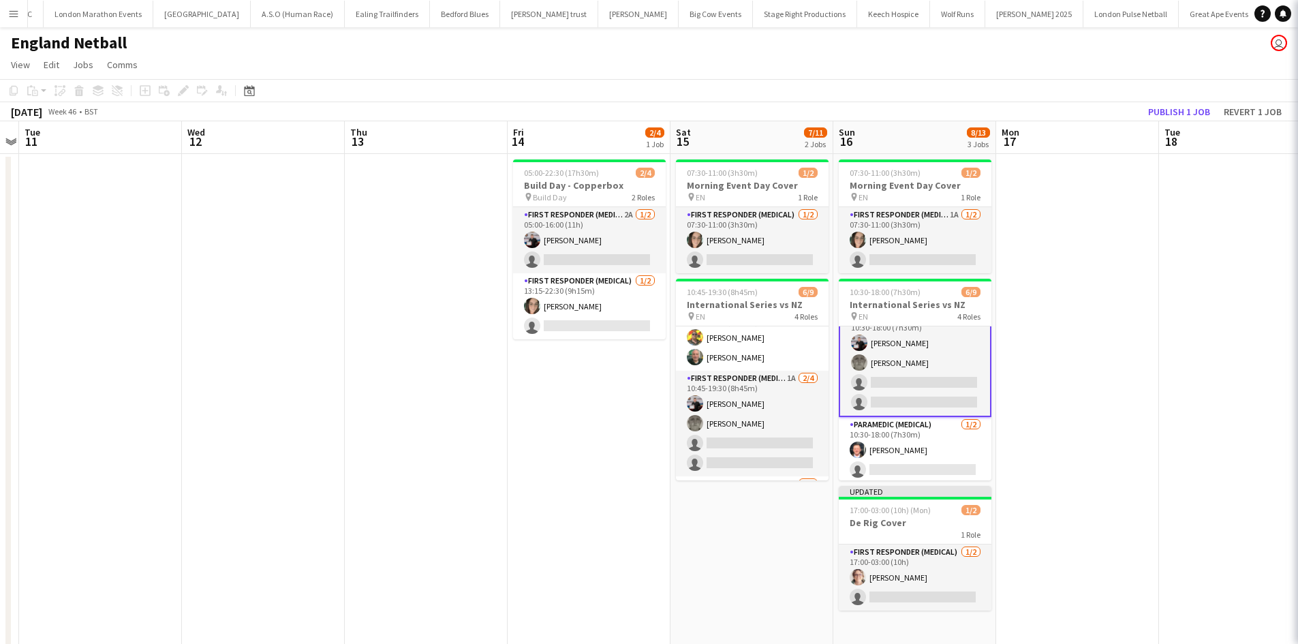
scroll to position [132, 0]
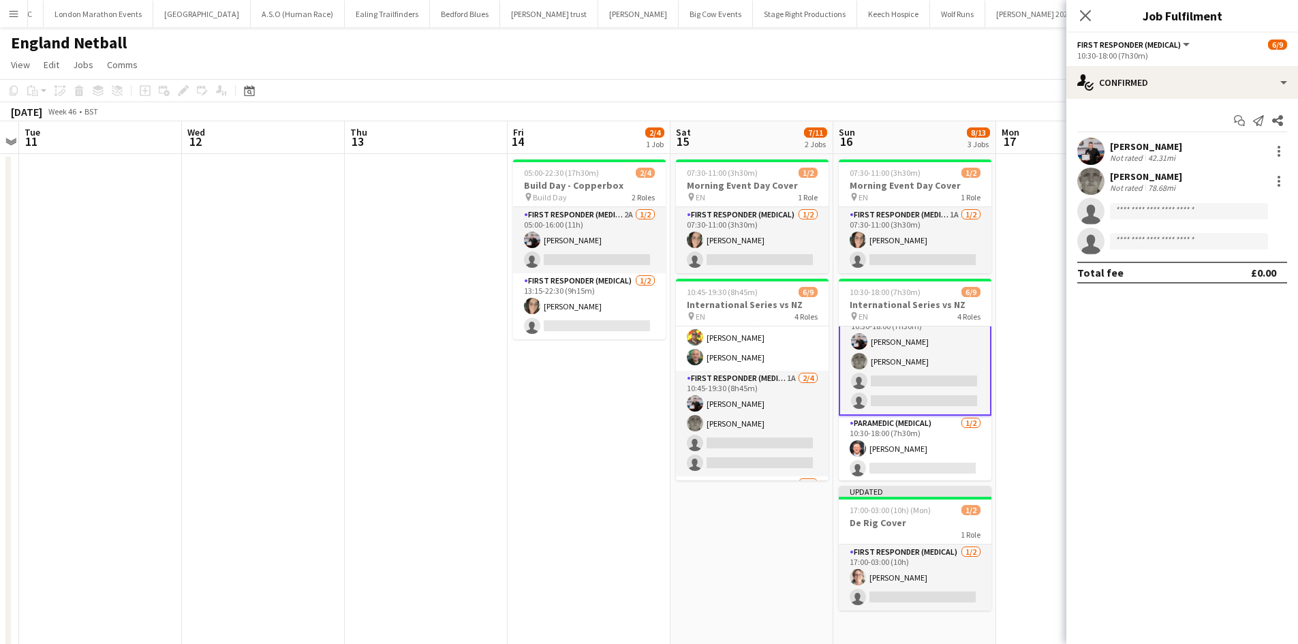
click at [1182, 202] on app-invite-slot "single-neutral-actions" at bounding box center [1183, 211] width 232 height 27
click at [1180, 211] on input at bounding box center [1189, 211] width 158 height 16
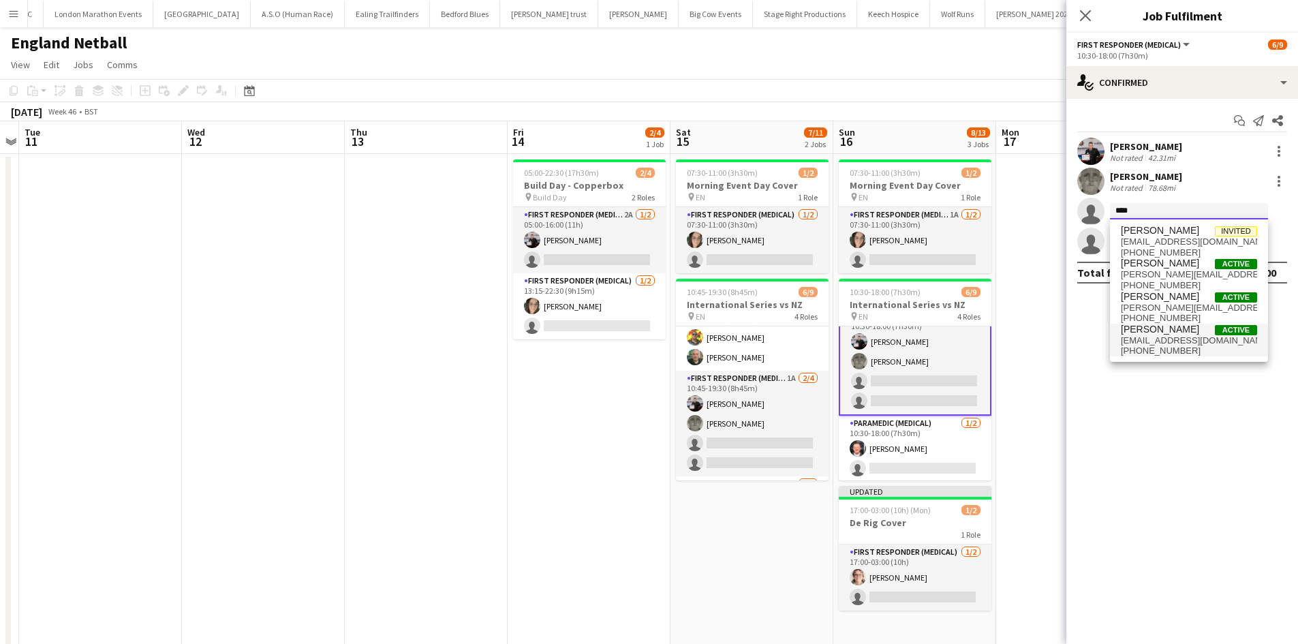
type input "****"
click at [1161, 340] on span "st1984@live.co.uk" at bounding box center [1189, 340] width 136 height 11
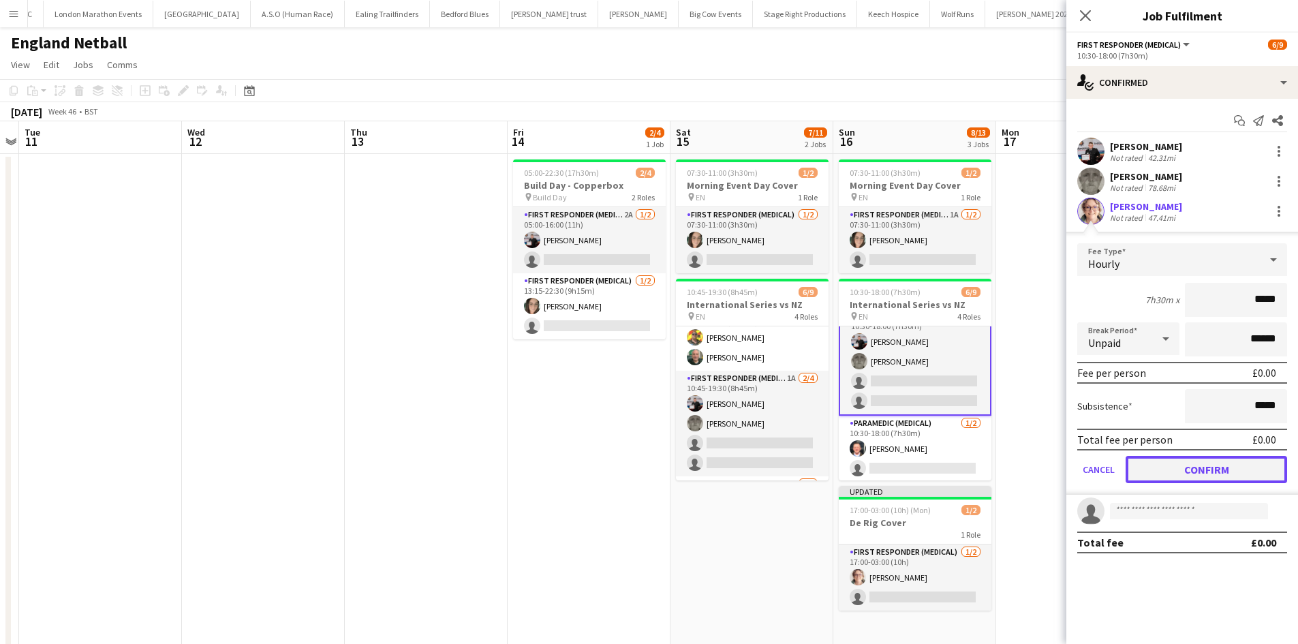
click at [1216, 465] on button "Confirm" at bounding box center [1207, 469] width 162 height 27
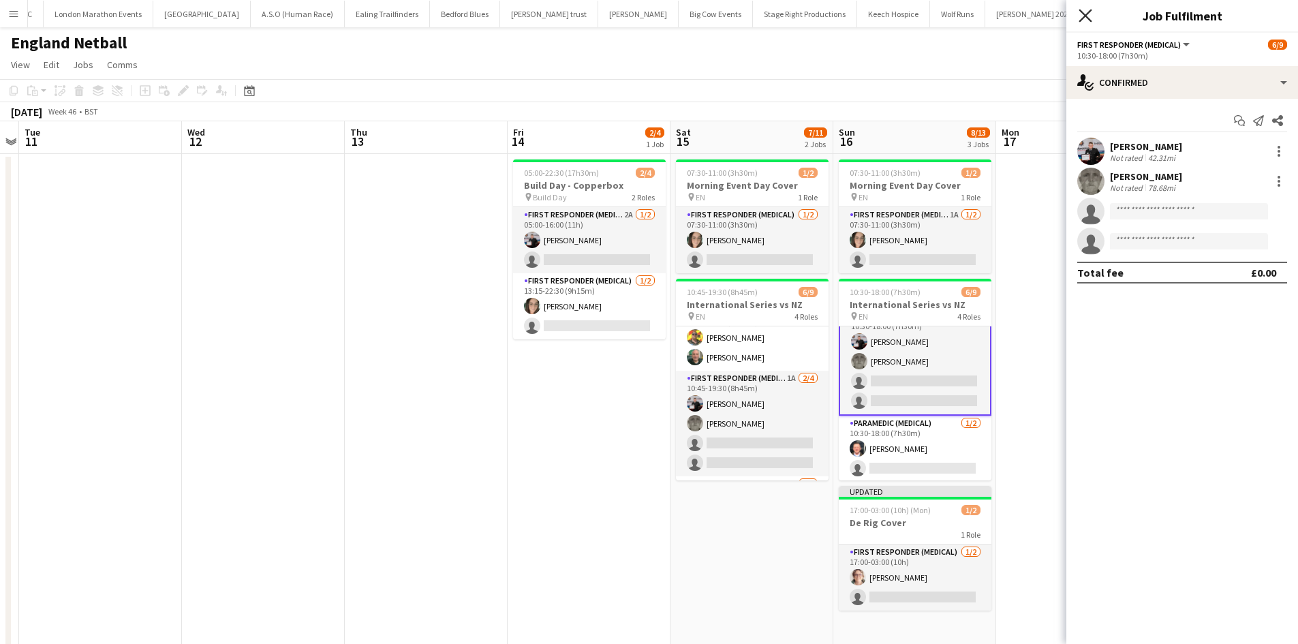
click at [1086, 17] on icon "Close pop-in" at bounding box center [1085, 15] width 13 height 13
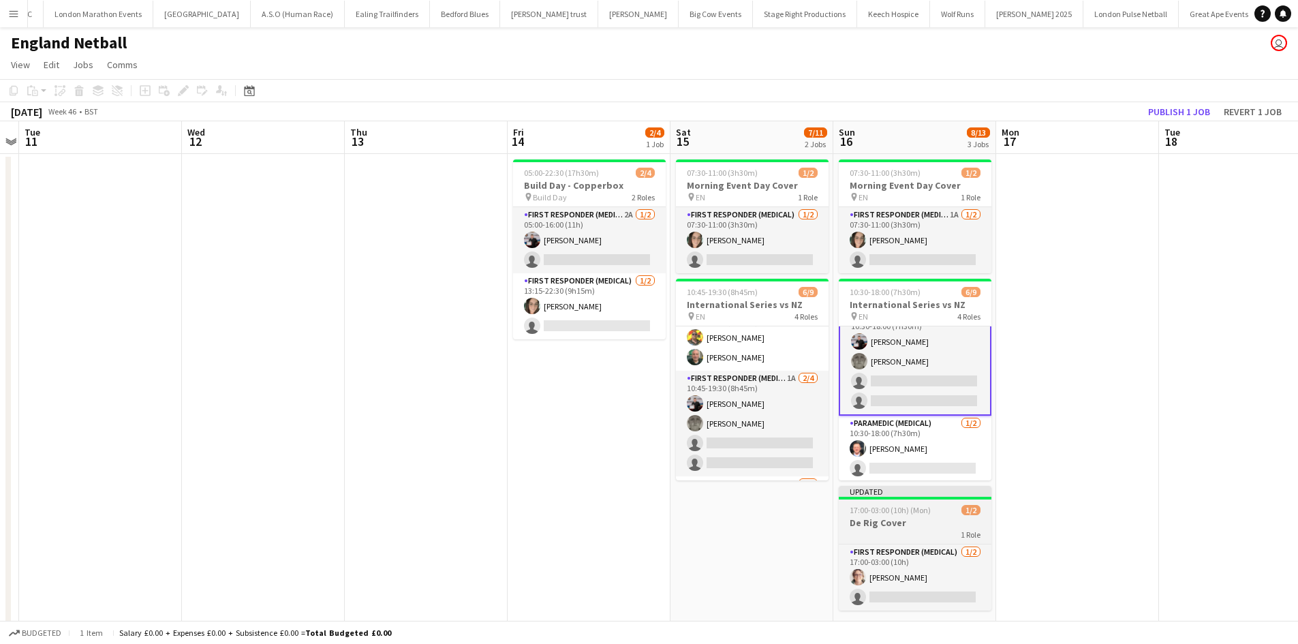
click at [894, 528] on h3 "De Rig Cover" at bounding box center [915, 523] width 153 height 12
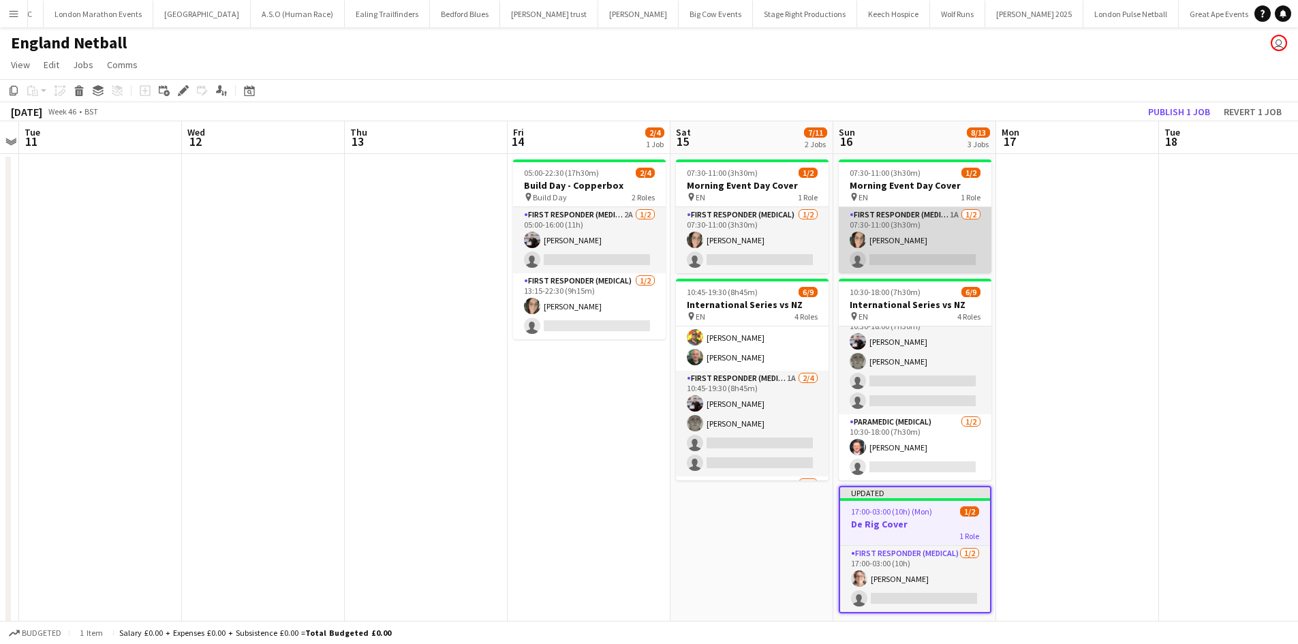
click at [868, 209] on app-card-role "First Responder (Medical) 1A 1/2 07:30-11:00 (3h30m) Natasha Evans single-neutr…" at bounding box center [915, 240] width 153 height 66
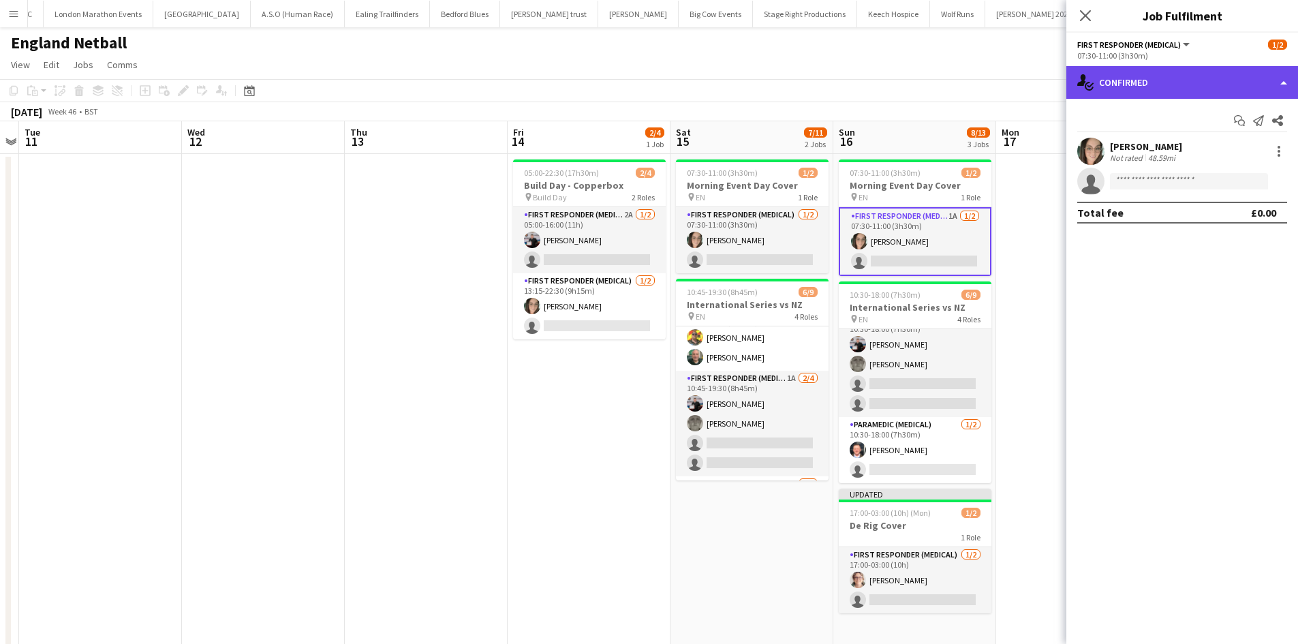
click at [1201, 85] on div "single-neutral-actions-check-2 Confirmed" at bounding box center [1183, 82] width 232 height 33
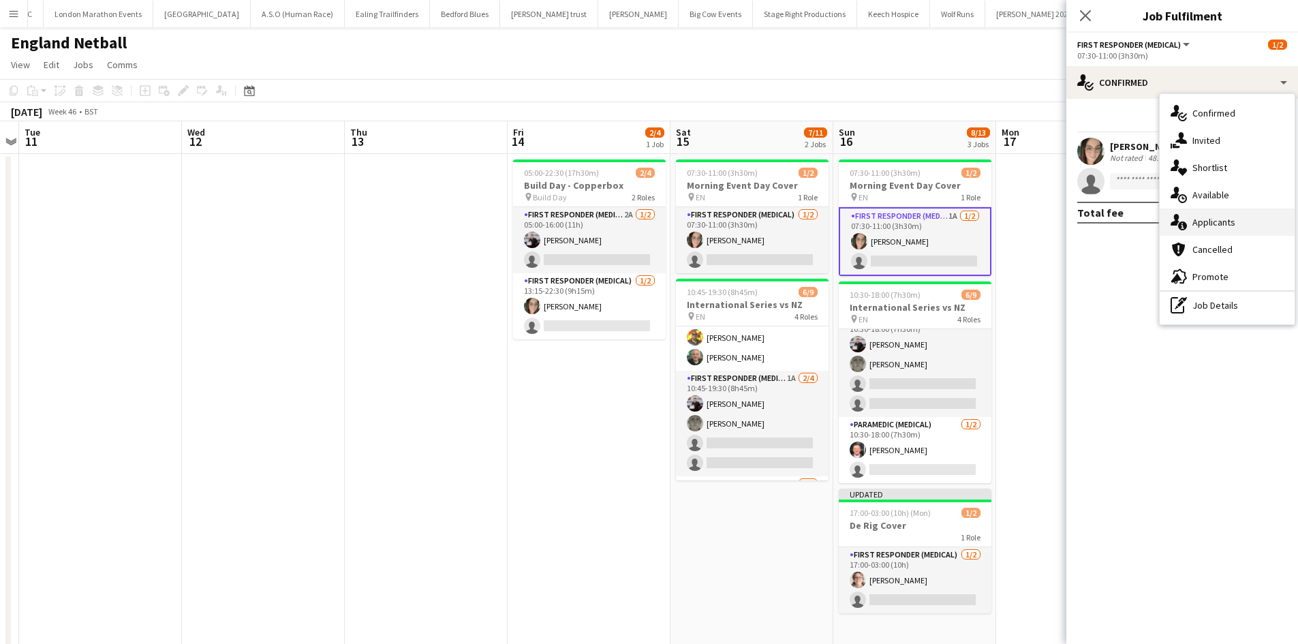
click at [1217, 221] on span "Applicants" at bounding box center [1214, 222] width 43 height 12
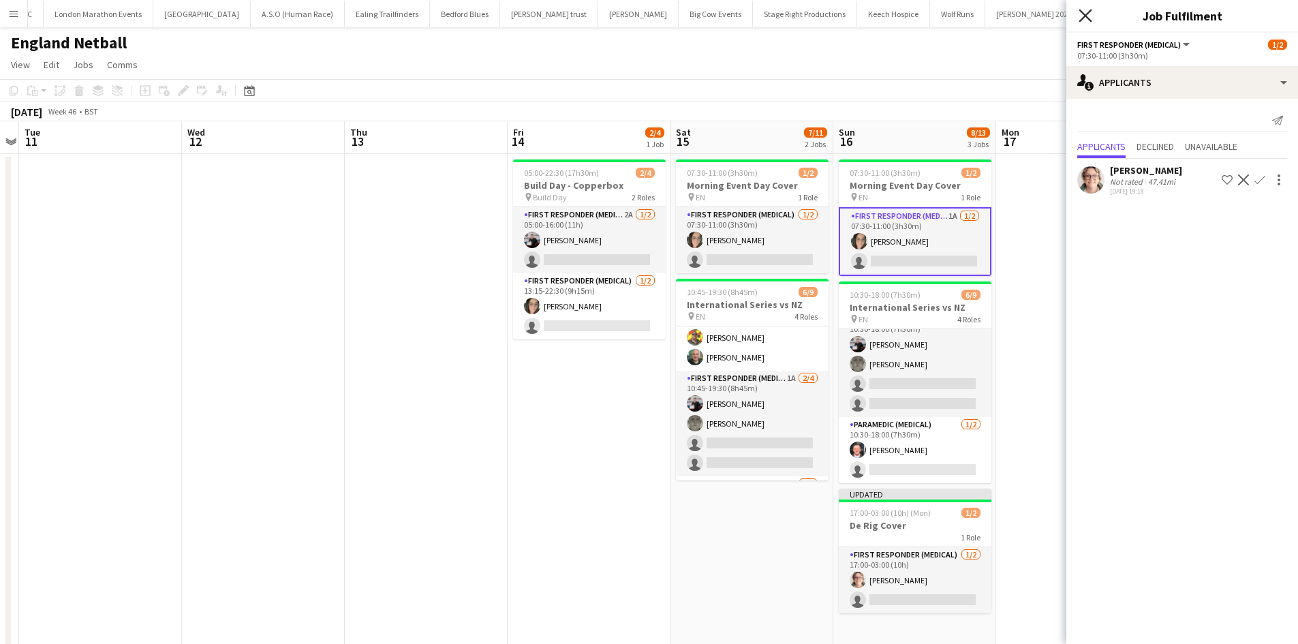
click at [1086, 17] on icon at bounding box center [1085, 15] width 13 height 13
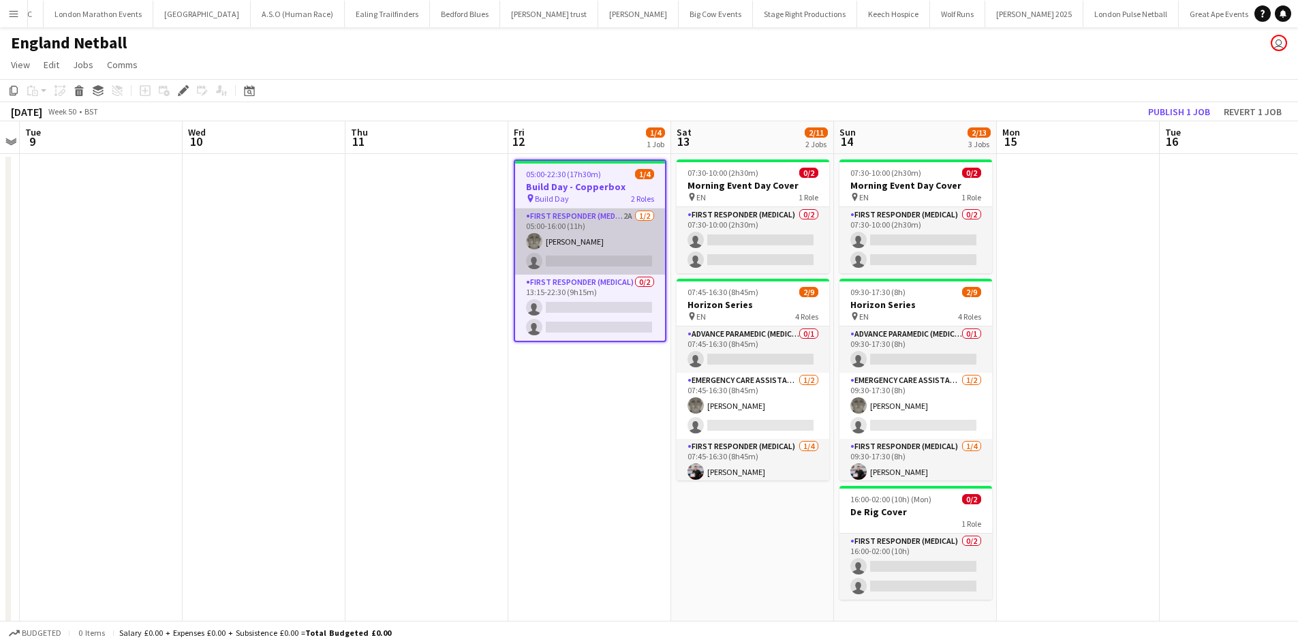
drag, startPoint x: 595, startPoint y: 217, endPoint x: 653, endPoint y: 217, distance: 57.9
click at [596, 217] on app-card-role "First Responder (Medical) 2A 1/2 05:00-16:00 (11h) Darren Clarke single-neutral…" at bounding box center [590, 242] width 150 height 66
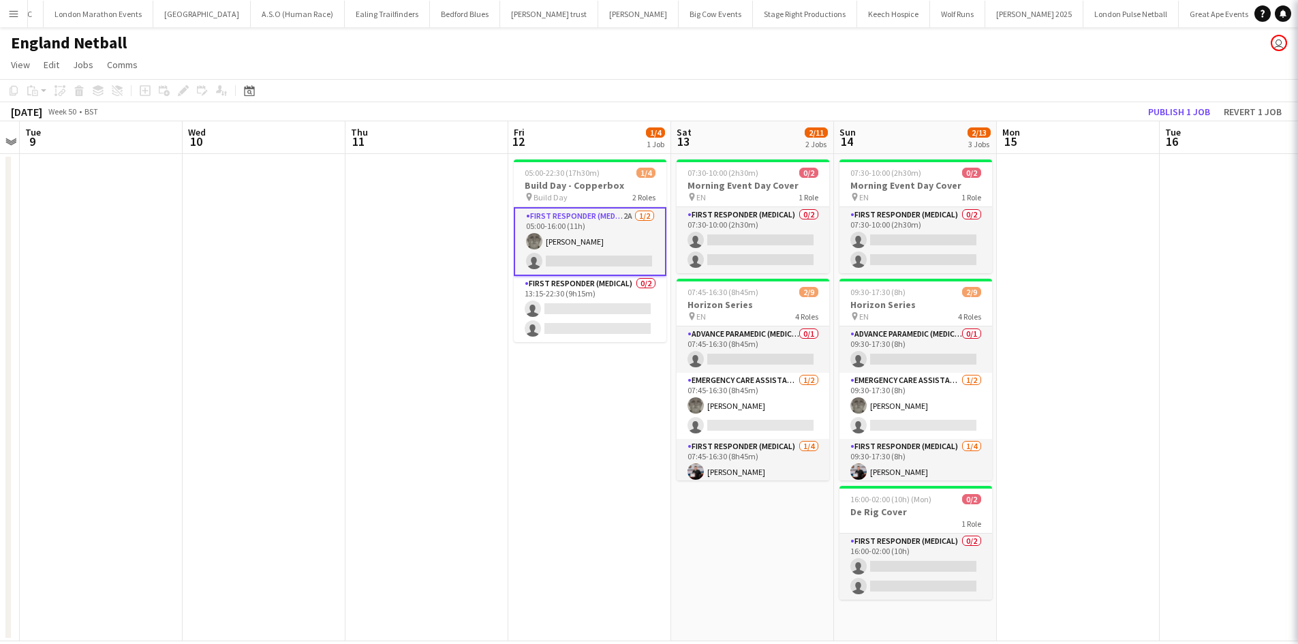
scroll to position [0, 468]
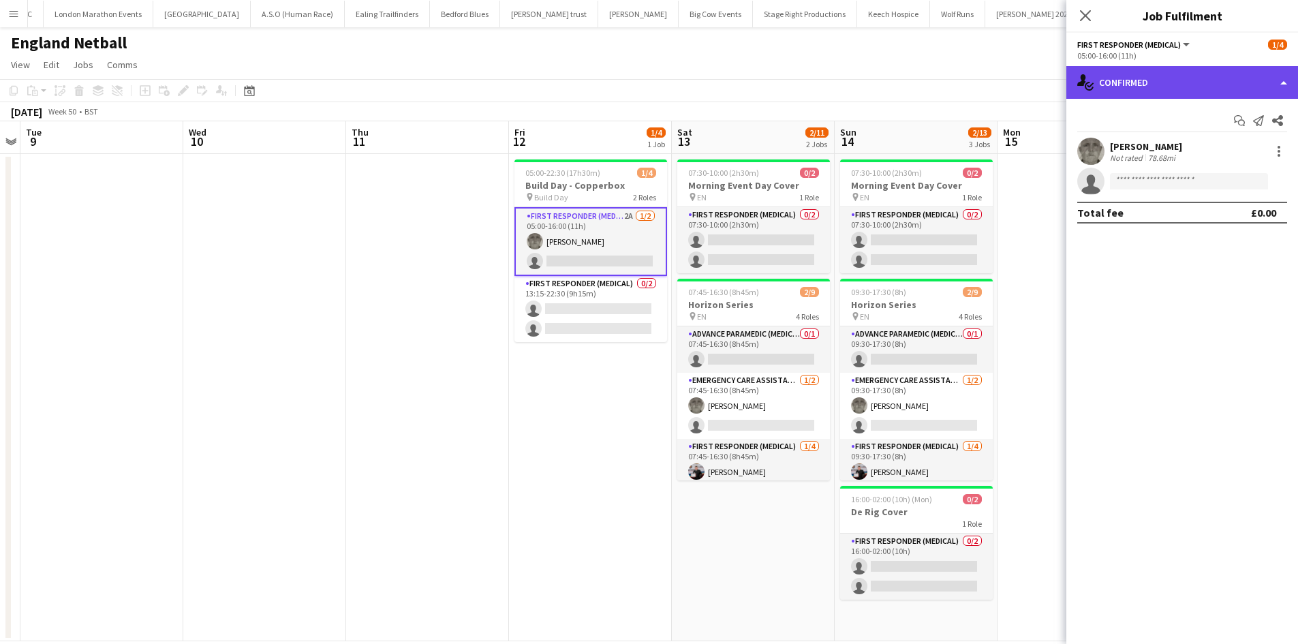
click at [1221, 80] on div "single-neutral-actions-check-2 Confirmed" at bounding box center [1183, 82] width 232 height 33
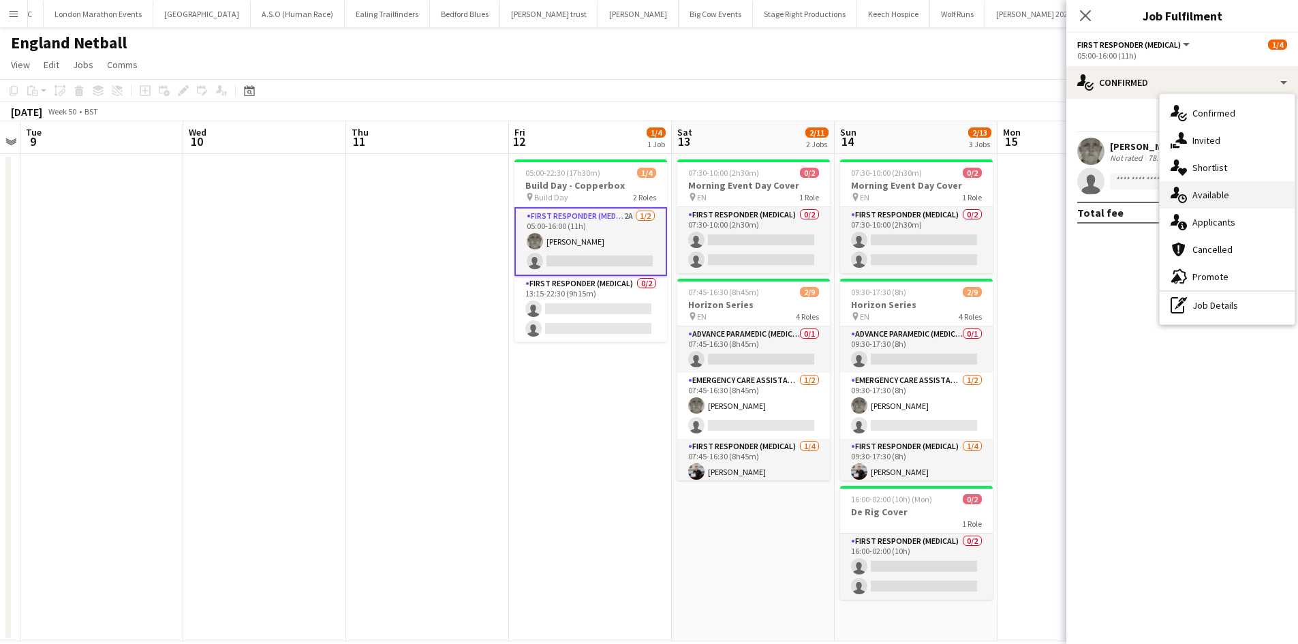
click at [1248, 198] on div "single-neutral-actions-upload Available" at bounding box center [1227, 194] width 135 height 27
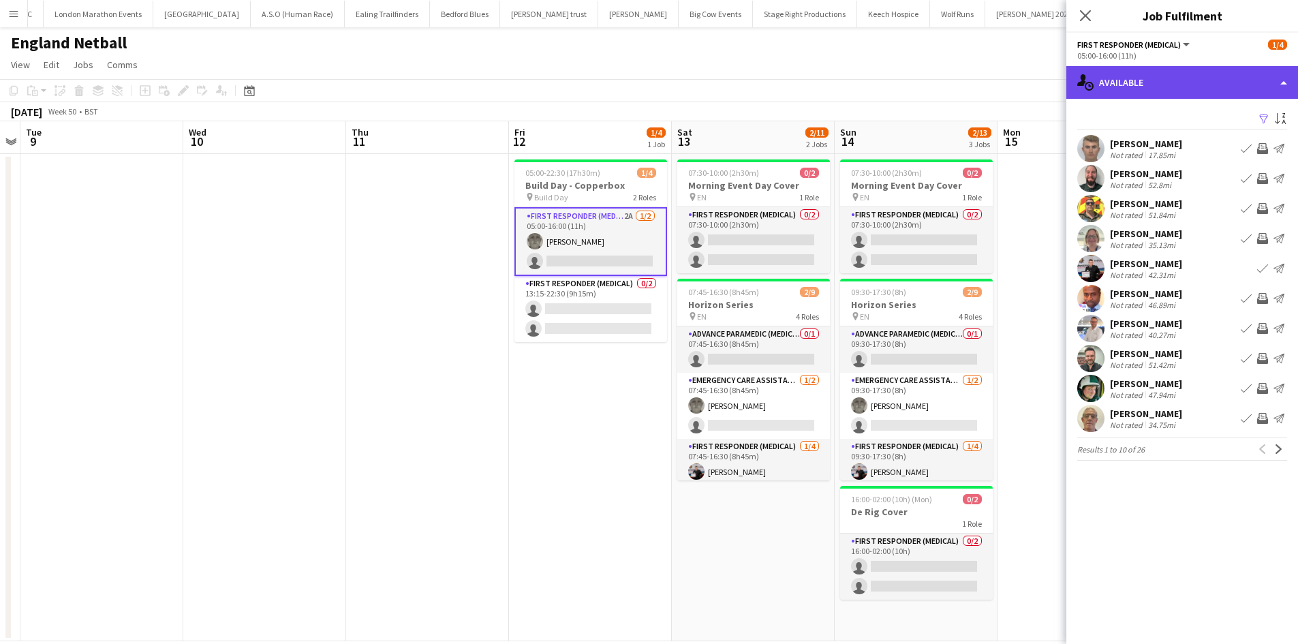
drag, startPoint x: 1197, startPoint y: 85, endPoint x: 1202, endPoint y: 95, distance: 11.3
click at [1197, 84] on div "single-neutral-actions-upload Available" at bounding box center [1183, 82] width 232 height 33
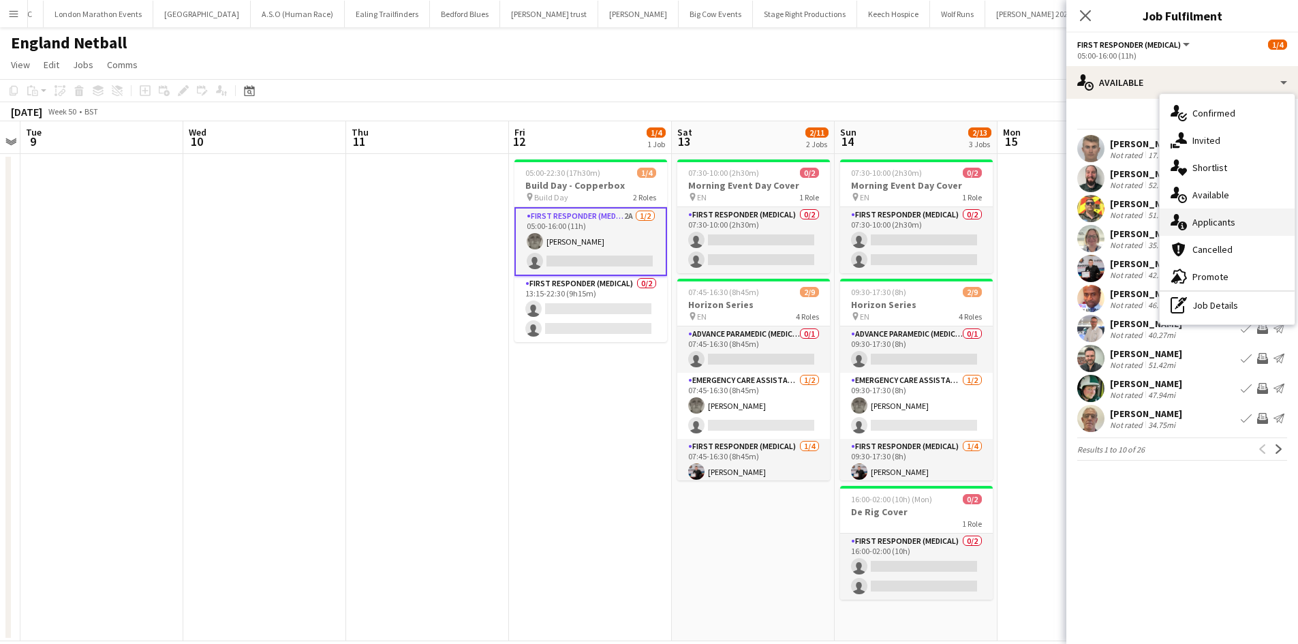
click at [1223, 220] on span "Applicants" at bounding box center [1214, 222] width 43 height 12
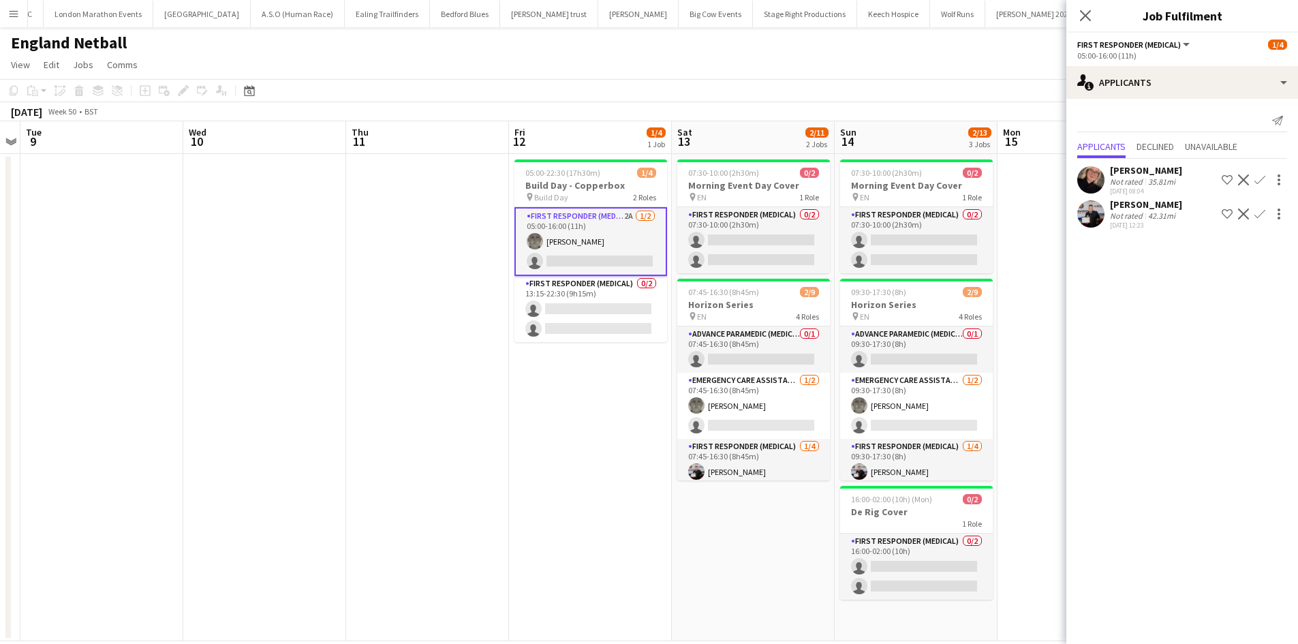
click at [1083, 16] on icon "Close pop-in" at bounding box center [1085, 15] width 11 height 11
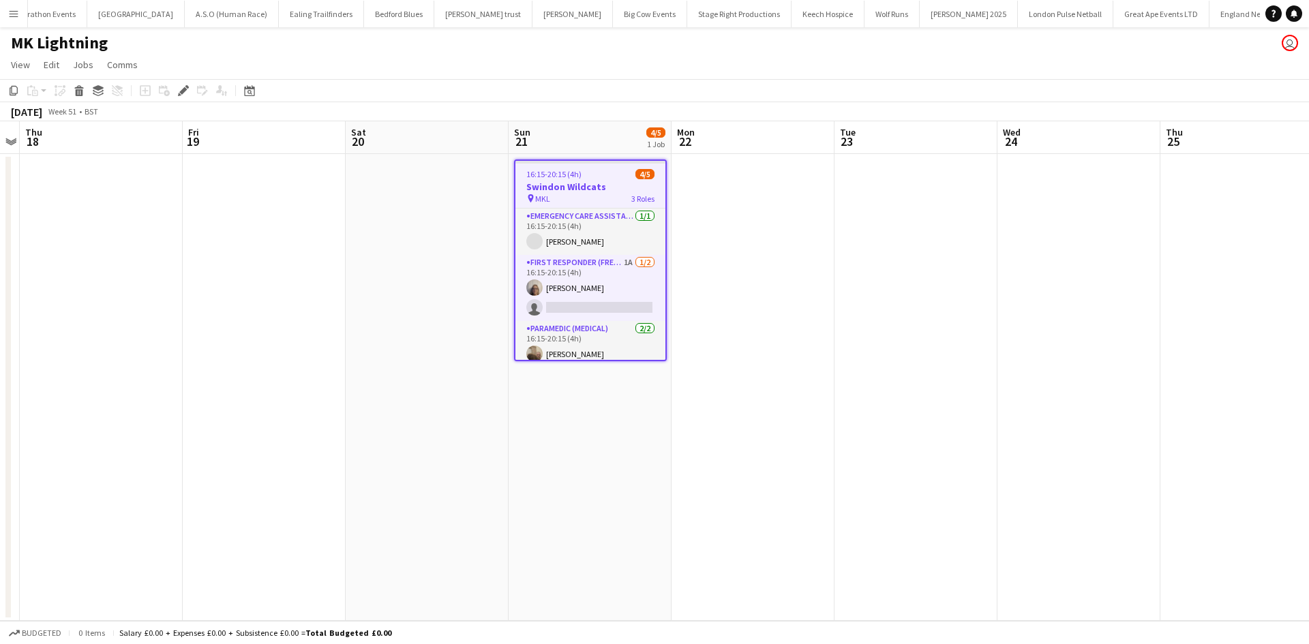
scroll to position [0, 115]
drag, startPoint x: 597, startPoint y: 265, endPoint x: 690, endPoint y: 254, distance: 93.4
click at [596, 264] on app-card-role "First Responder (FREC 3) 1A [DATE] 16:15-20:15 (4h) [PERSON_NAME] single-neutra…" at bounding box center [590, 288] width 150 height 66
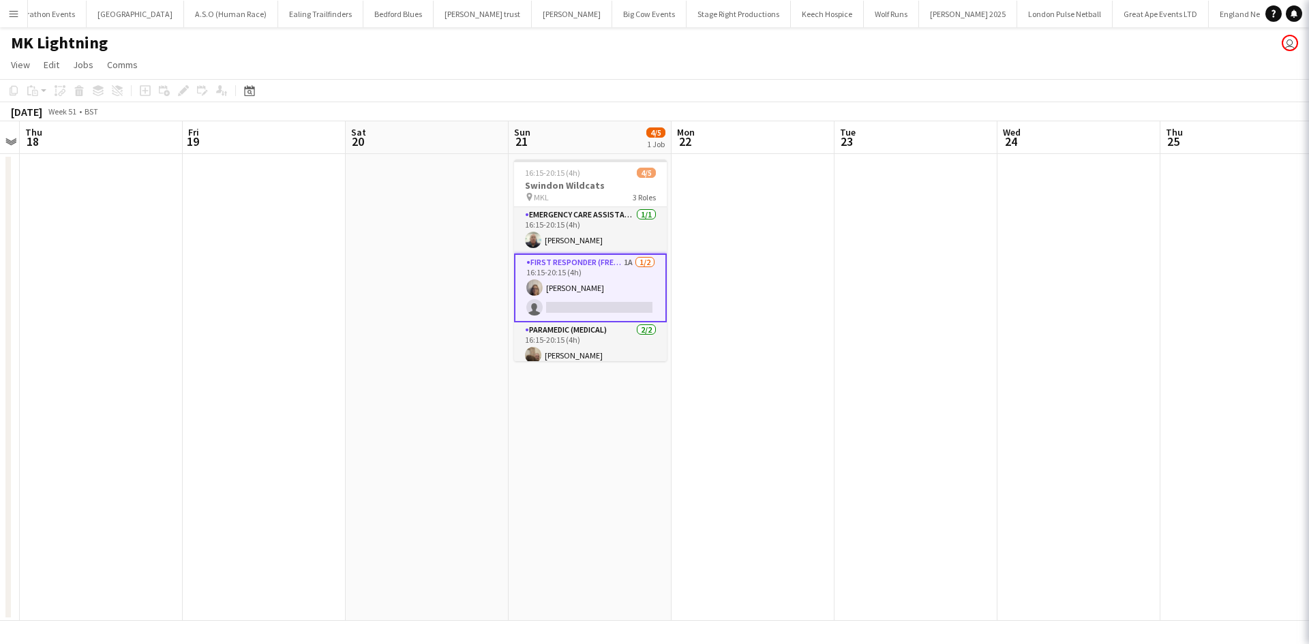
scroll to position [0, 470]
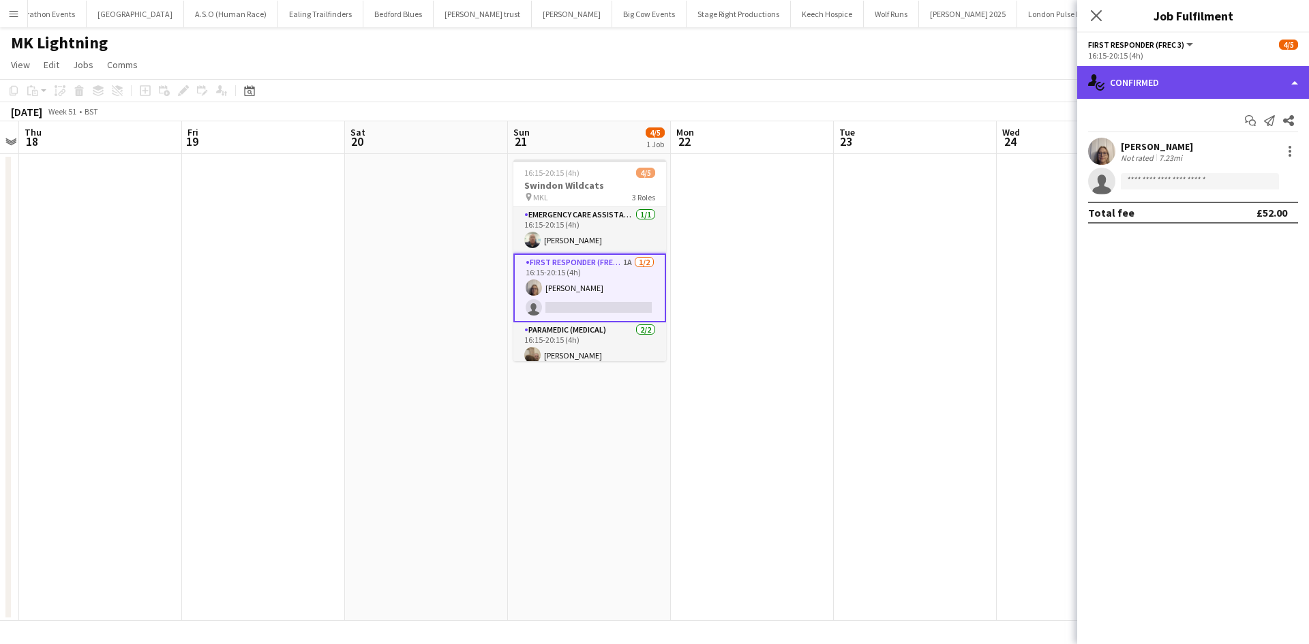
click at [1268, 75] on div "single-neutral-actions-check-2 Confirmed" at bounding box center [1193, 82] width 232 height 33
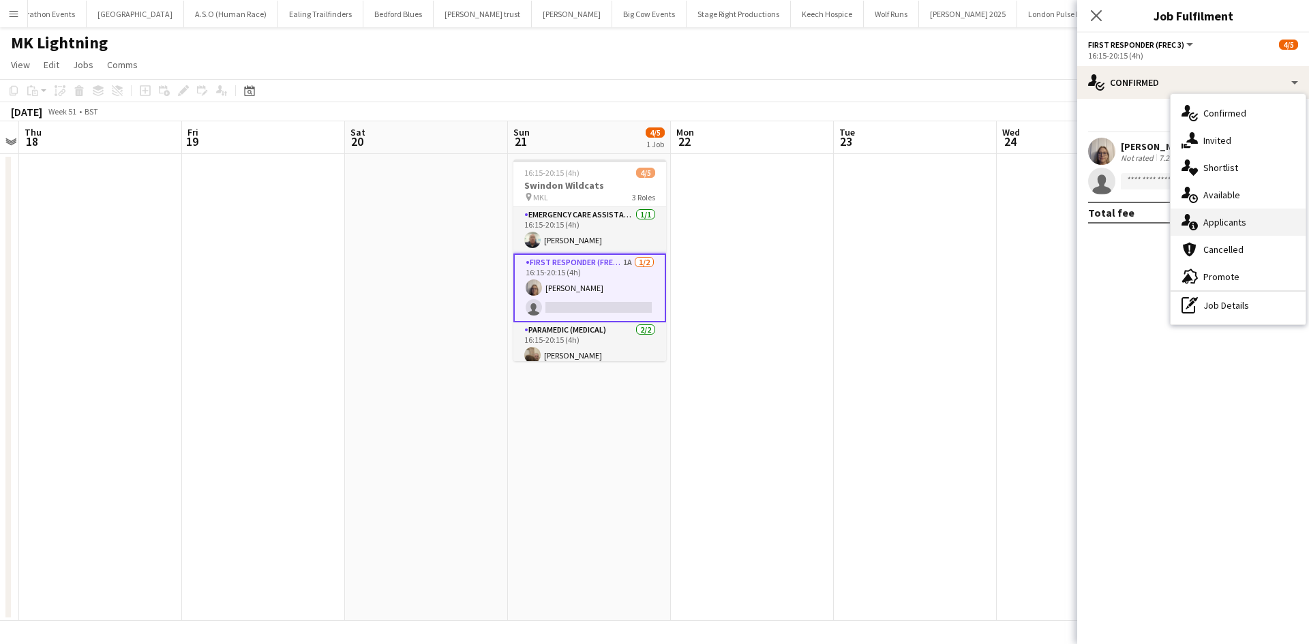
click at [1247, 225] on div "single-neutral-actions-information Applicants" at bounding box center [1237, 222] width 135 height 27
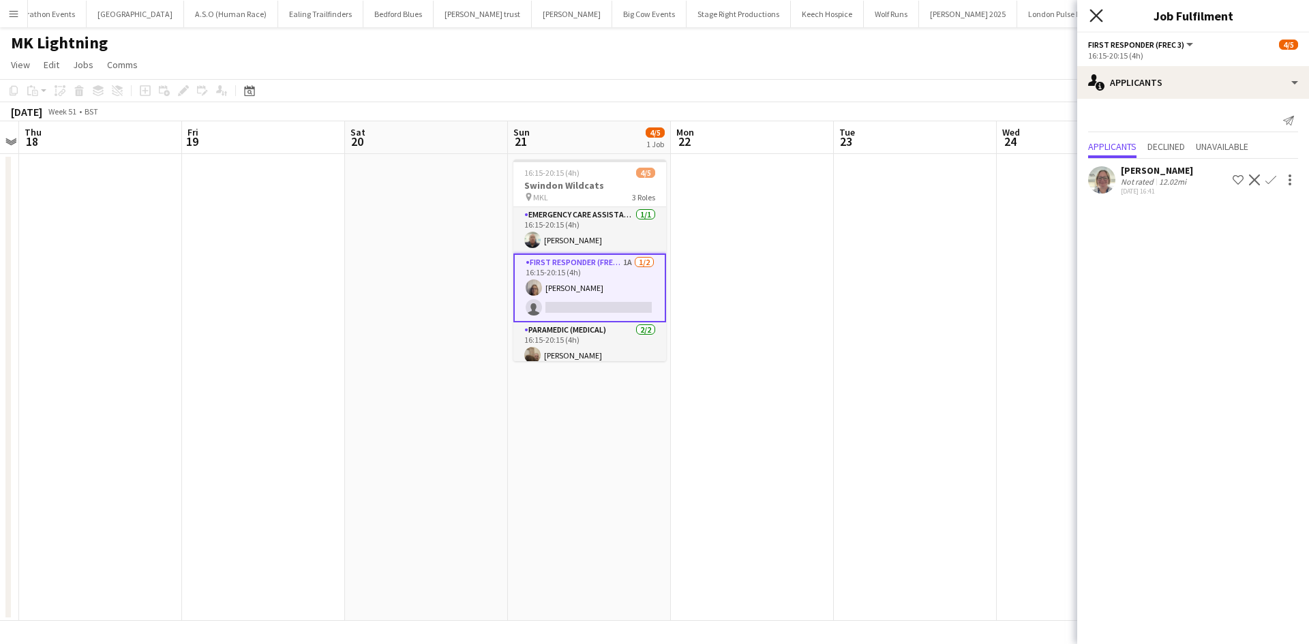
click at [1095, 19] on icon "Close pop-in" at bounding box center [1095, 15] width 13 height 13
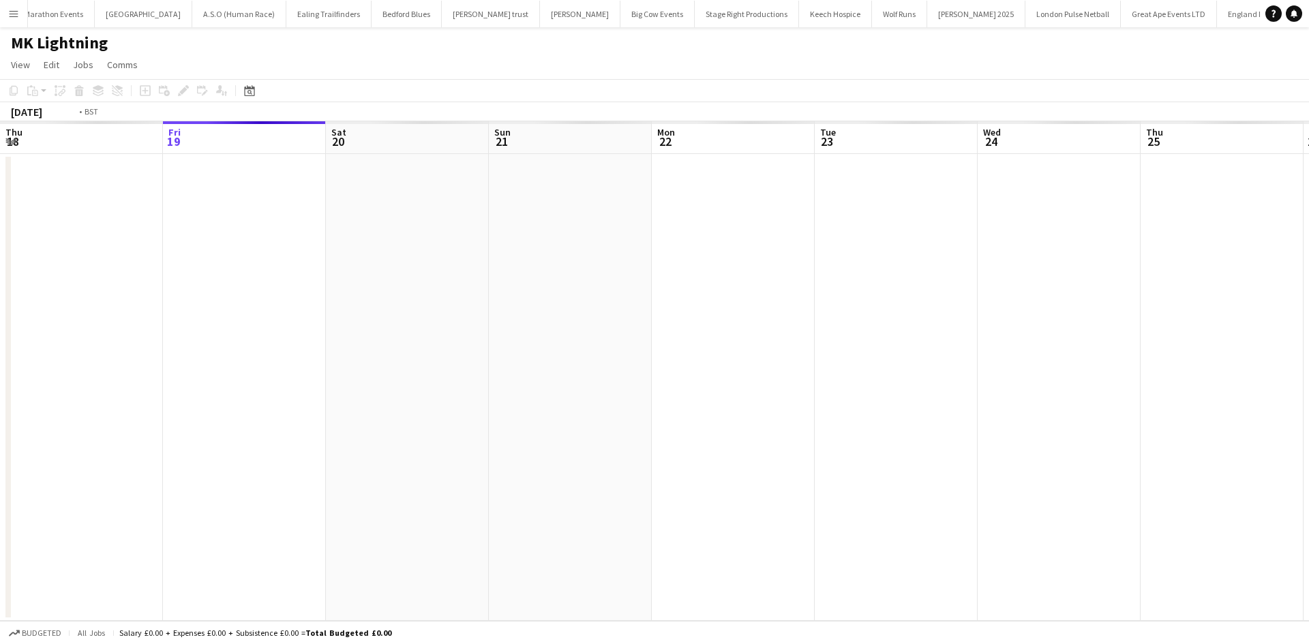
scroll to position [0, 115]
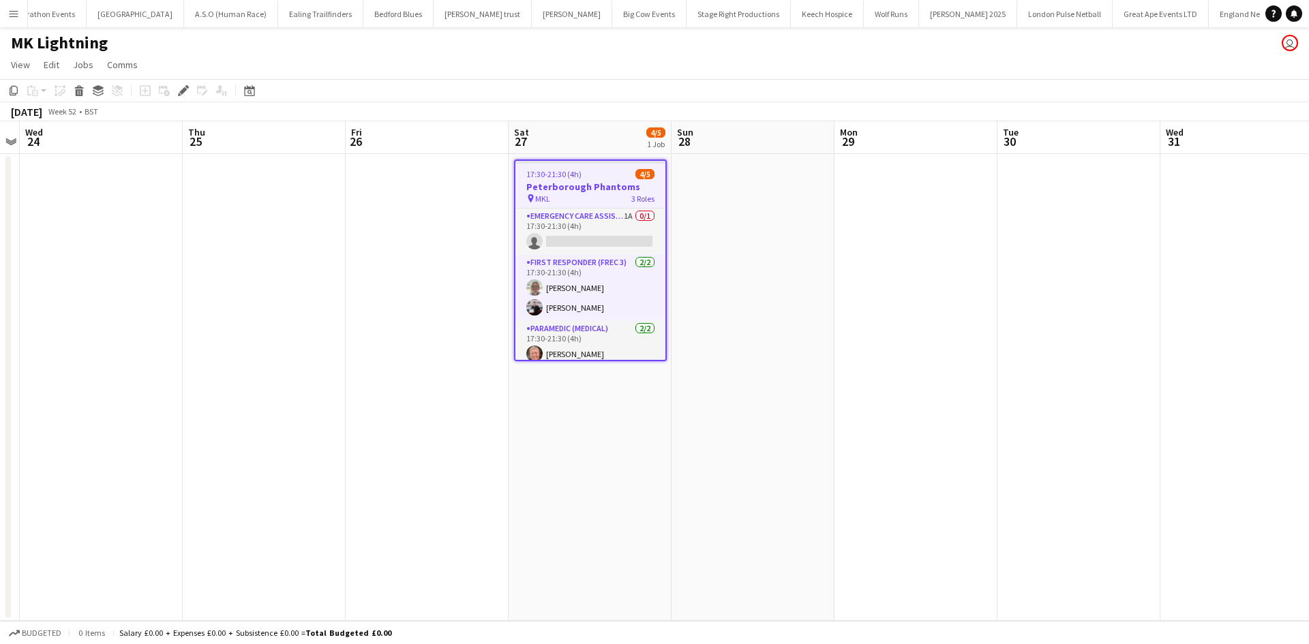
drag, startPoint x: 568, startPoint y: 217, endPoint x: 716, endPoint y: 211, distance: 148.7
click at [568, 216] on app-card-role "Emergency Care Assistant (Medical) 1A 0/1 17:30-21:30 (4h) single-neutral-actio…" at bounding box center [590, 232] width 150 height 46
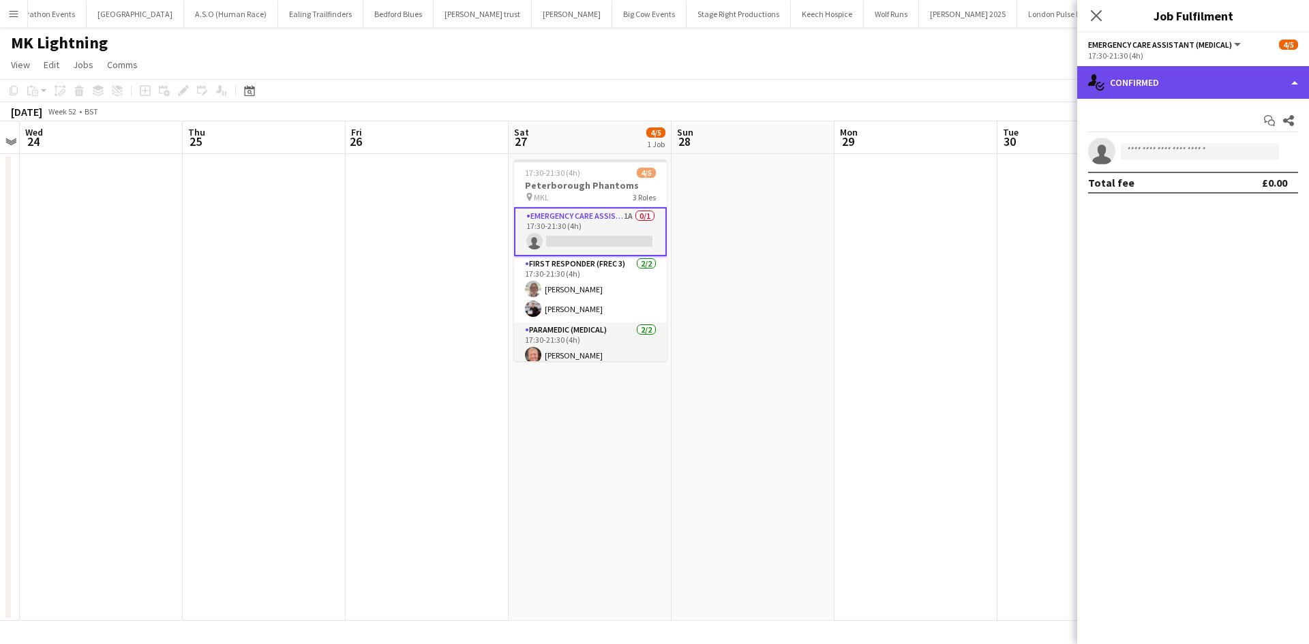
click at [1164, 78] on div "single-neutral-actions-check-2 Confirmed" at bounding box center [1193, 82] width 232 height 33
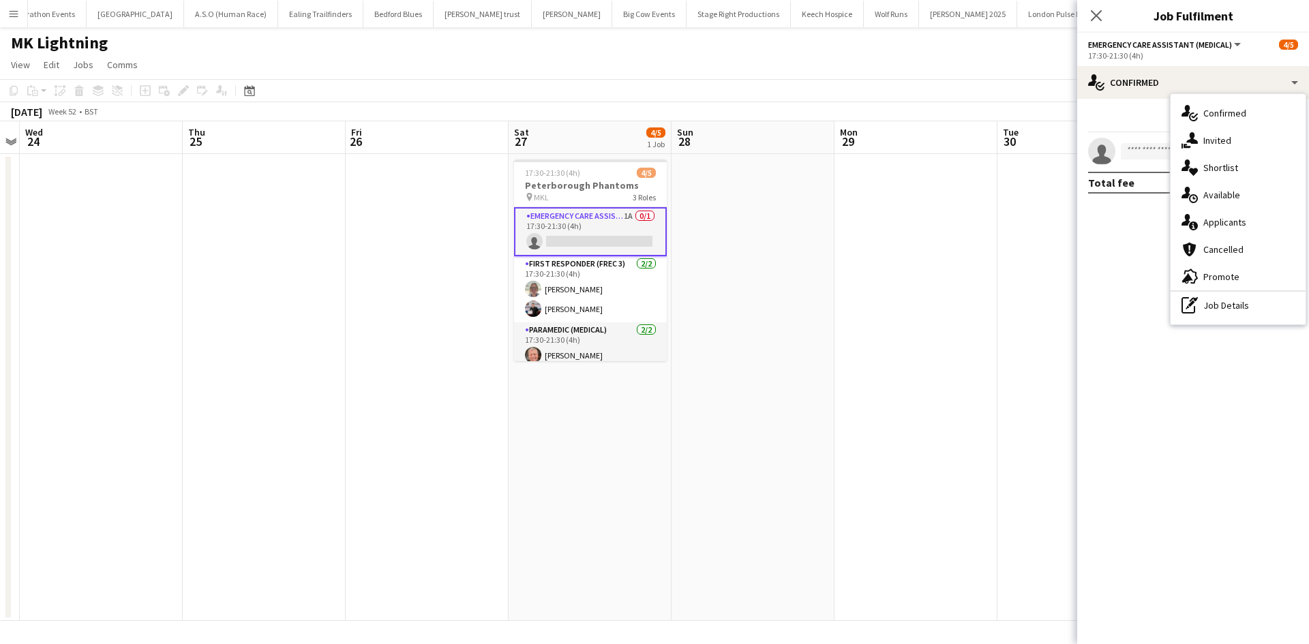
click at [1219, 224] on span "Applicants" at bounding box center [1224, 222] width 43 height 12
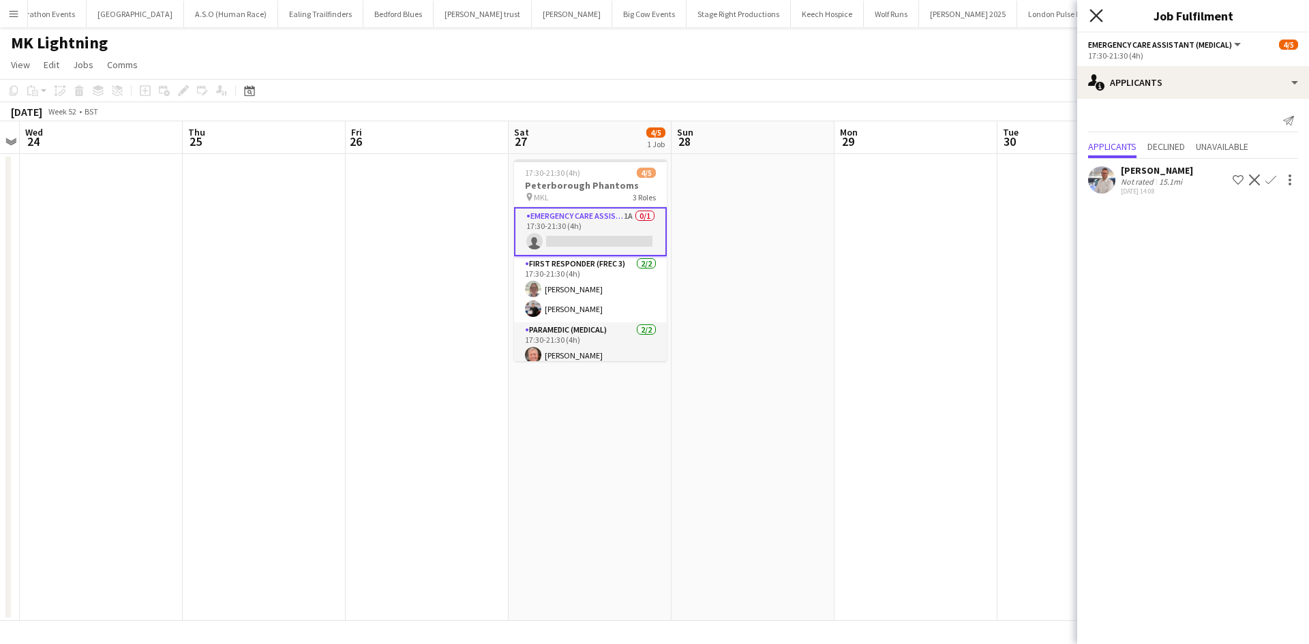
click at [1099, 16] on icon "Close pop-in" at bounding box center [1095, 15] width 13 height 13
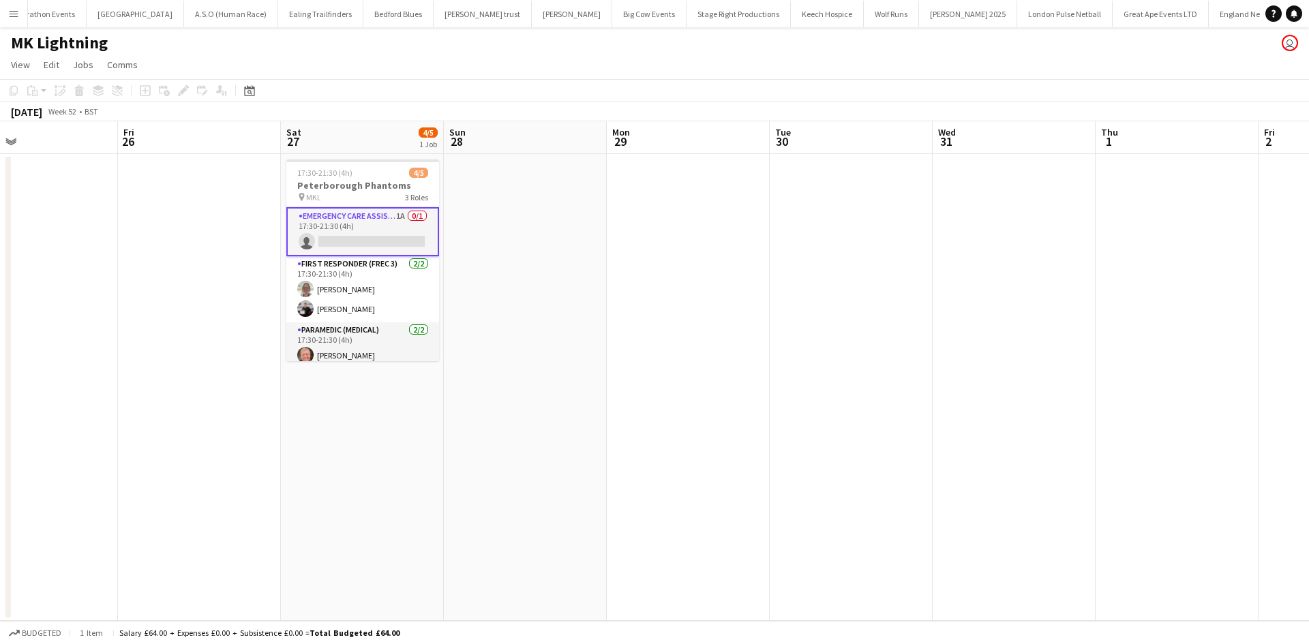
click at [707, 269] on app-calendar-viewport "Sun 21 4/5 1 Job Mon 22 Tue 23 Wed 24 Thu 25 Fri 26 Sat 27 4/5 1 Job Sun 28 Mon…" at bounding box center [654, 371] width 1309 height 500
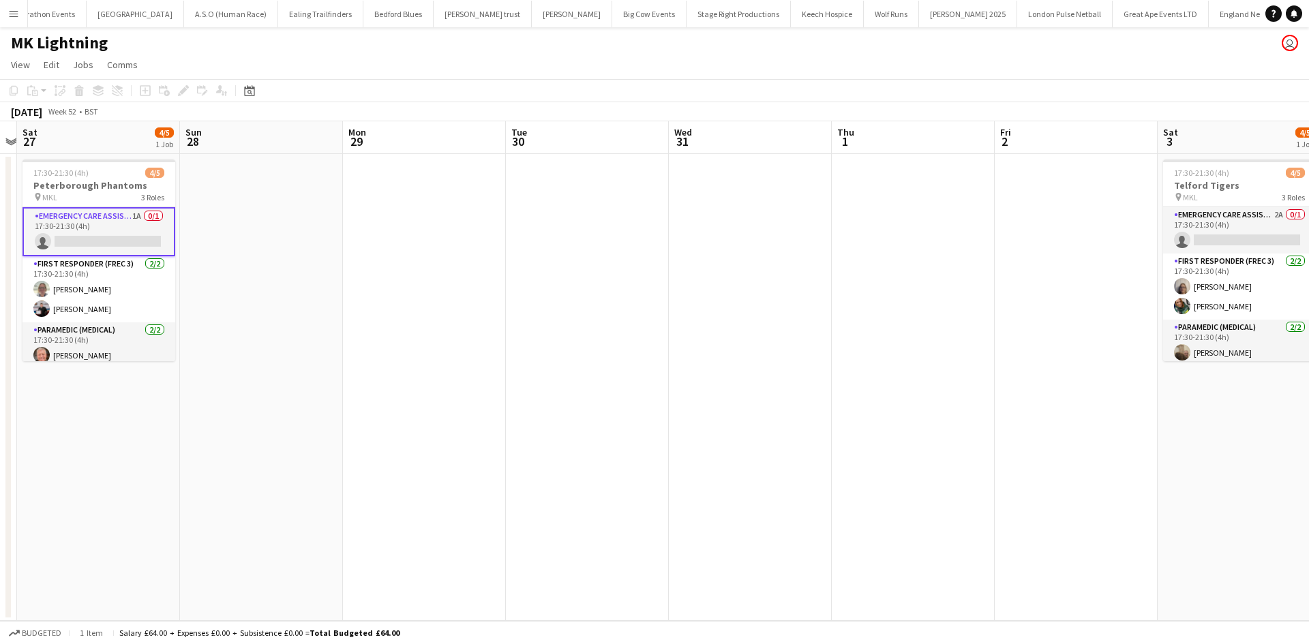
drag, startPoint x: 830, startPoint y: 284, endPoint x: 429, endPoint y: 285, distance: 400.8
click at [444, 285] on app-calendar-viewport "Tue 23 Wed 24 Thu 25 Fri 26 Sat 27 4/5 1 Job Sun 28 Mon 29 Tue 30 Wed 31 Thu 1 …" at bounding box center [654, 371] width 1309 height 500
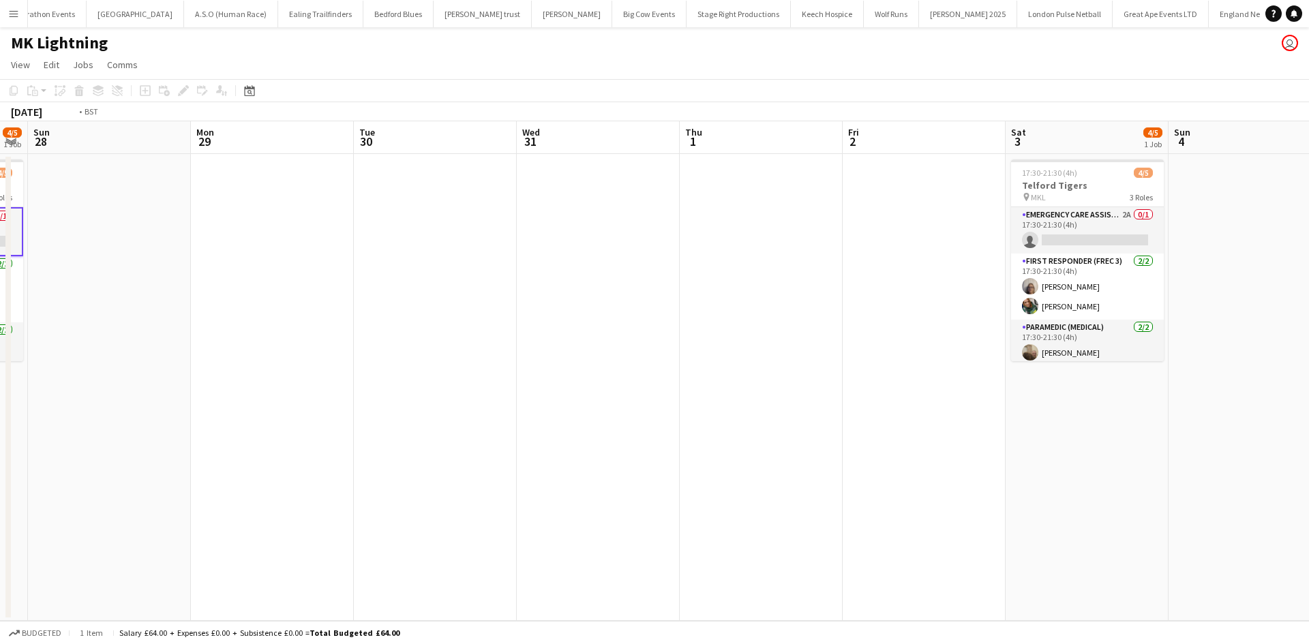
scroll to position [0, 425]
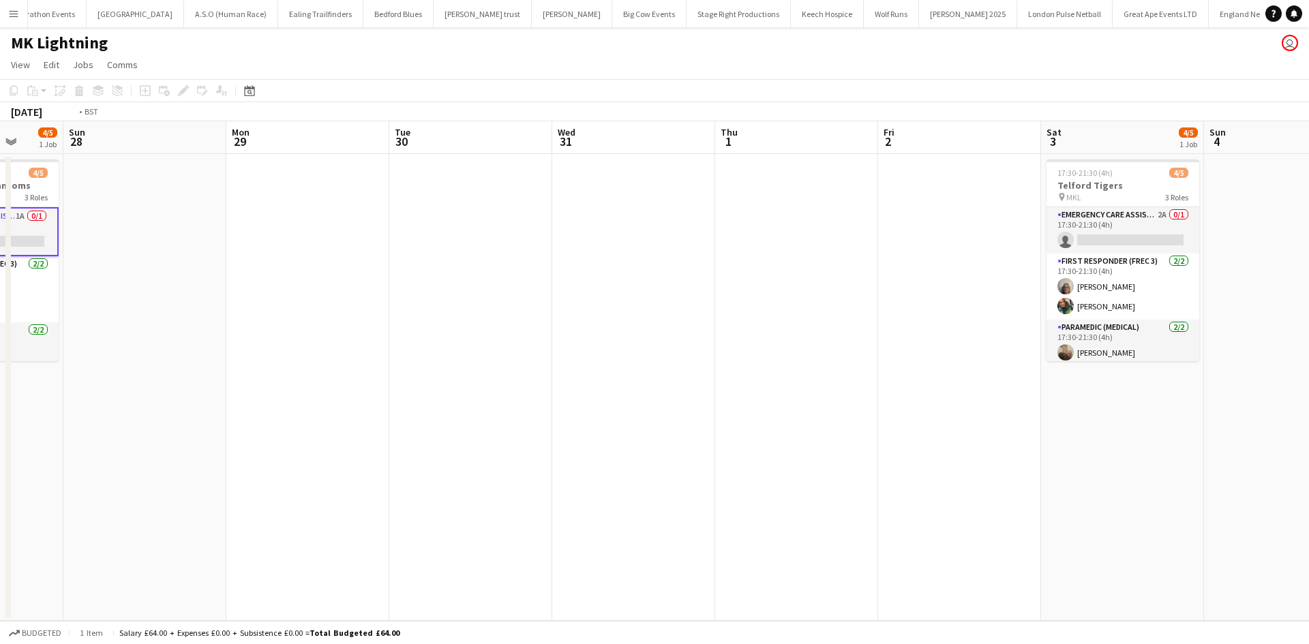
drag, startPoint x: 582, startPoint y: 283, endPoint x: 416, endPoint y: 283, distance: 165.6
click at [419, 283] on app-calendar-viewport "Thu 25 Fri 26 Sat 27 4/5 1 Job Sun 28 Mon 29 Tue 30 Wed 31 Thu 1 Fri 2 Sat 3 4/…" at bounding box center [654, 371] width 1309 height 500
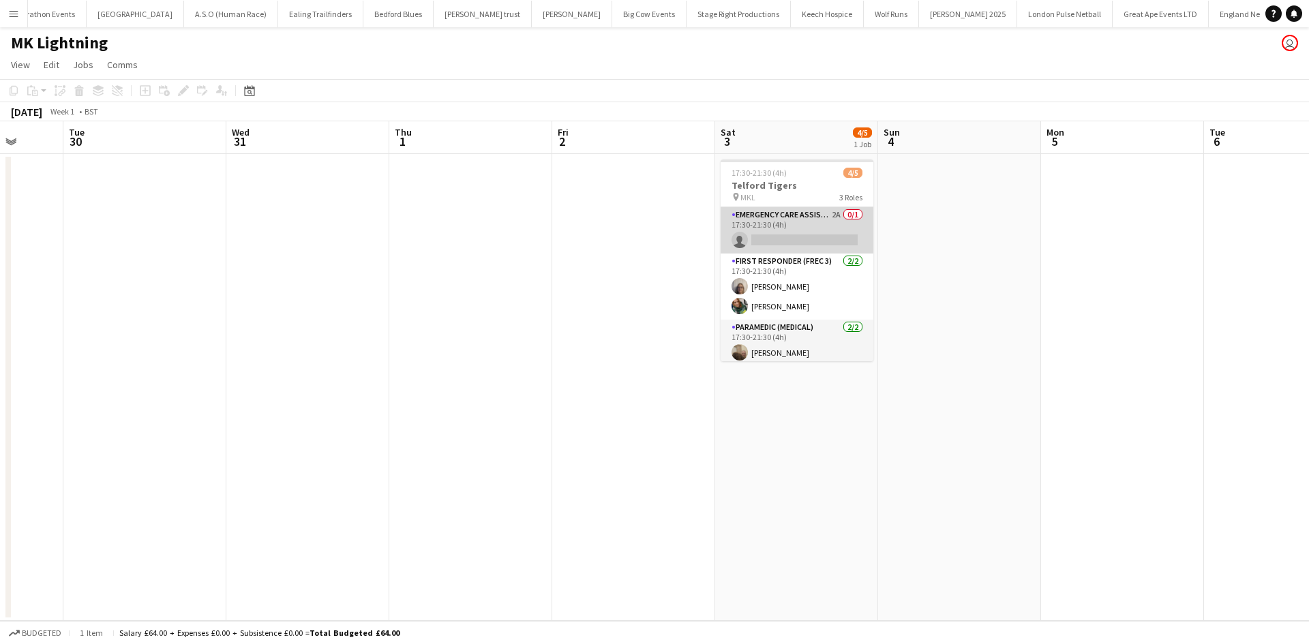
click at [801, 215] on app-card-role "Emergency Care Assistant (Medical) 2A 0/1 17:30-21:30 (4h) single-neutral-actio…" at bounding box center [796, 230] width 153 height 46
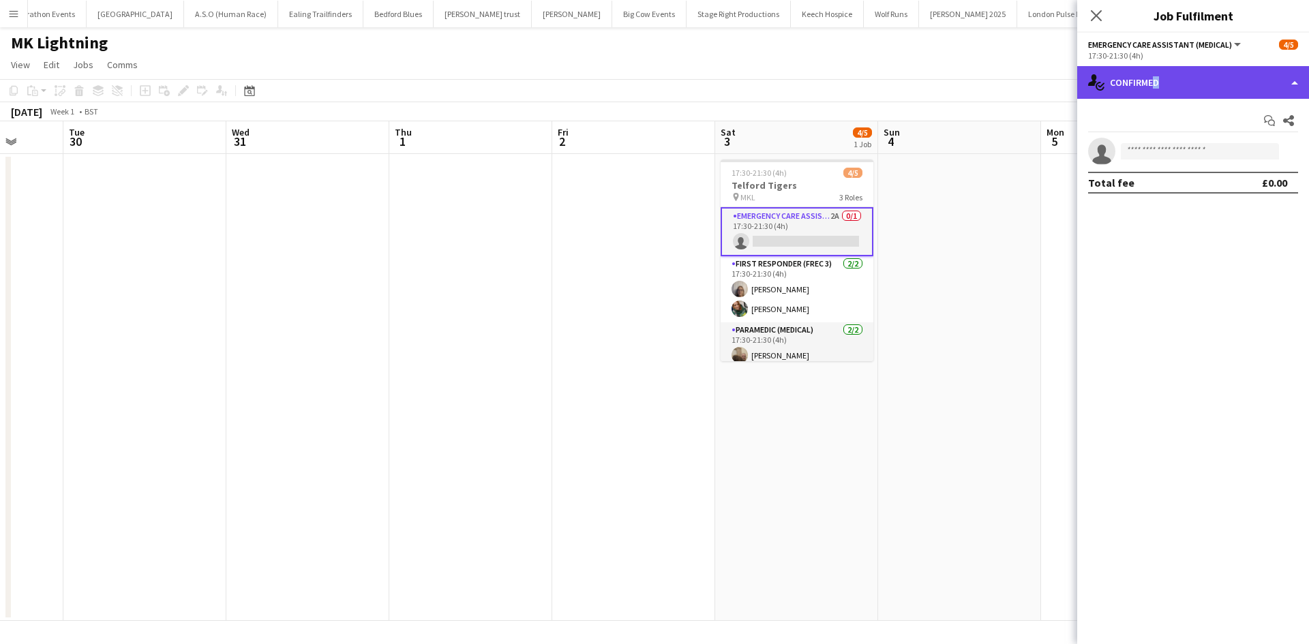
click at [1153, 85] on div "single-neutral-actions-check-2 Confirmed" at bounding box center [1193, 82] width 232 height 33
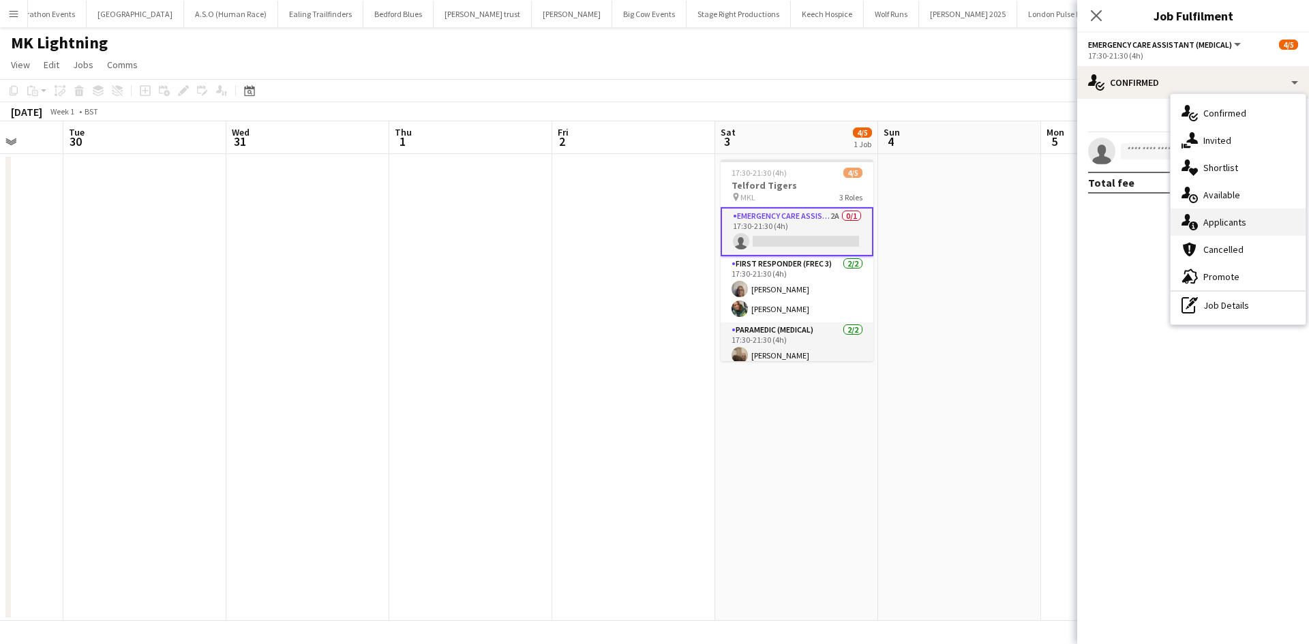
click at [1240, 232] on div "single-neutral-actions-information Applicants" at bounding box center [1237, 222] width 135 height 27
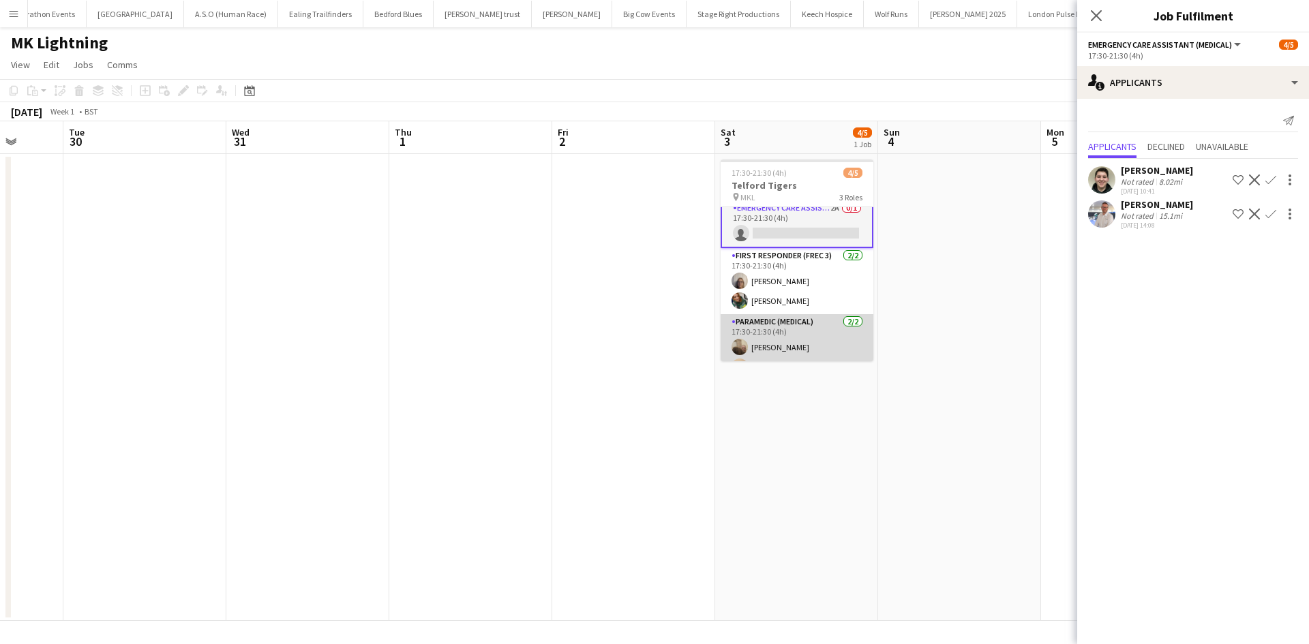
scroll to position [0, 0]
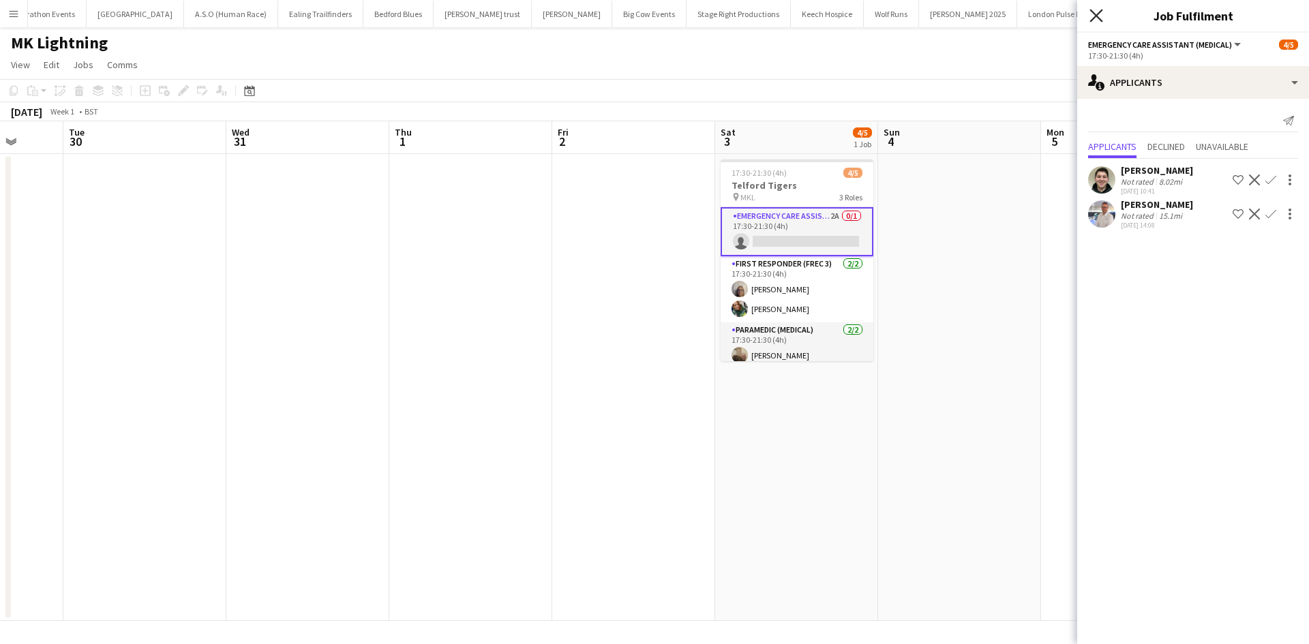
click at [1093, 14] on icon "Close pop-in" at bounding box center [1095, 15] width 13 height 13
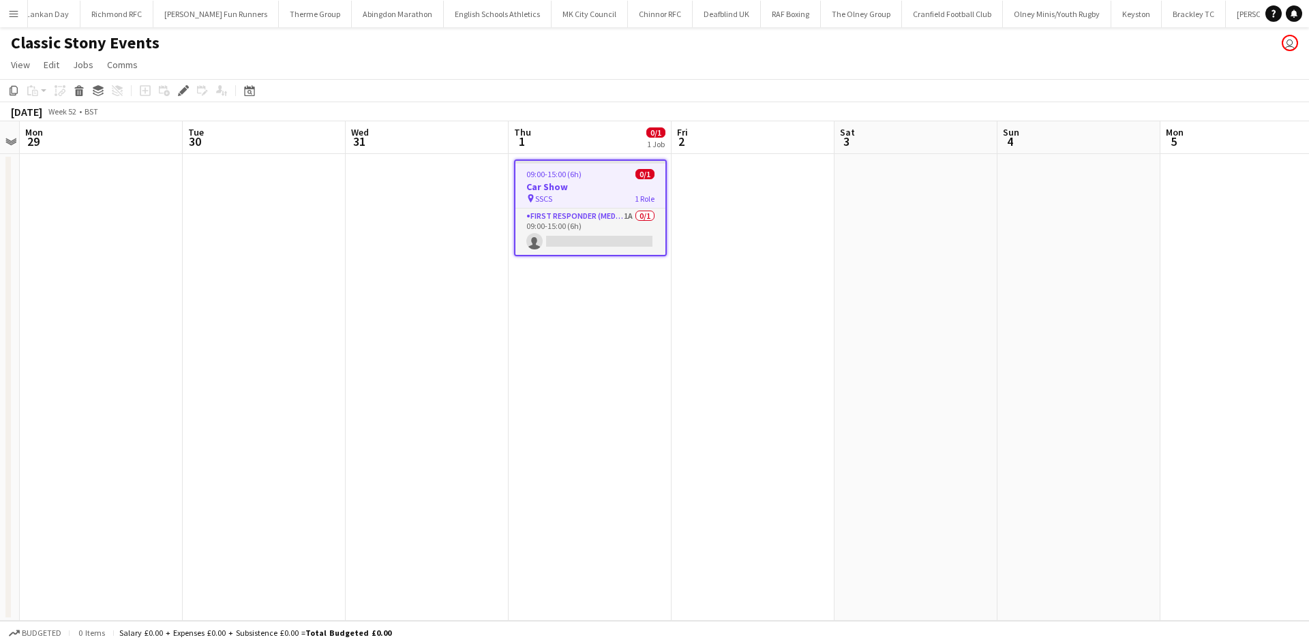
scroll to position [0, 2012]
click at [576, 216] on app-card-role "First Responder (Medical) 1A 0/1 09:00-15:00 (6h) single-neutral-actions" at bounding box center [590, 232] width 150 height 46
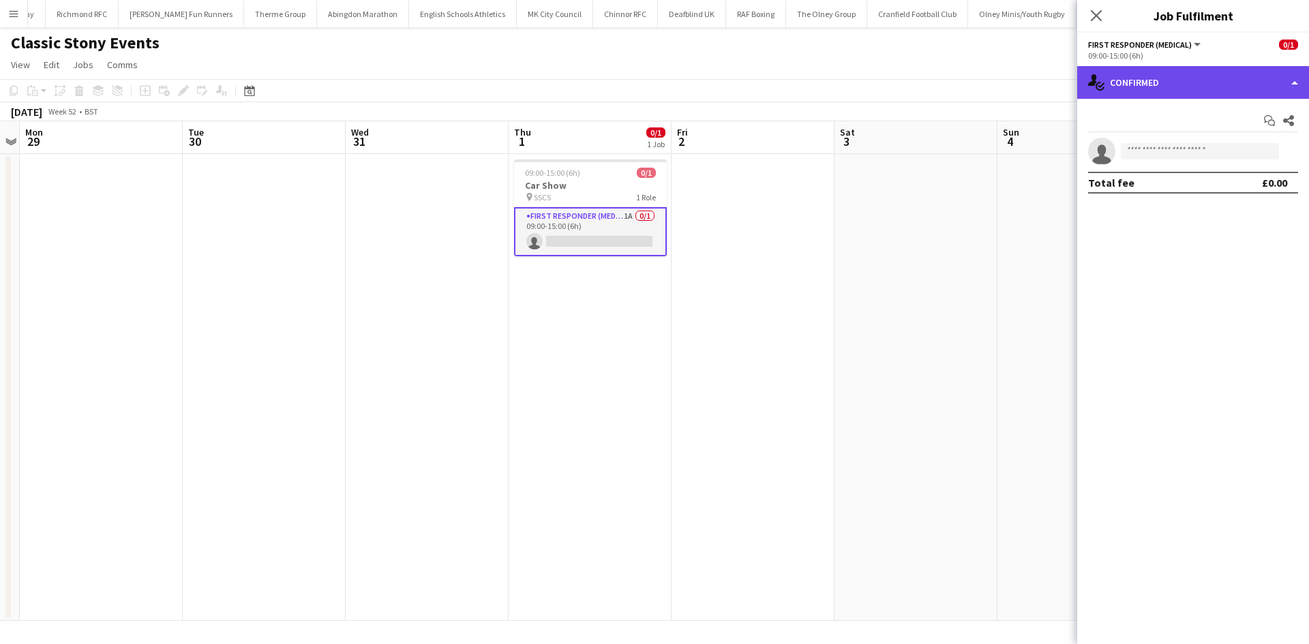
click at [1122, 81] on div "single-neutral-actions-check-2 Confirmed" at bounding box center [1193, 82] width 232 height 33
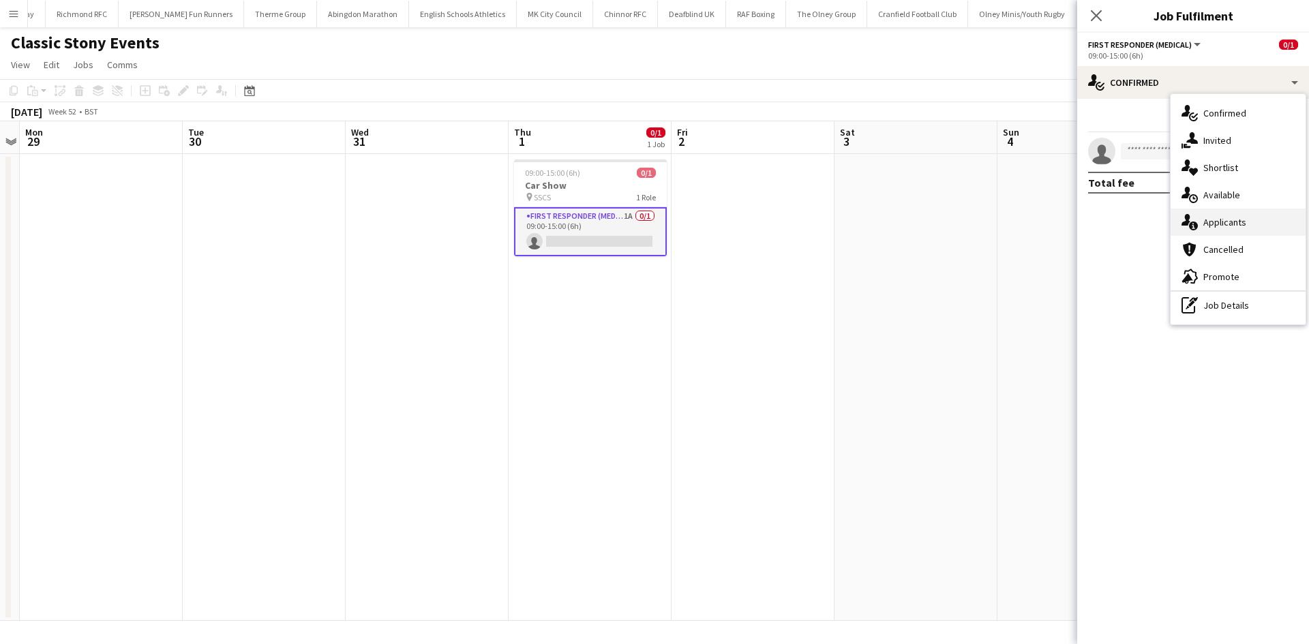
click at [1195, 233] on div "single-neutral-actions-information Applicants" at bounding box center [1237, 222] width 135 height 27
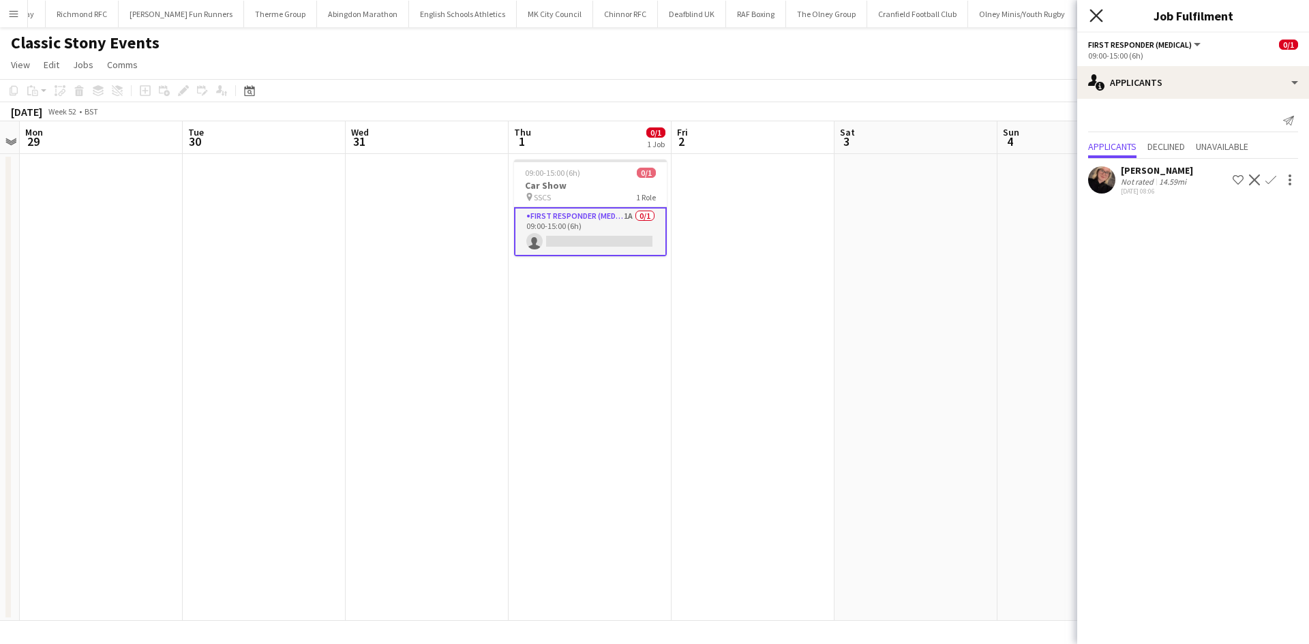
click at [1094, 14] on icon at bounding box center [1095, 15] width 13 height 13
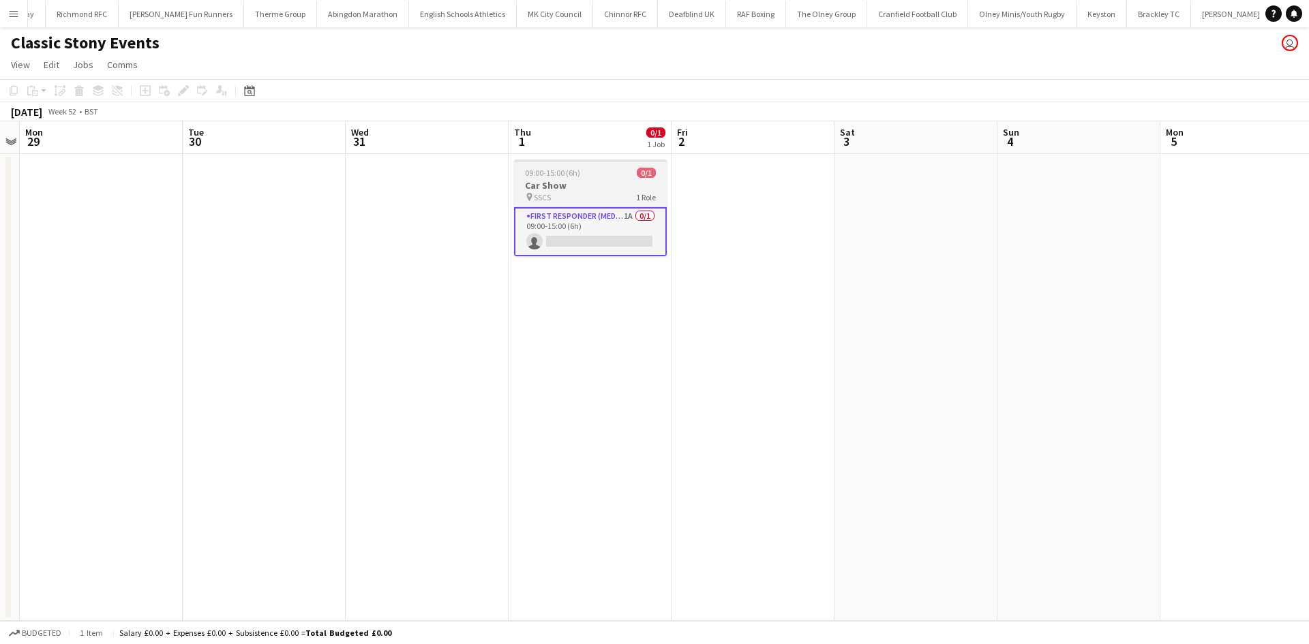
drag, startPoint x: 560, startPoint y: 183, endPoint x: 408, endPoint y: 144, distance: 156.4
click at [561, 183] on h3 "Car Show" at bounding box center [590, 185] width 153 height 12
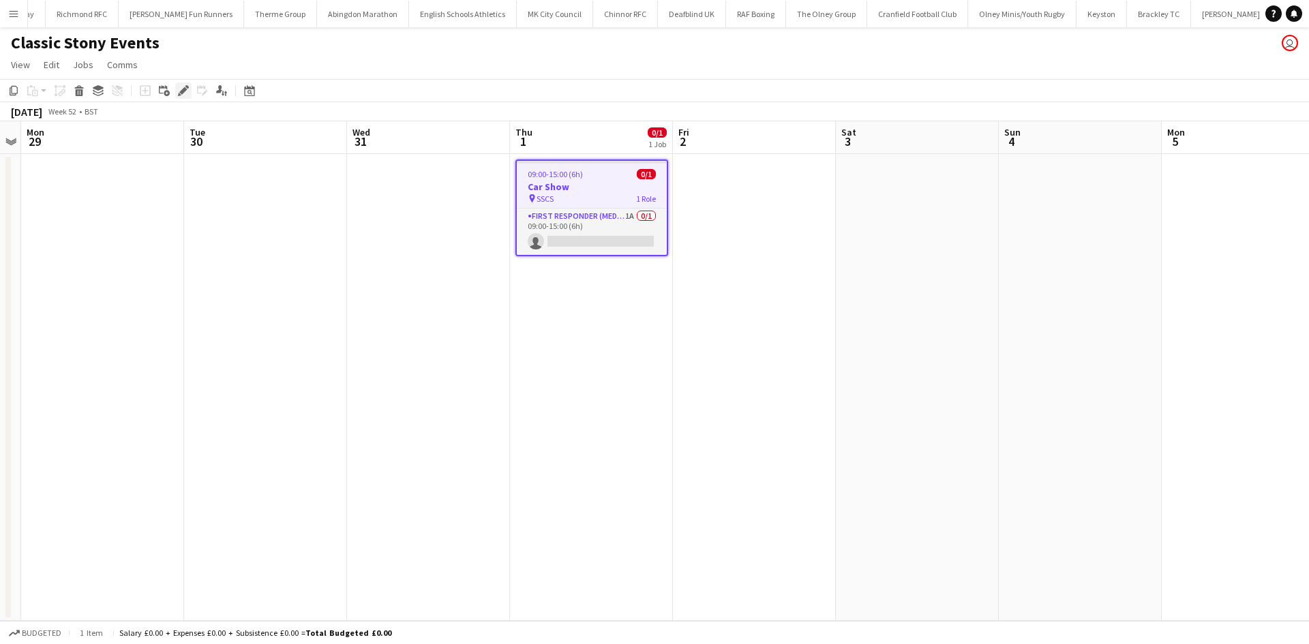
click at [187, 99] on div "Edit" at bounding box center [183, 90] width 16 height 16
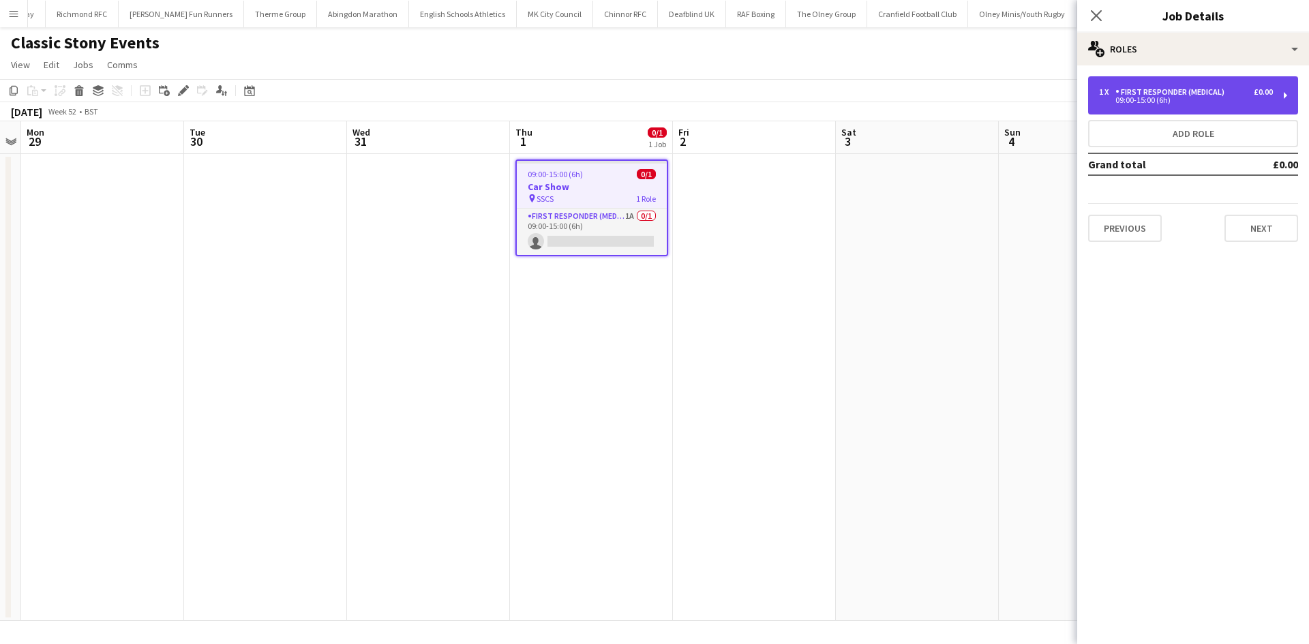
click at [1212, 101] on div "09:00-15:00 (6h)" at bounding box center [1186, 100] width 174 height 7
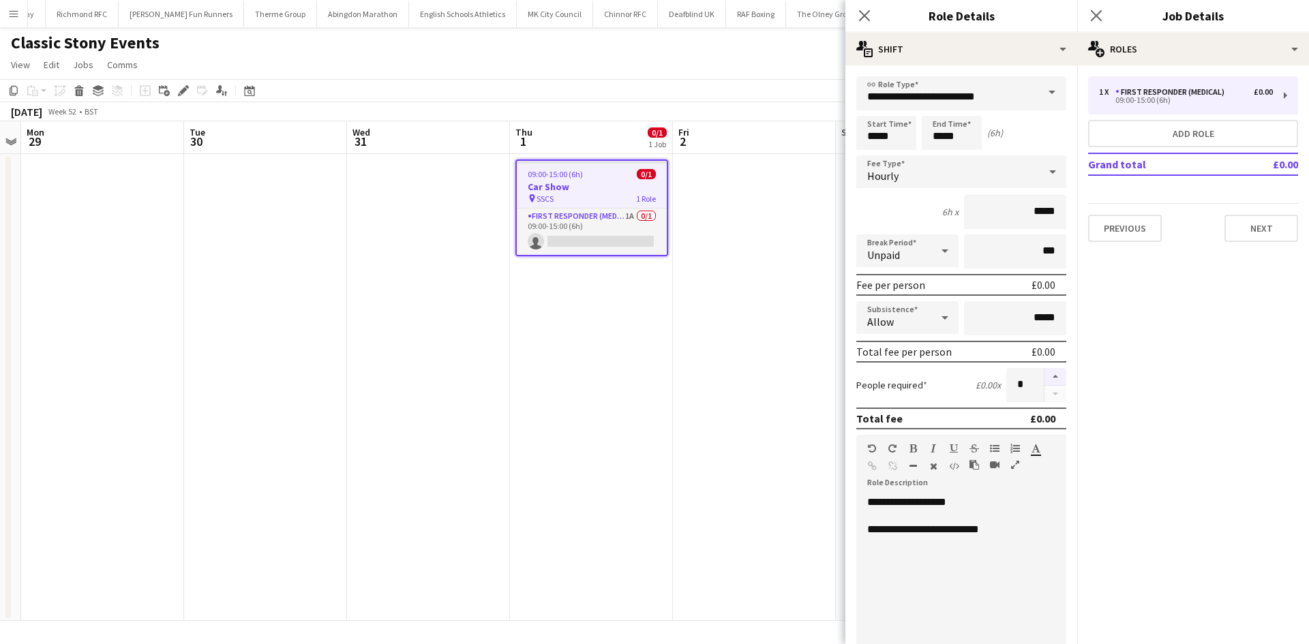
click at [1046, 375] on button "button" at bounding box center [1055, 377] width 22 height 18
type input "*"
click at [1096, 18] on icon "Close pop-in" at bounding box center [1095, 15] width 13 height 13
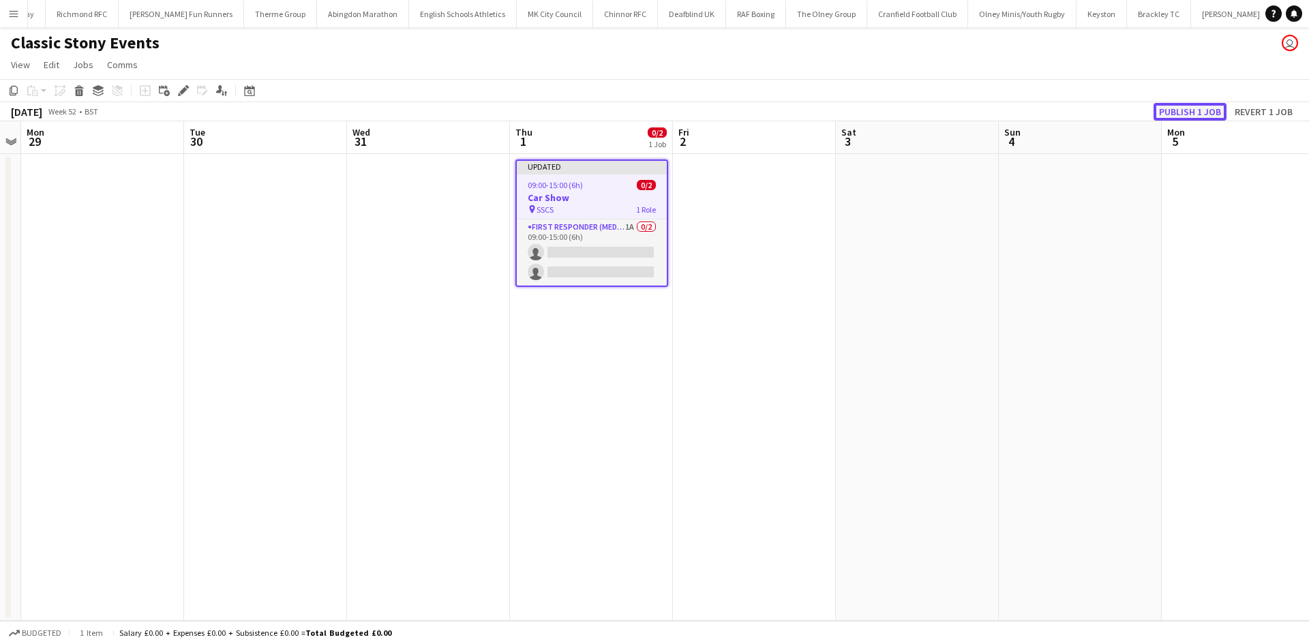
click at [1182, 116] on button "Publish 1 job" at bounding box center [1189, 112] width 73 height 18
